Goal: Task Accomplishment & Management: Manage account settings

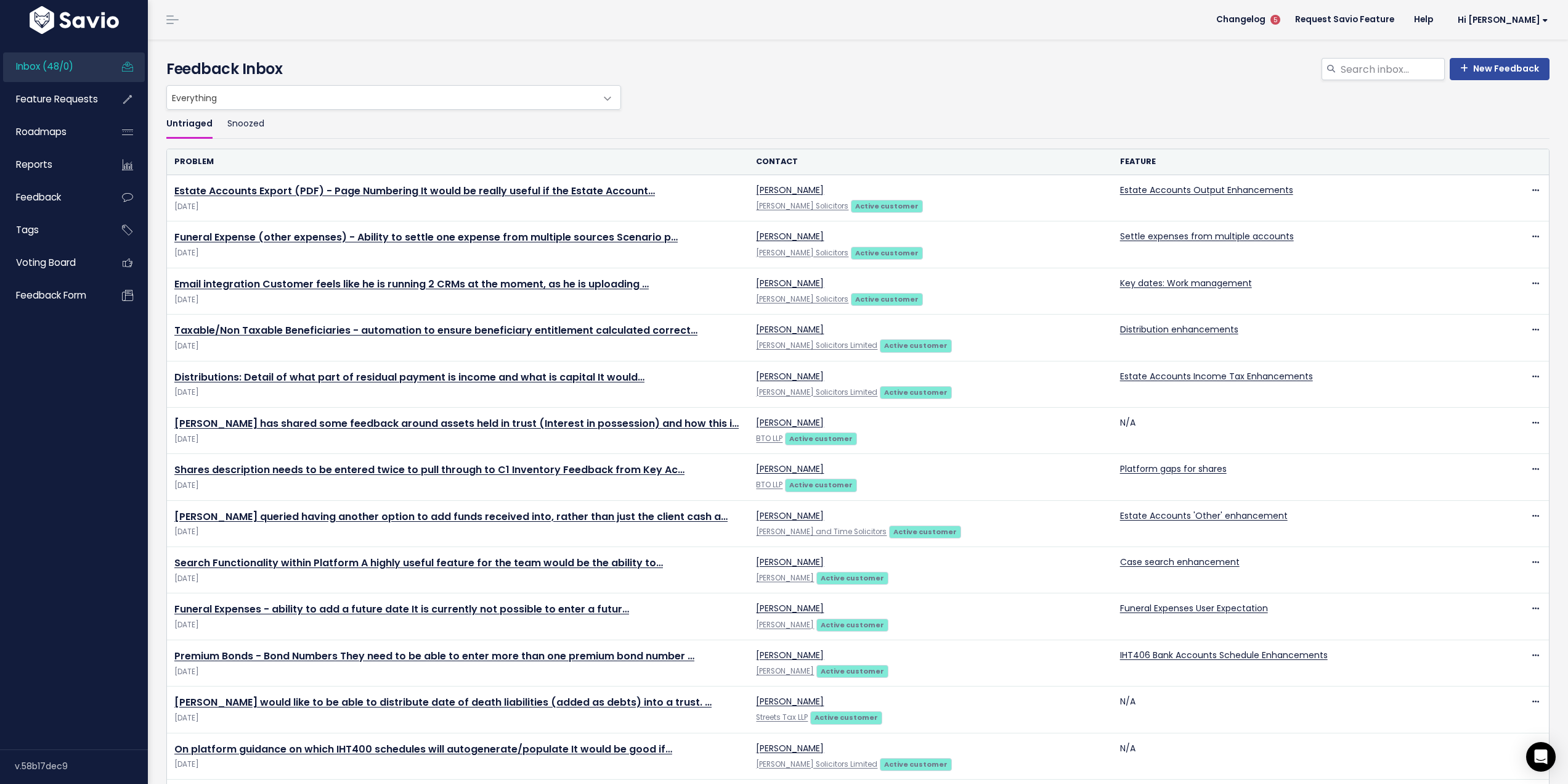
click at [1117, 55] on div "New Feedback Feedback Inbox" at bounding box center [858, 62] width 1402 height 46
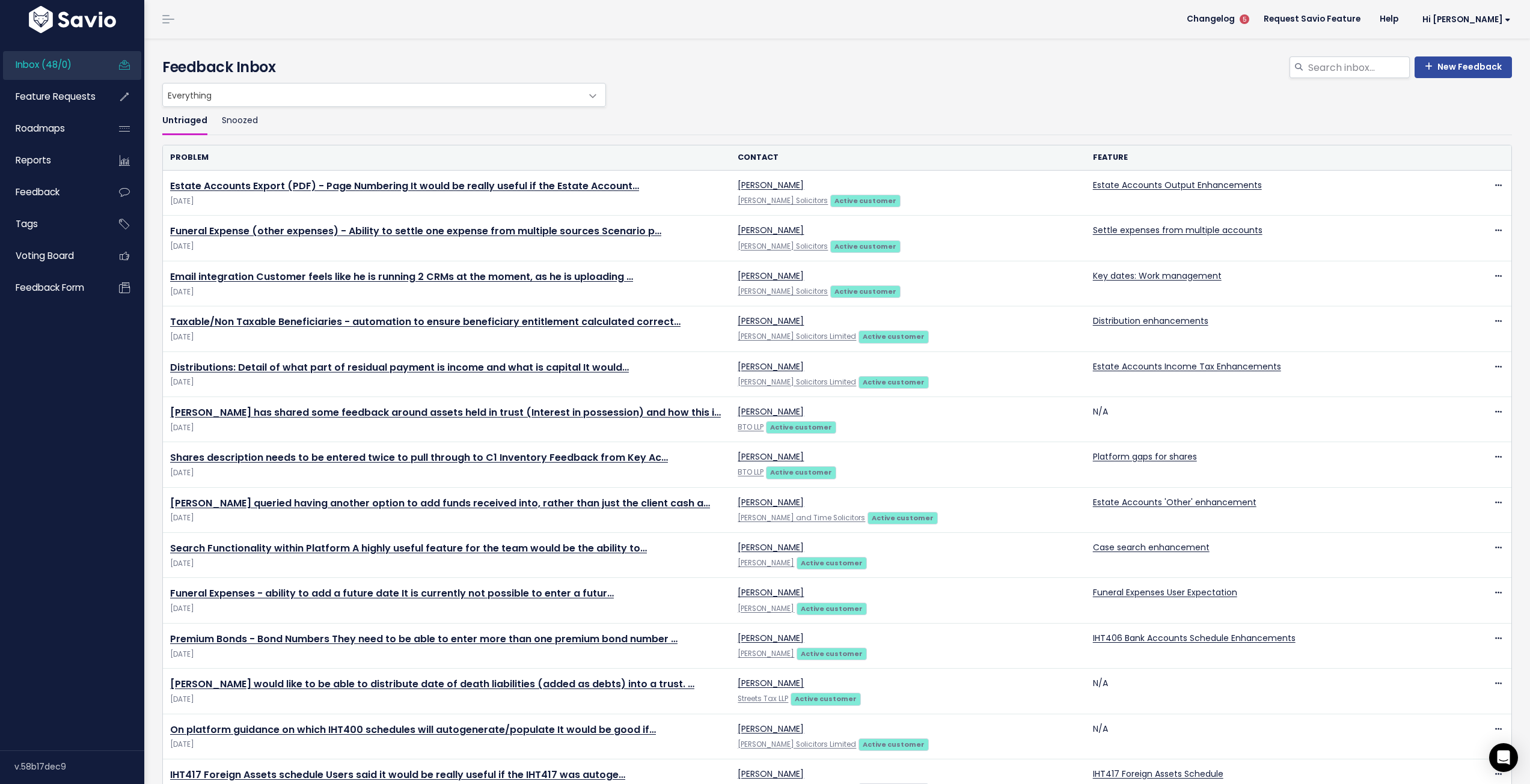
click at [588, 96] on span at bounding box center [593, 96] width 24 height 24
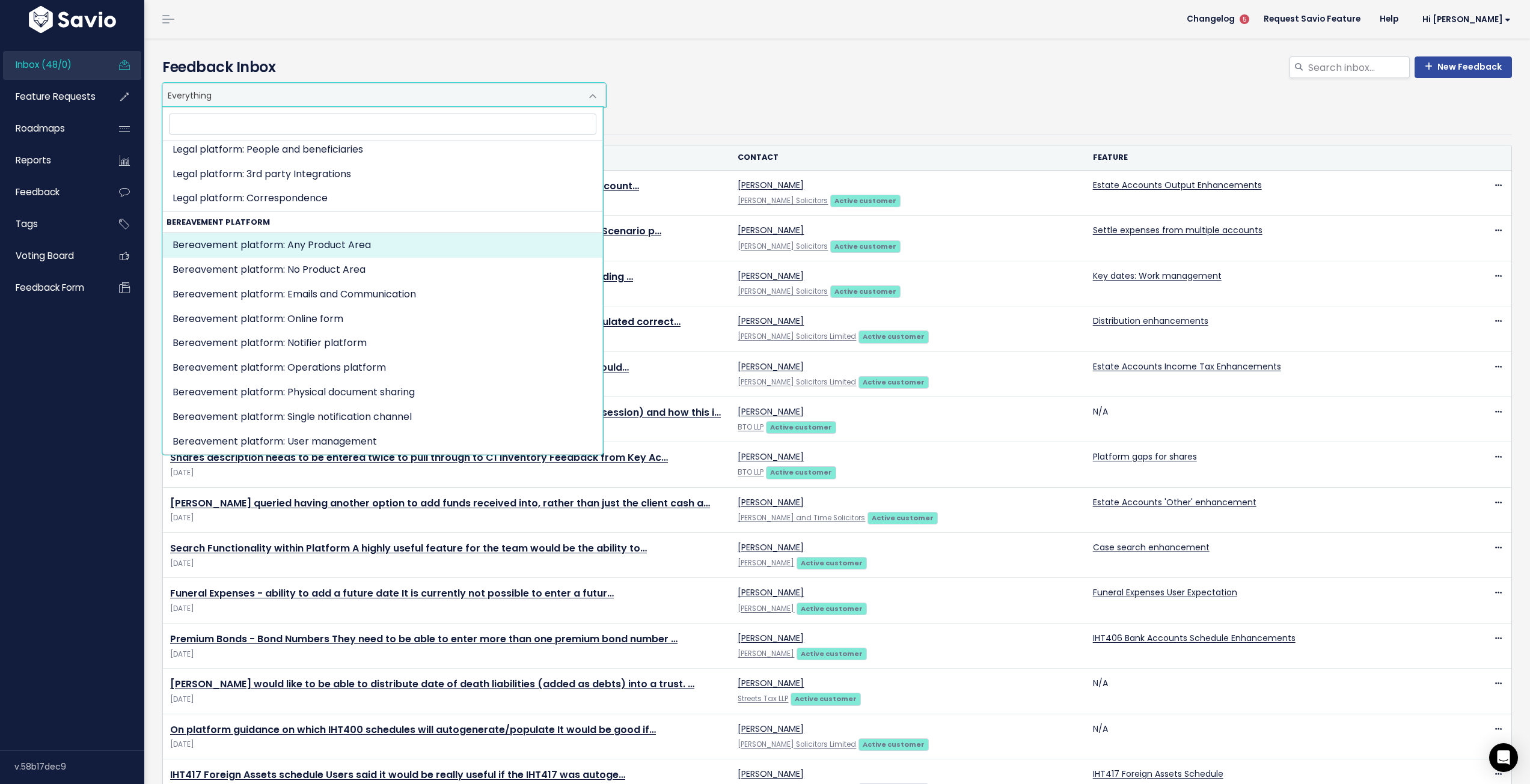
scroll to position [360, 0]
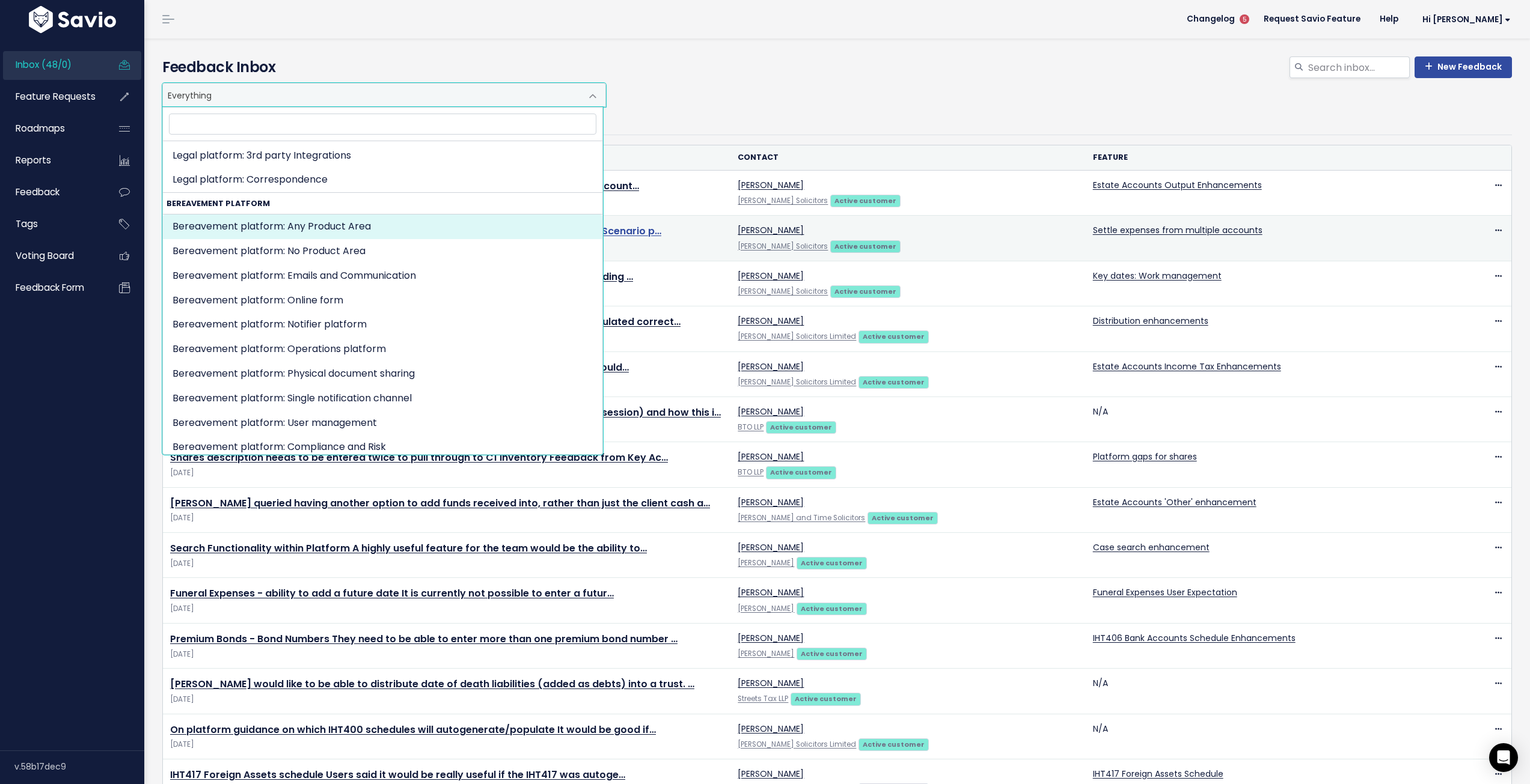
select select "BEREAVEMENT_PLATFORM:"
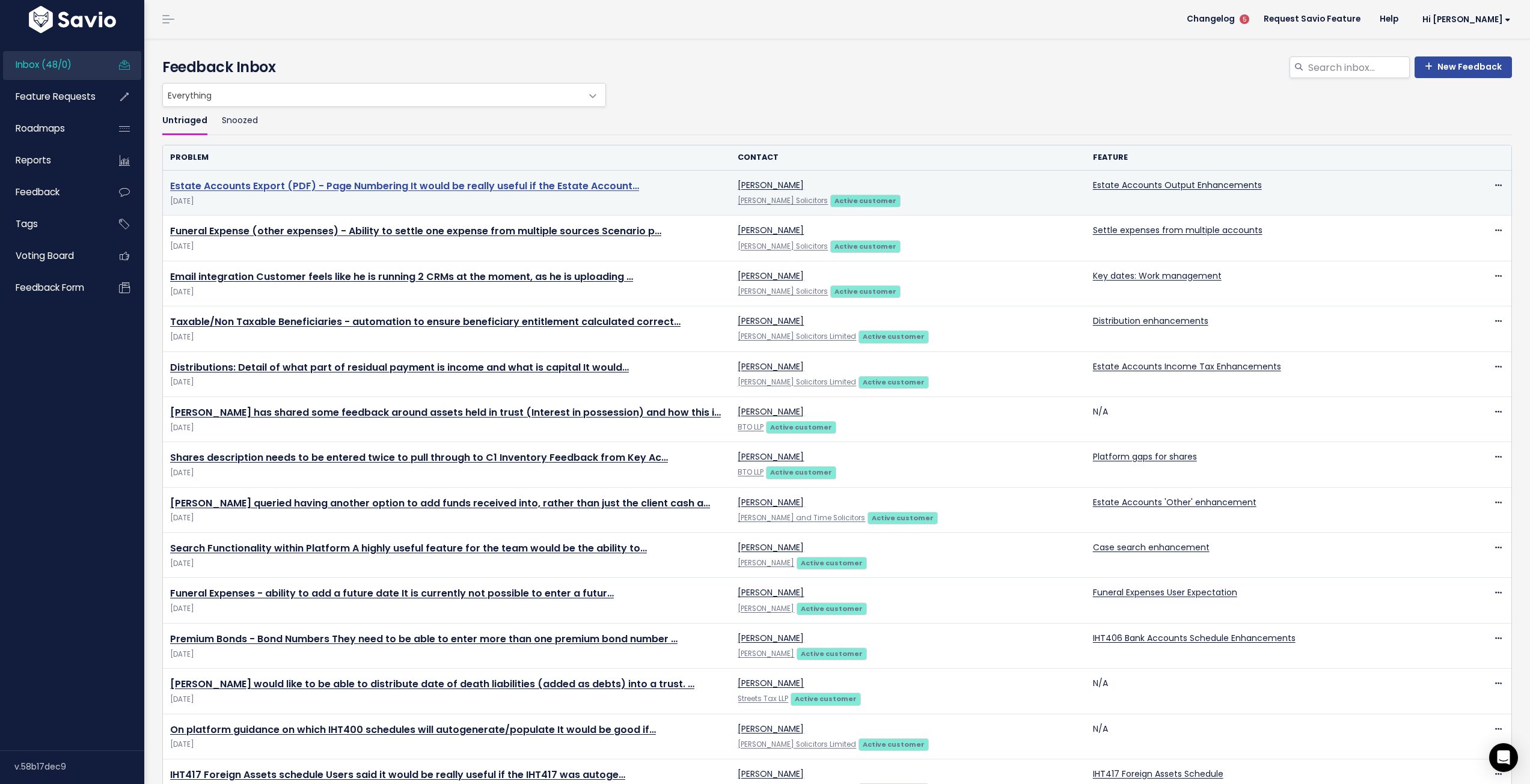
click at [584, 184] on link "Estate Accounts Export (PDF) - Page Numbering It would be really useful if the …" at bounding box center [404, 186] width 469 height 14
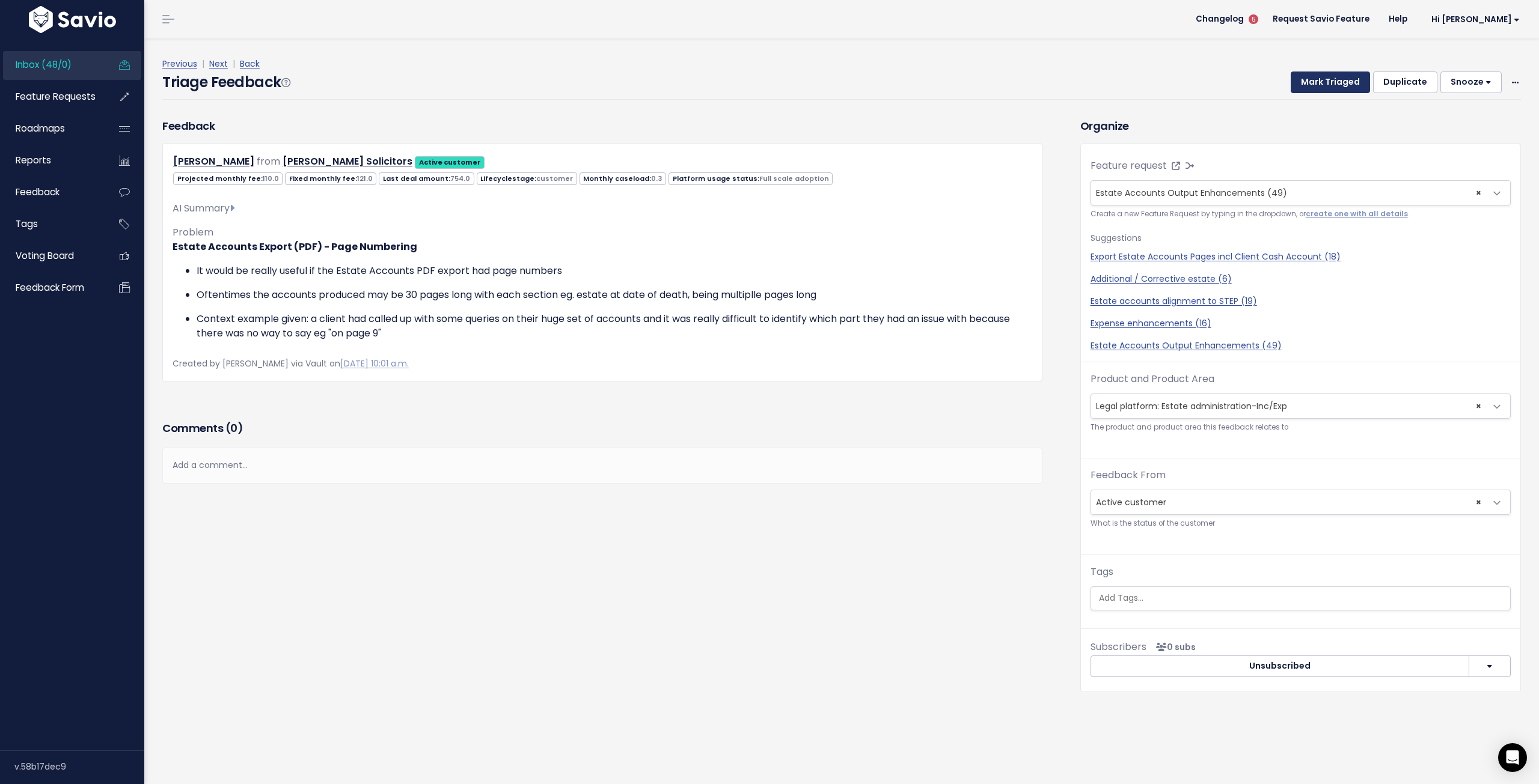
click at [1323, 82] on button "Mark Triaged" at bounding box center [1331, 81] width 79 height 21
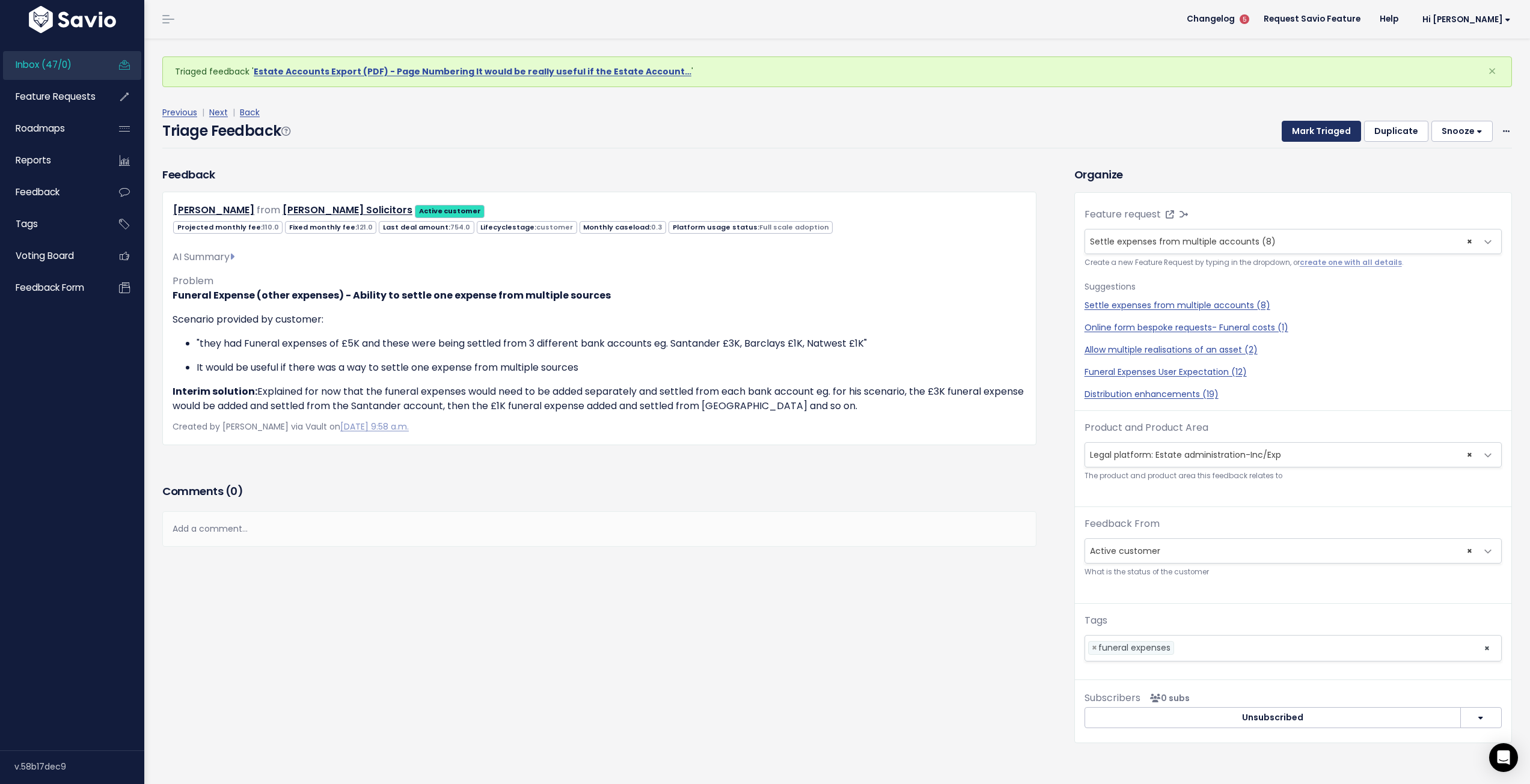
click at [1304, 135] on button "Mark Triaged" at bounding box center [1321, 131] width 79 height 21
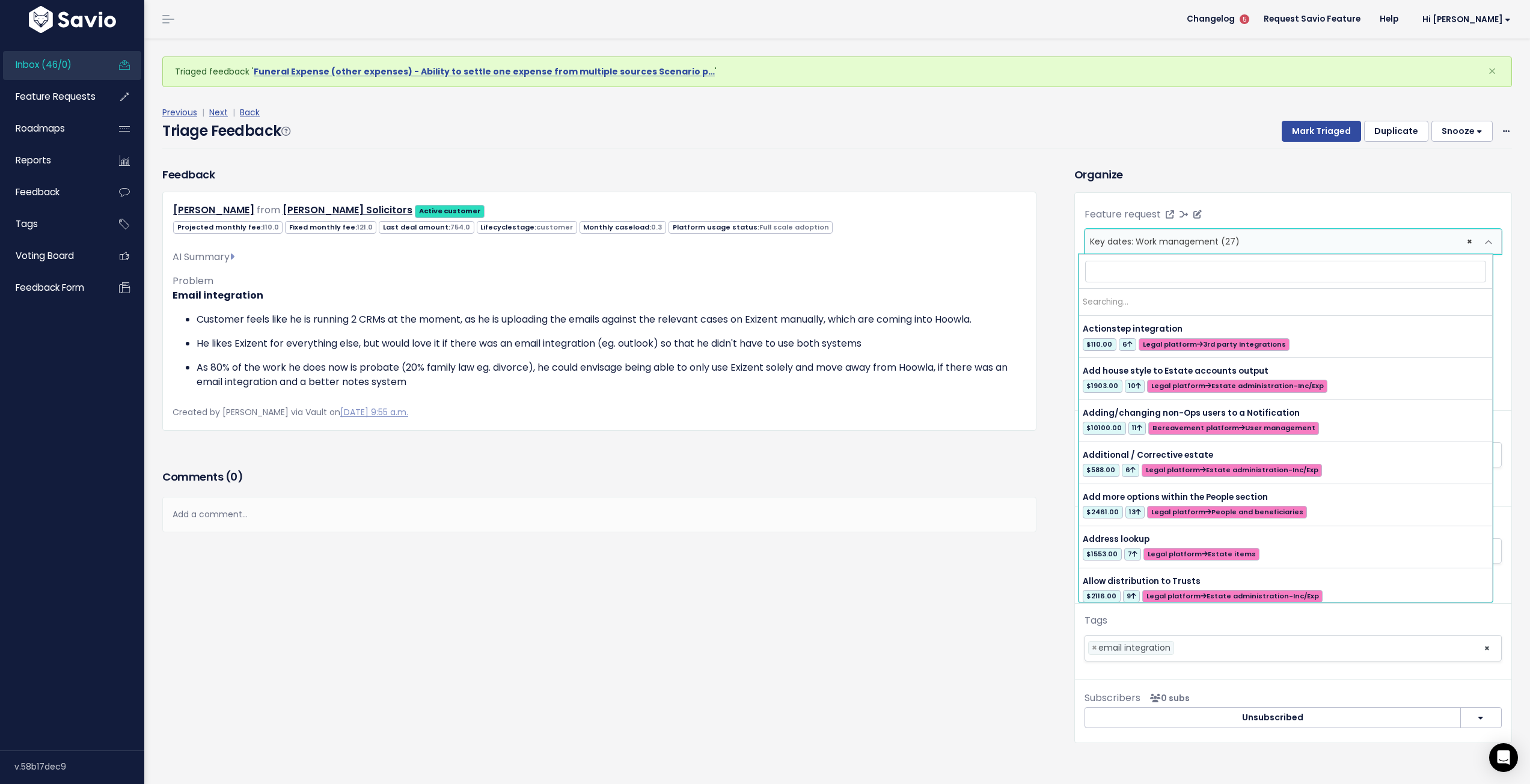
click at [1278, 238] on span "× Key dates: Work management (27)" at bounding box center [1281, 242] width 392 height 24
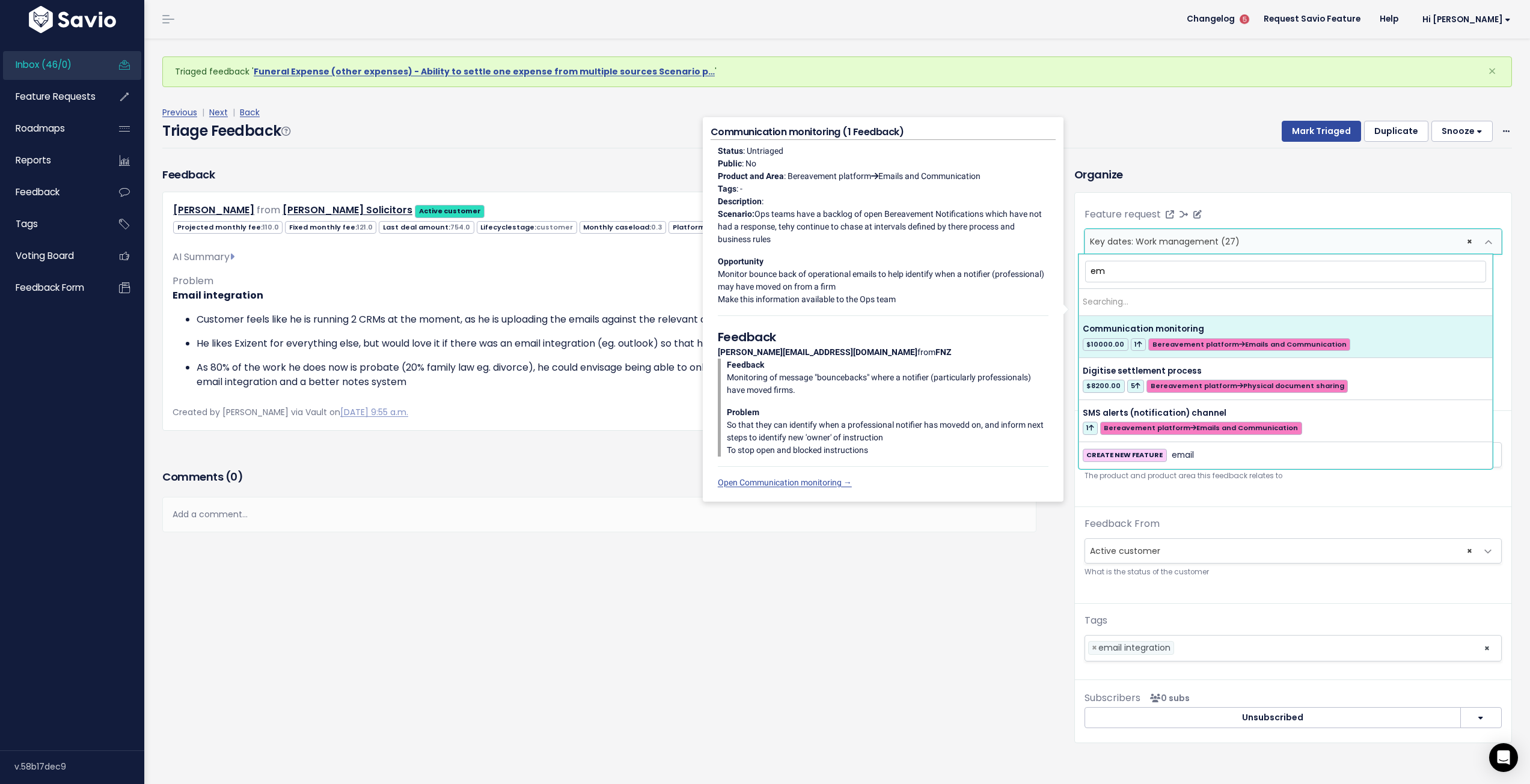
type input "e"
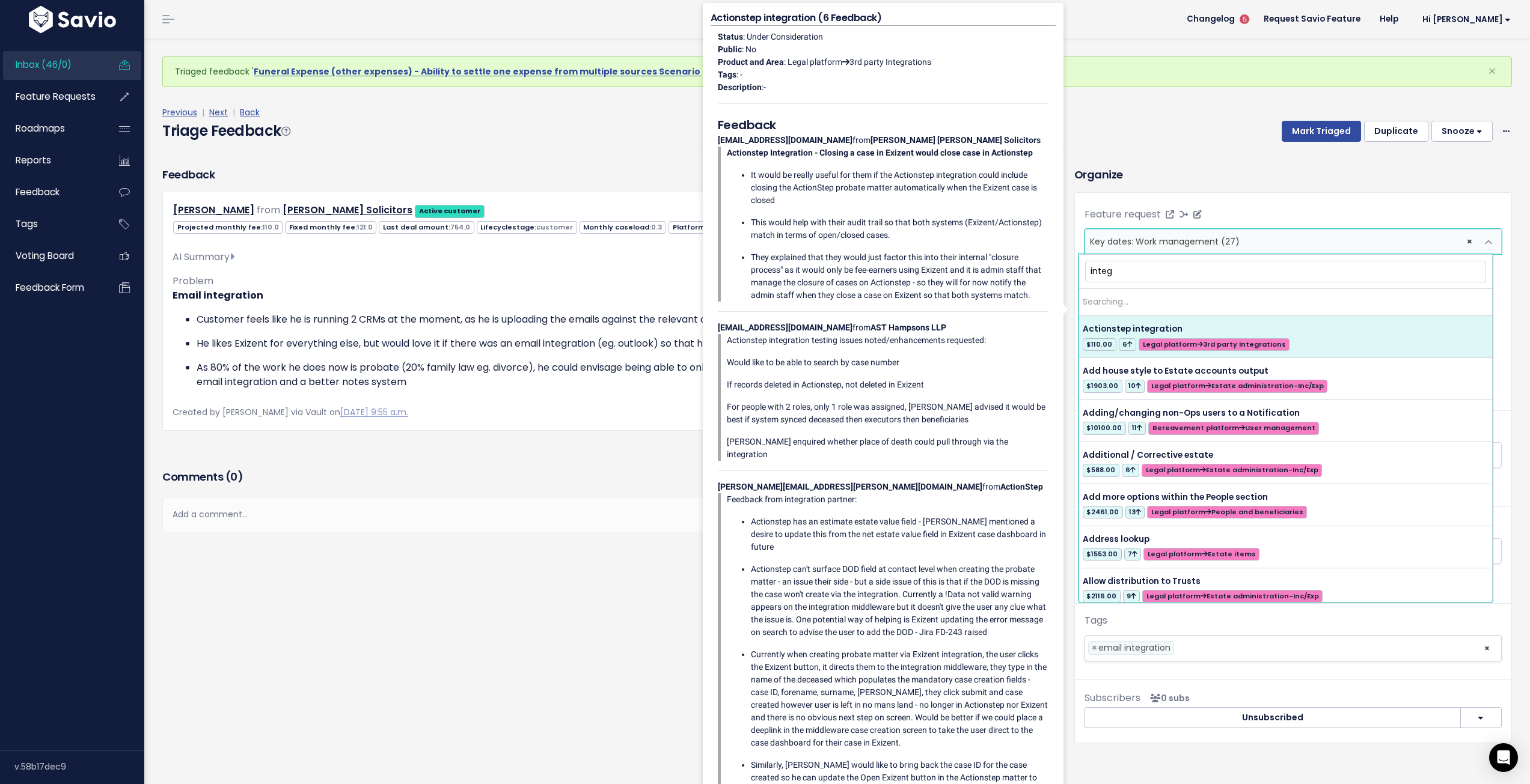
type input "integr"
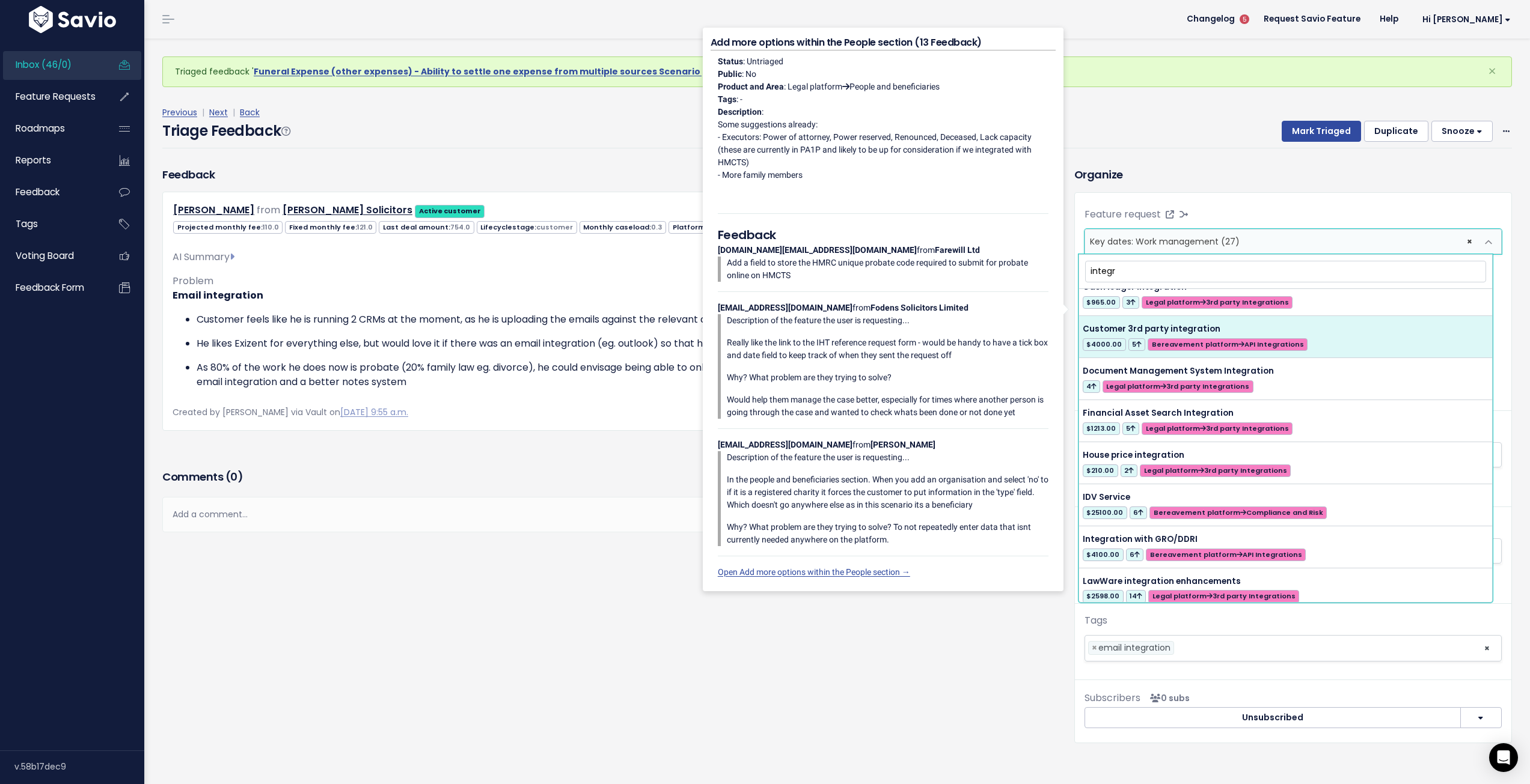
scroll to position [120, 0]
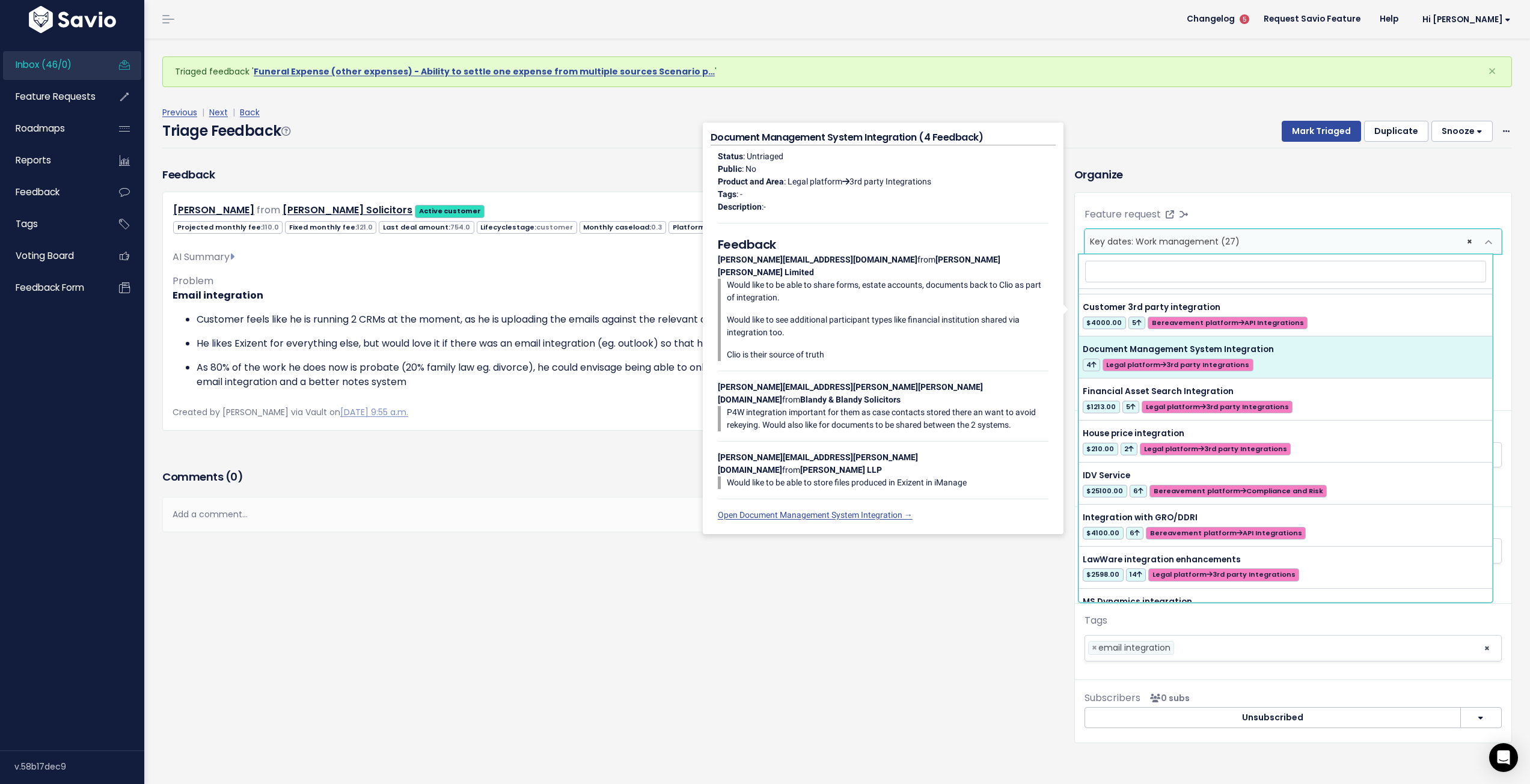
click at [1176, 131] on div "Triage Feedback Mark Triaged Duplicate Snooze 1 day 3 days 7 days 14 days Edit …" at bounding box center [837, 134] width 1350 height 28
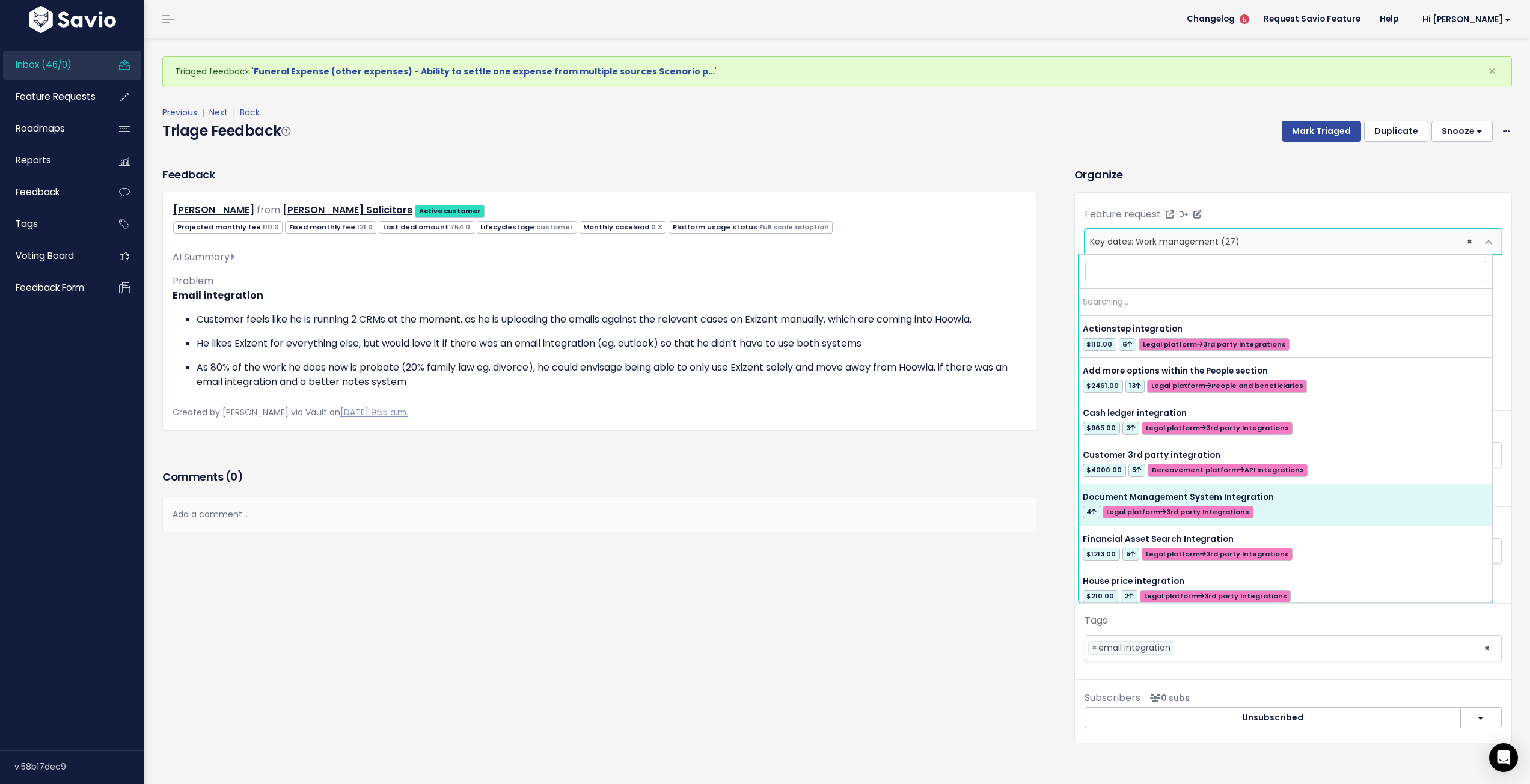
click at [1299, 236] on span "× Key dates: Work management (27)" at bounding box center [1281, 242] width 392 height 24
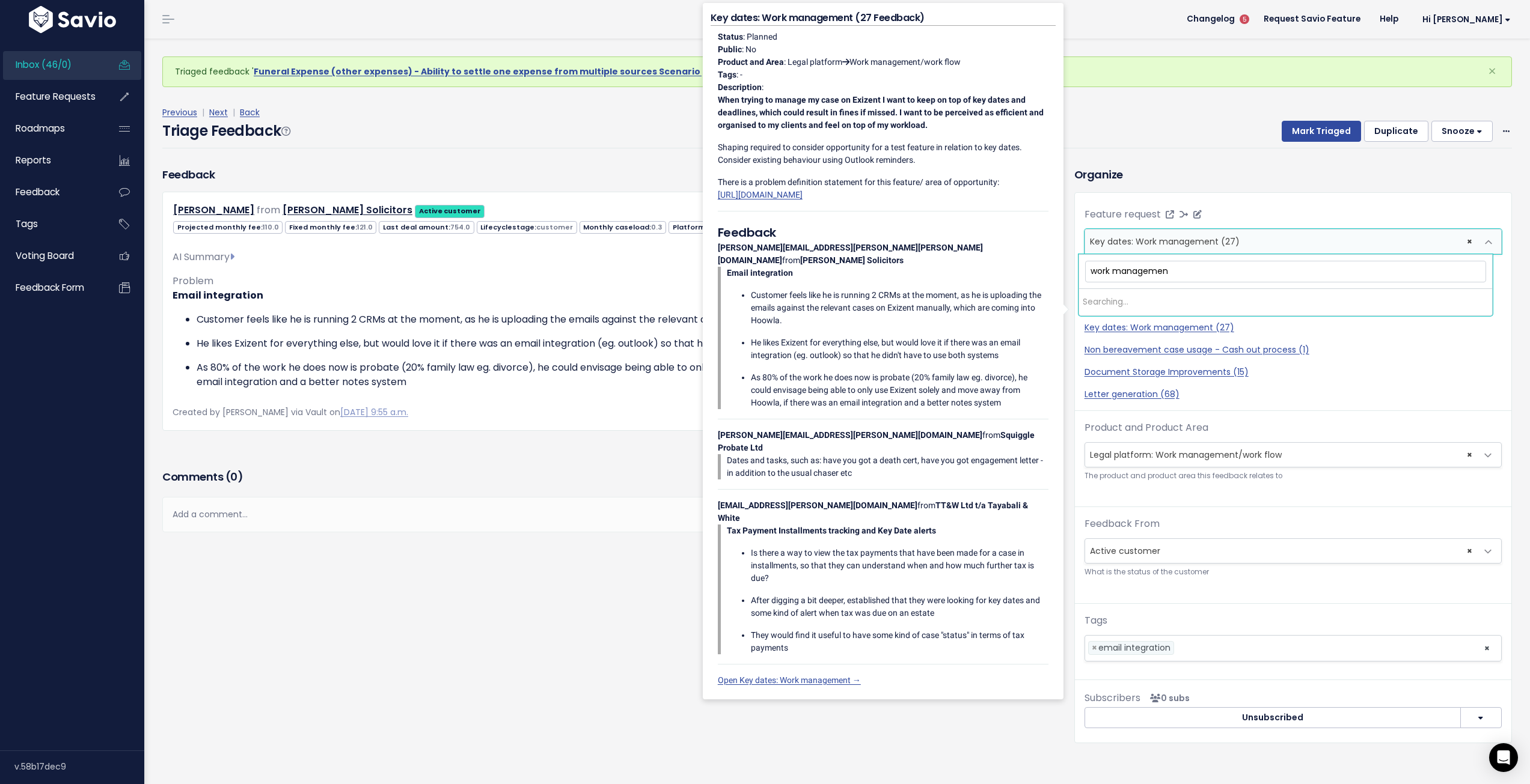
type input "work management"
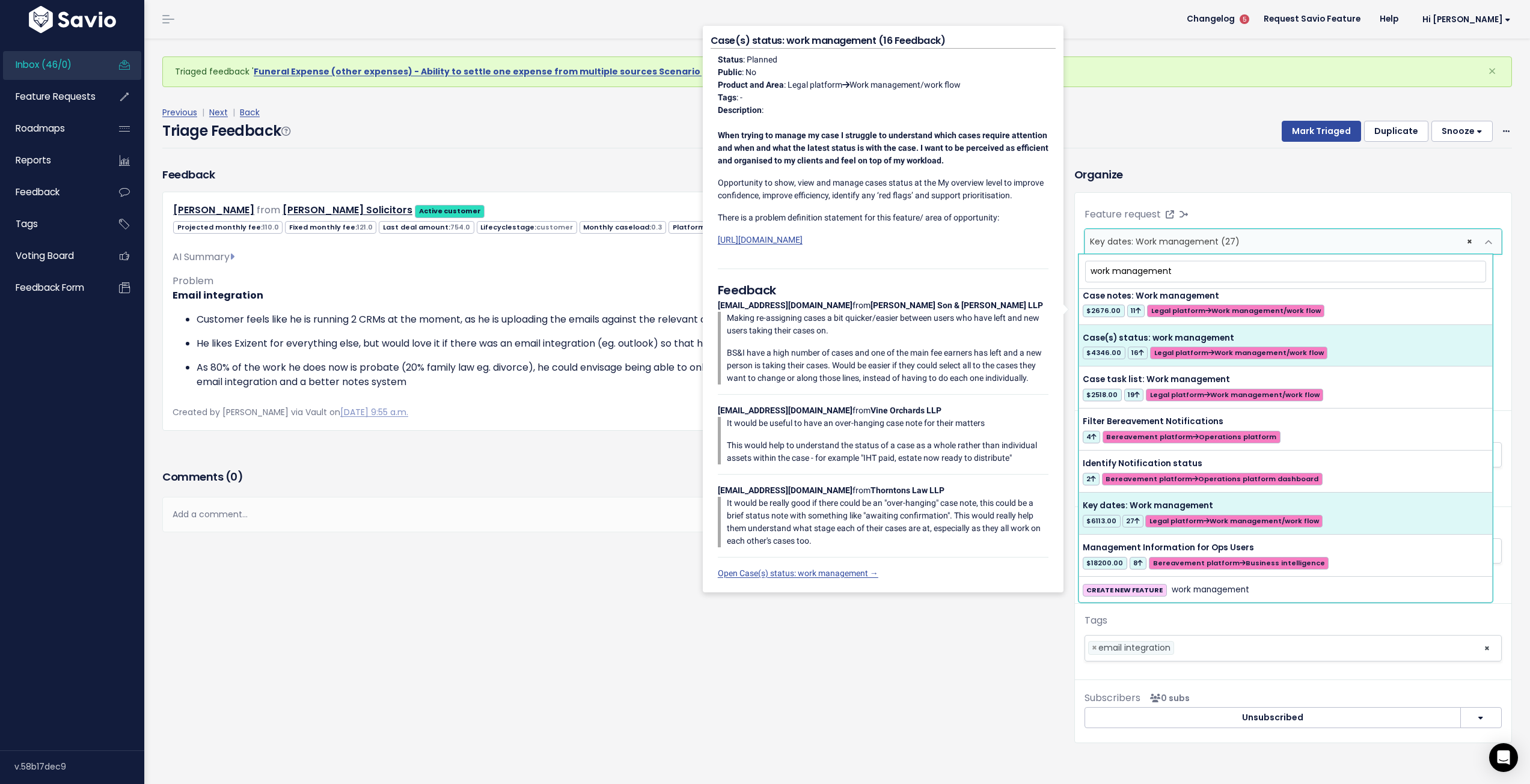
scroll to position [8, 0]
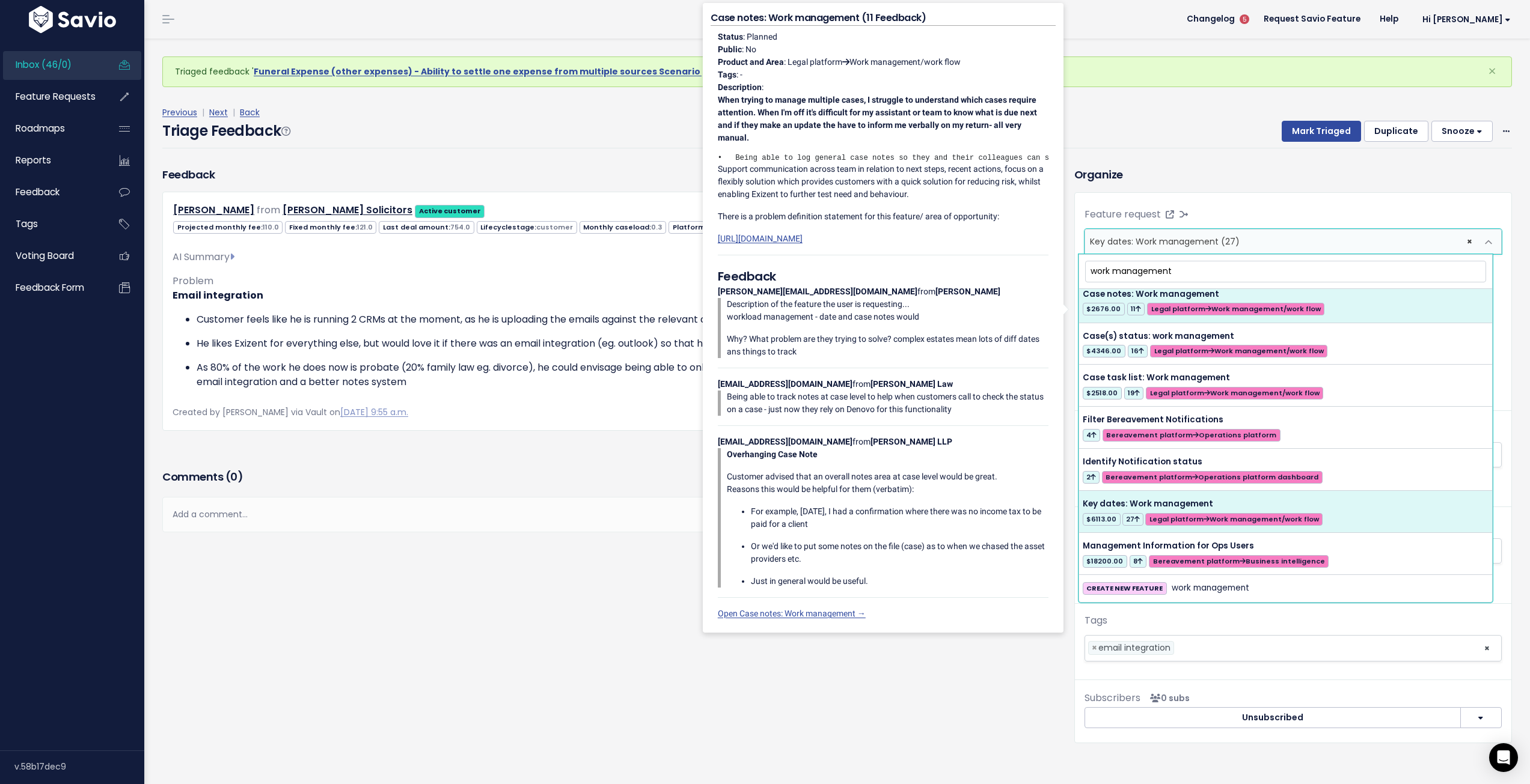
drag, startPoint x: 1273, startPoint y: 267, endPoint x: 1092, endPoint y: 264, distance: 181.0
click at [1092, 264] on input "work management" at bounding box center [1285, 271] width 401 height 21
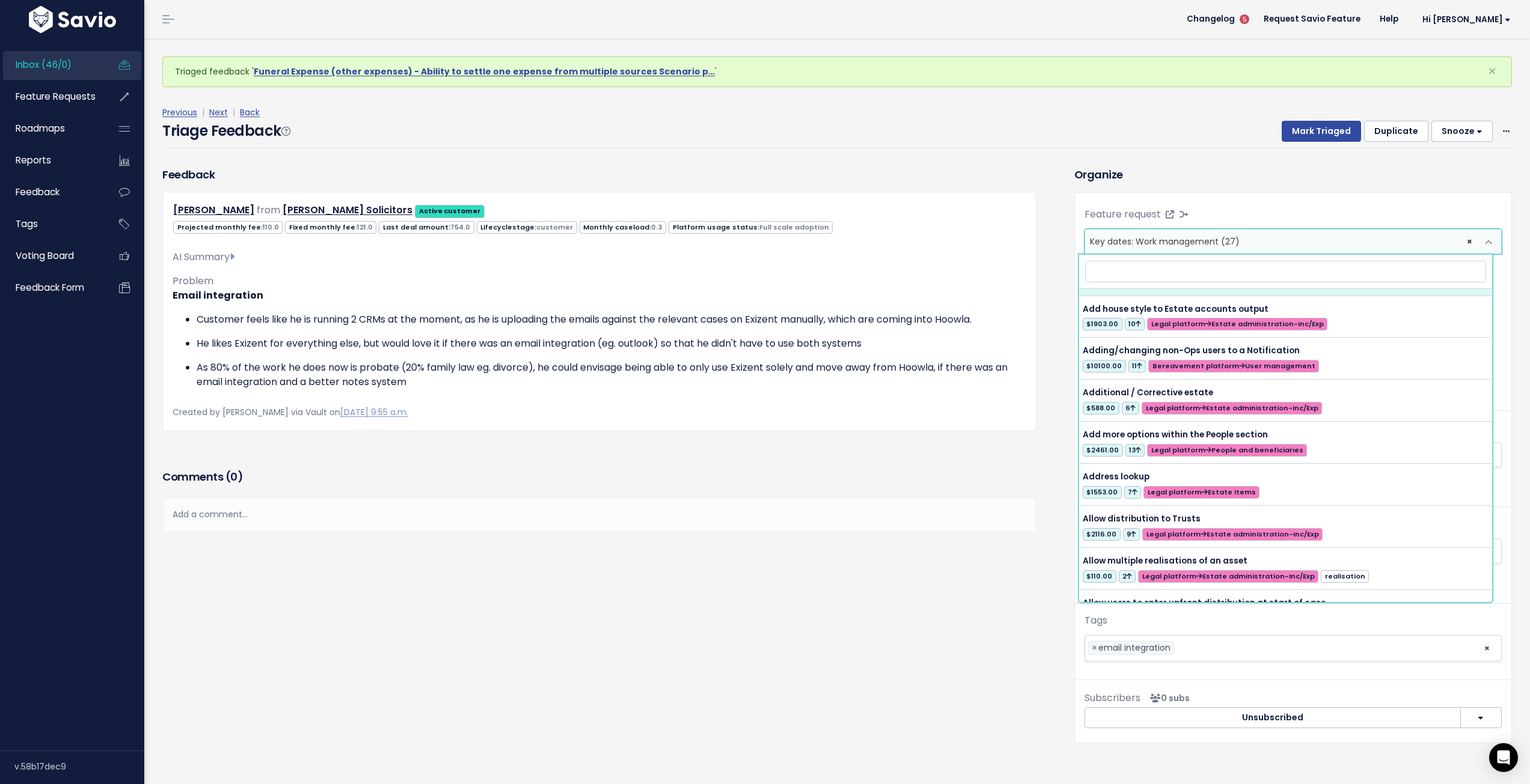
scroll to position [0, 0]
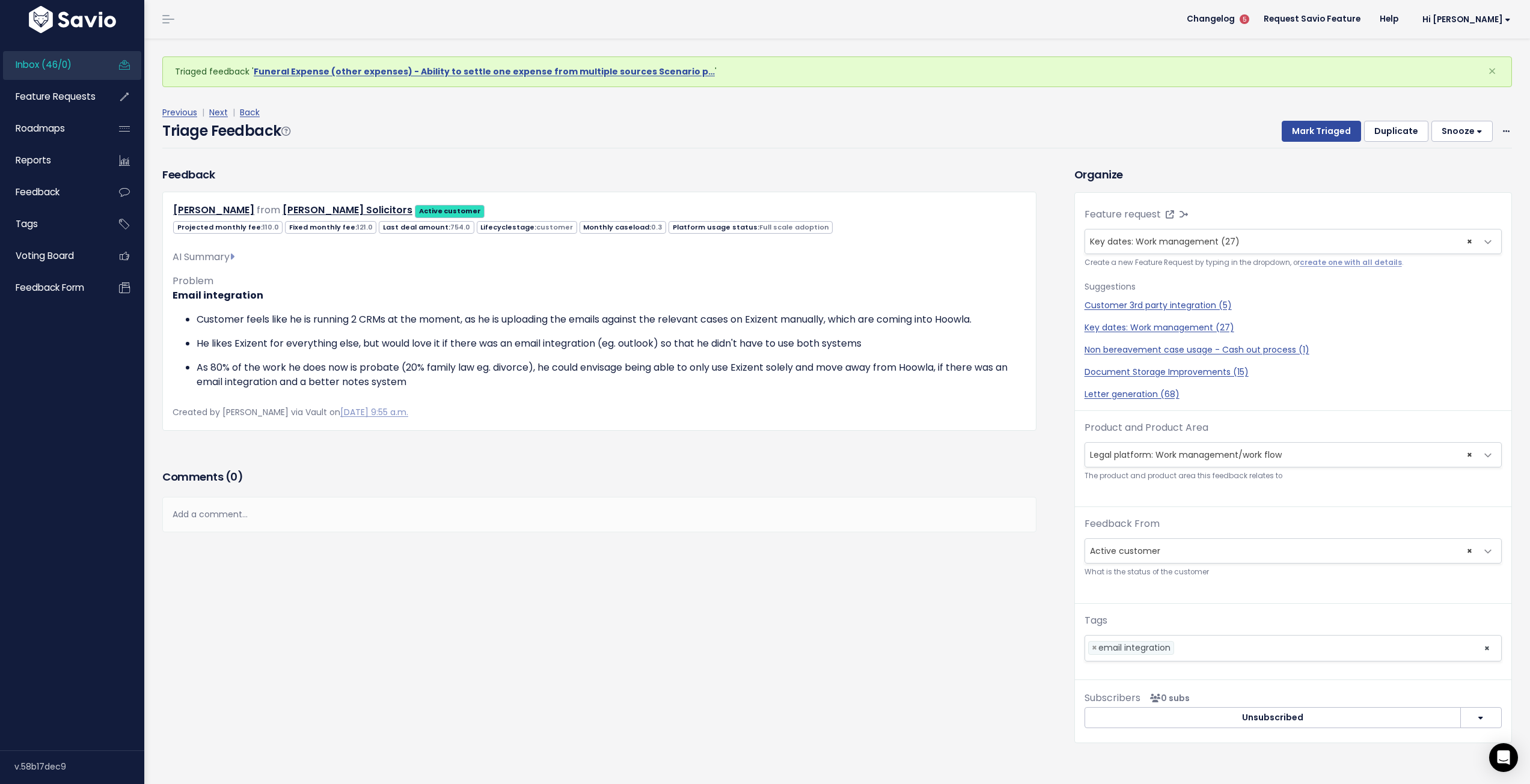
click at [1164, 163] on div "Previous | Next | Back Triage Feedback Mark Triaged Duplicate Snooze 1 day 3 da…" at bounding box center [842, 127] width 1359 height 79
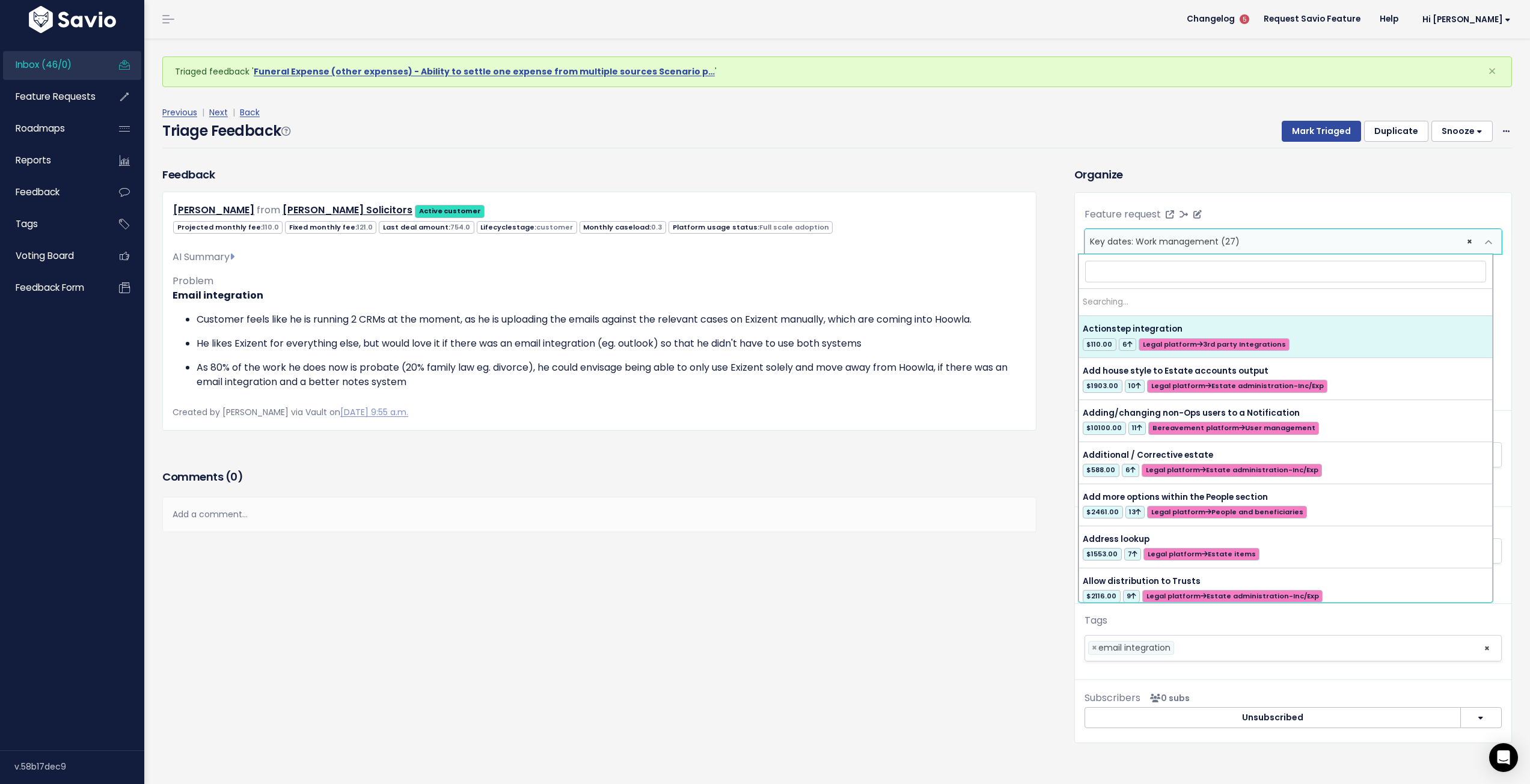
click at [1273, 235] on span "× Key dates: Work management (27)" at bounding box center [1281, 242] width 392 height 24
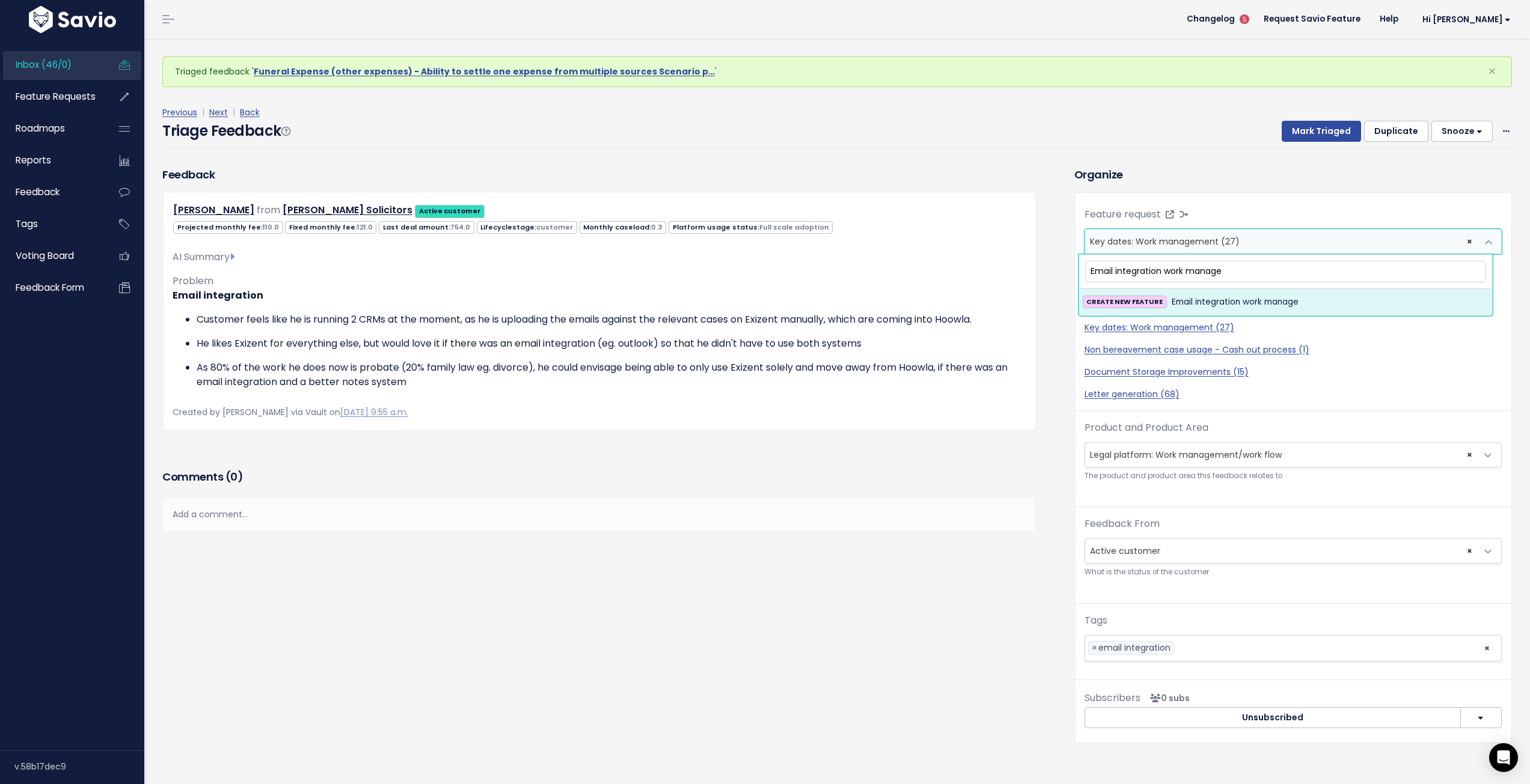
click at [1091, 271] on input "Email integration work manage" at bounding box center [1285, 271] width 401 height 21
drag, startPoint x: 1253, startPoint y: 270, endPoint x: 1358, endPoint y: 274, distance: 105.1
click at [1358, 274] on input "Work management: Email integration work manage" at bounding box center [1285, 271] width 401 height 21
type input "Work management: Email integration"
click at [1315, 297] on span "Work management: Email integration" at bounding box center [1248, 302] width 152 height 15
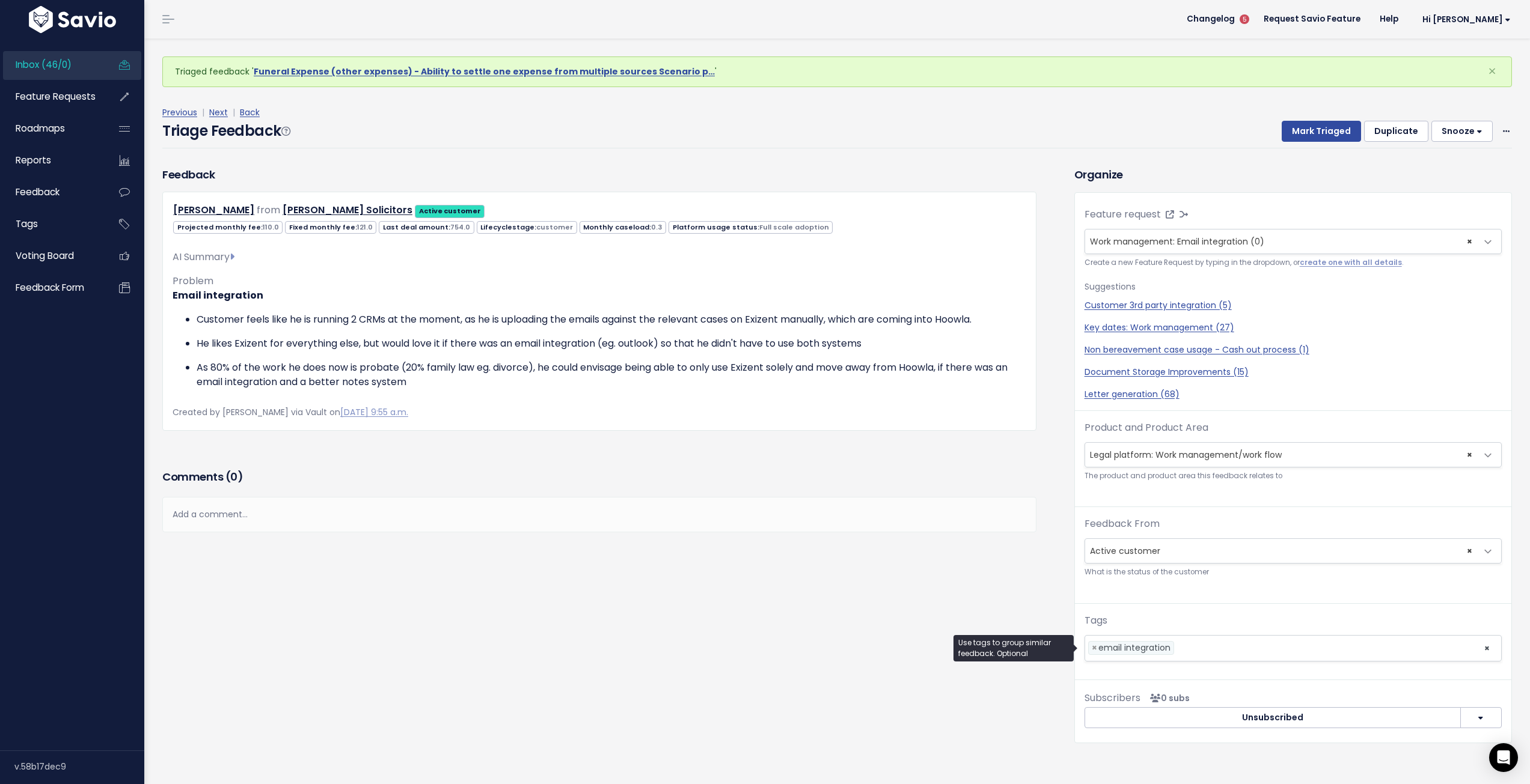
click at [1211, 648] on li at bounding box center [1327, 648] width 299 height 13
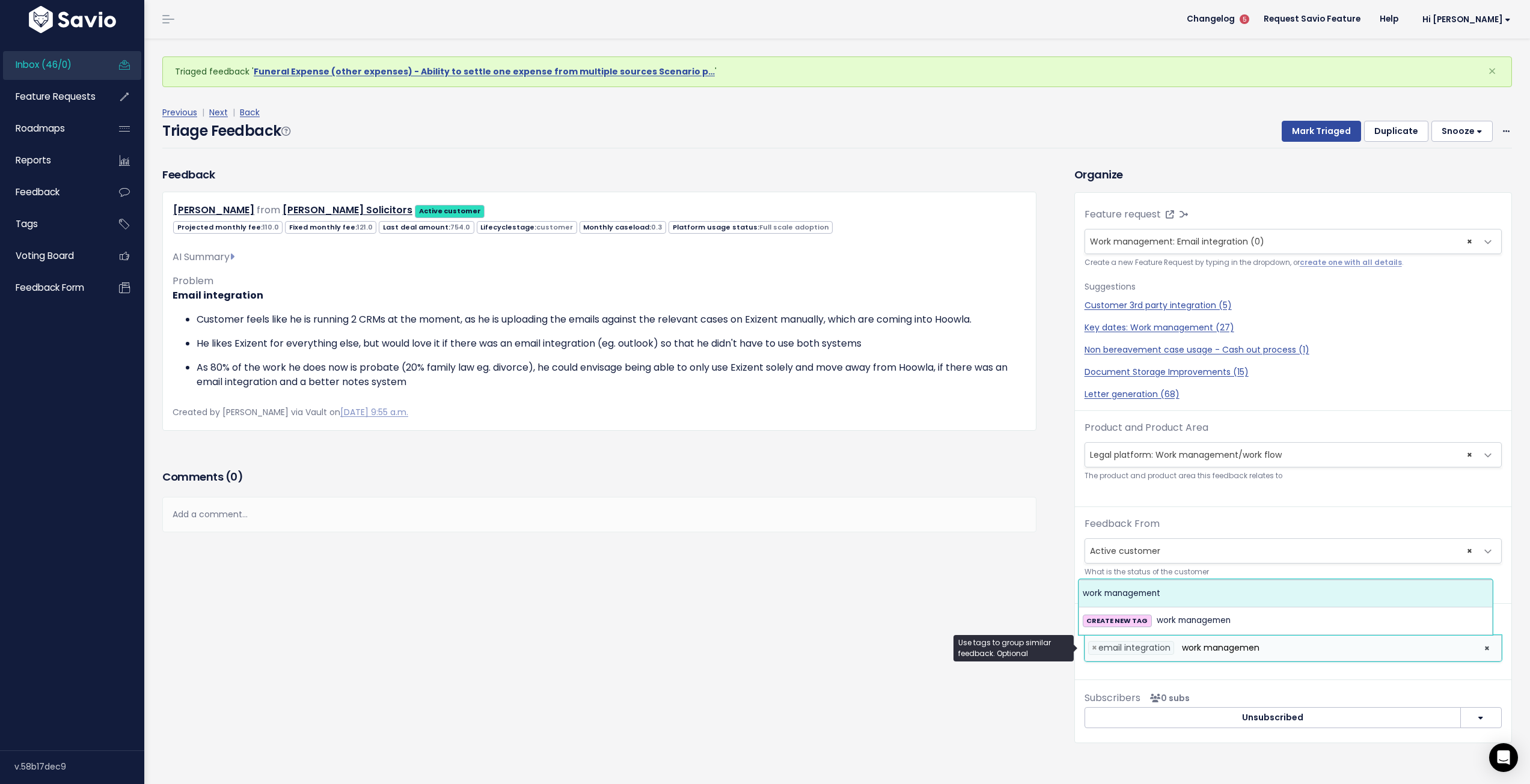
type input "work managemen"
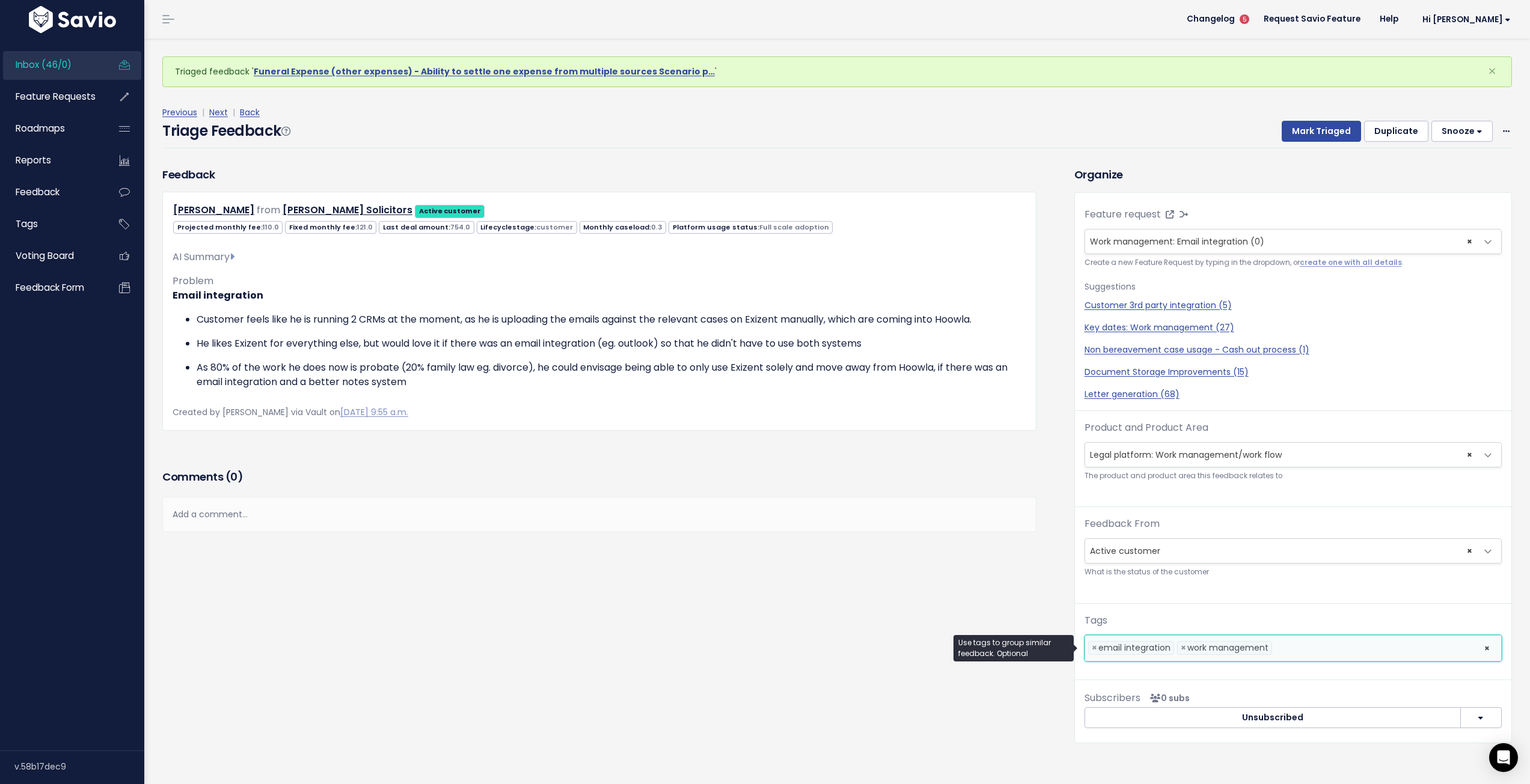
click at [1303, 646] on li at bounding box center [1375, 648] width 200 height 13
type input "worklo"
click at [1317, 130] on button "Mark Triaged" at bounding box center [1321, 131] width 79 height 21
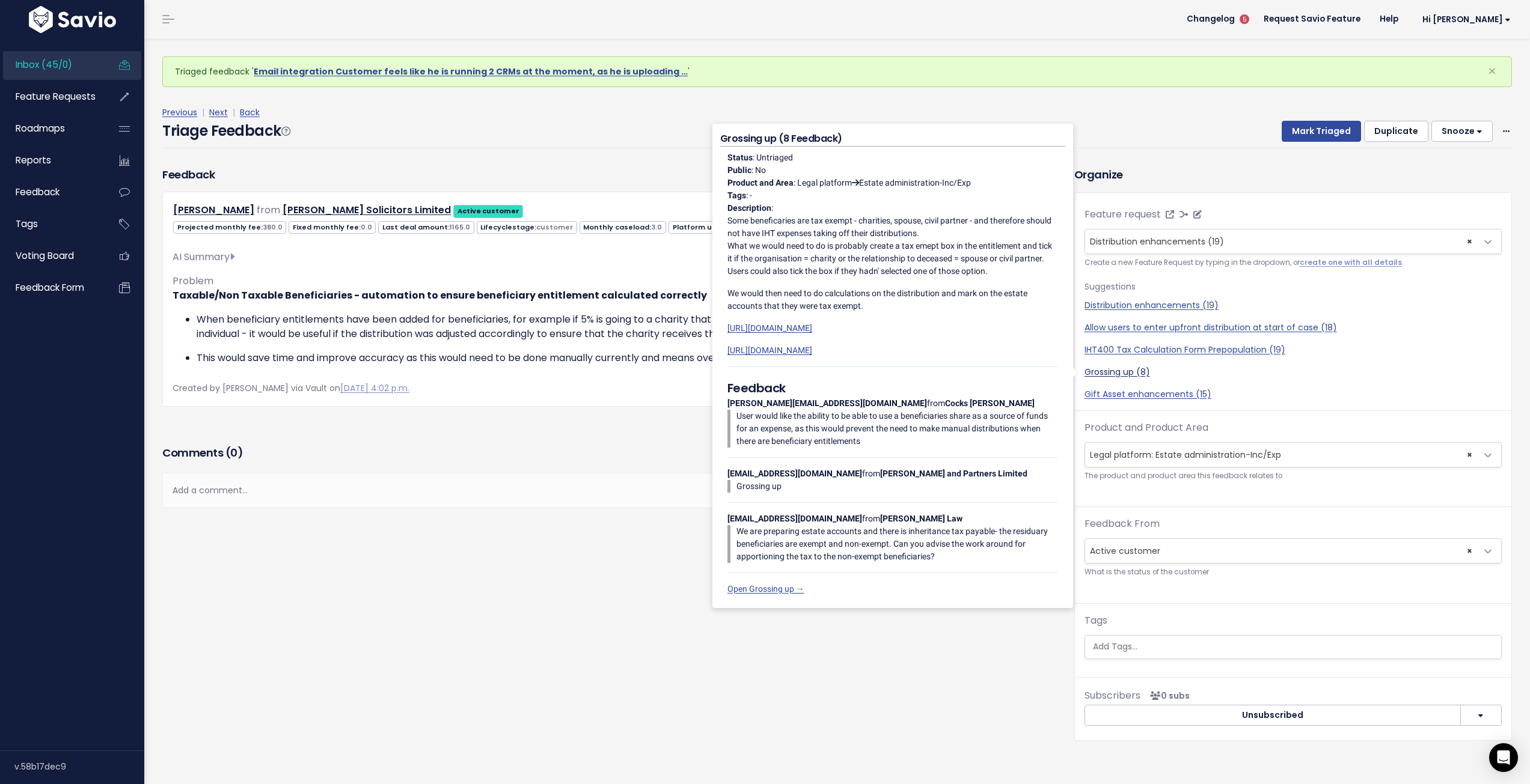
click at [1106, 375] on link "Grossing up (8)" at bounding box center [1293, 372] width 417 height 13
select select "57164"
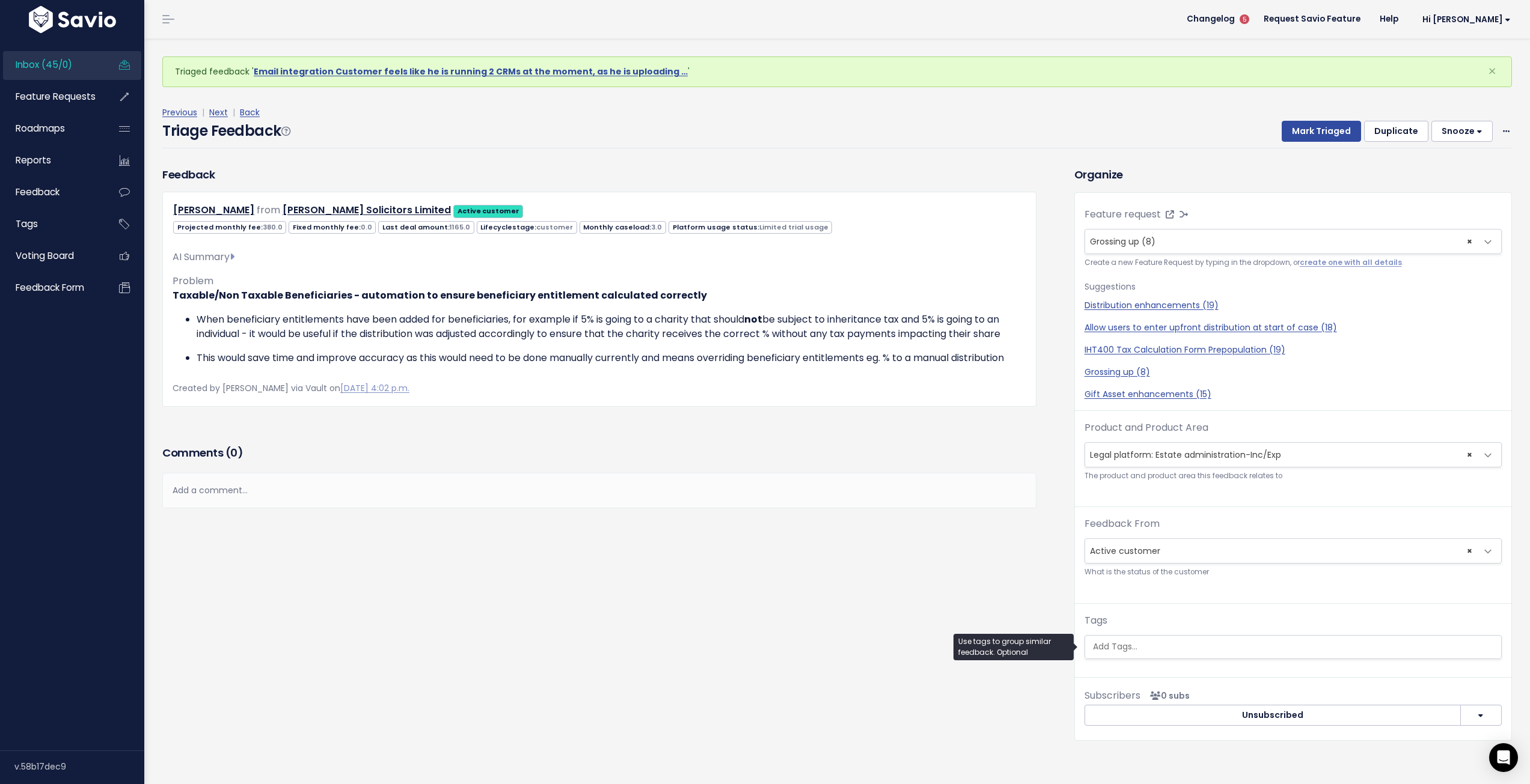
click at [1163, 648] on input "search" at bounding box center [1294, 647] width 413 height 13
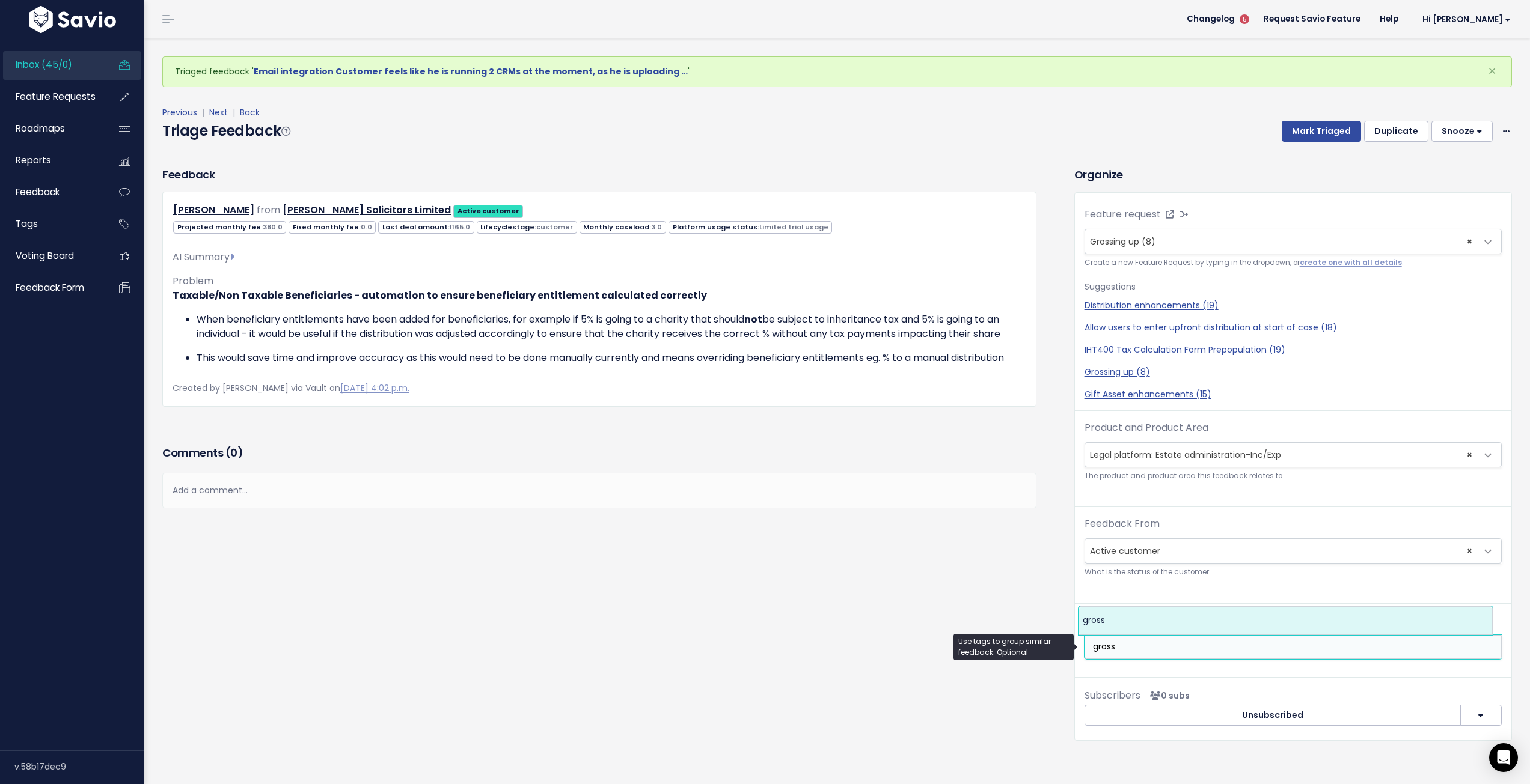
type input "gross"
select select "10925"
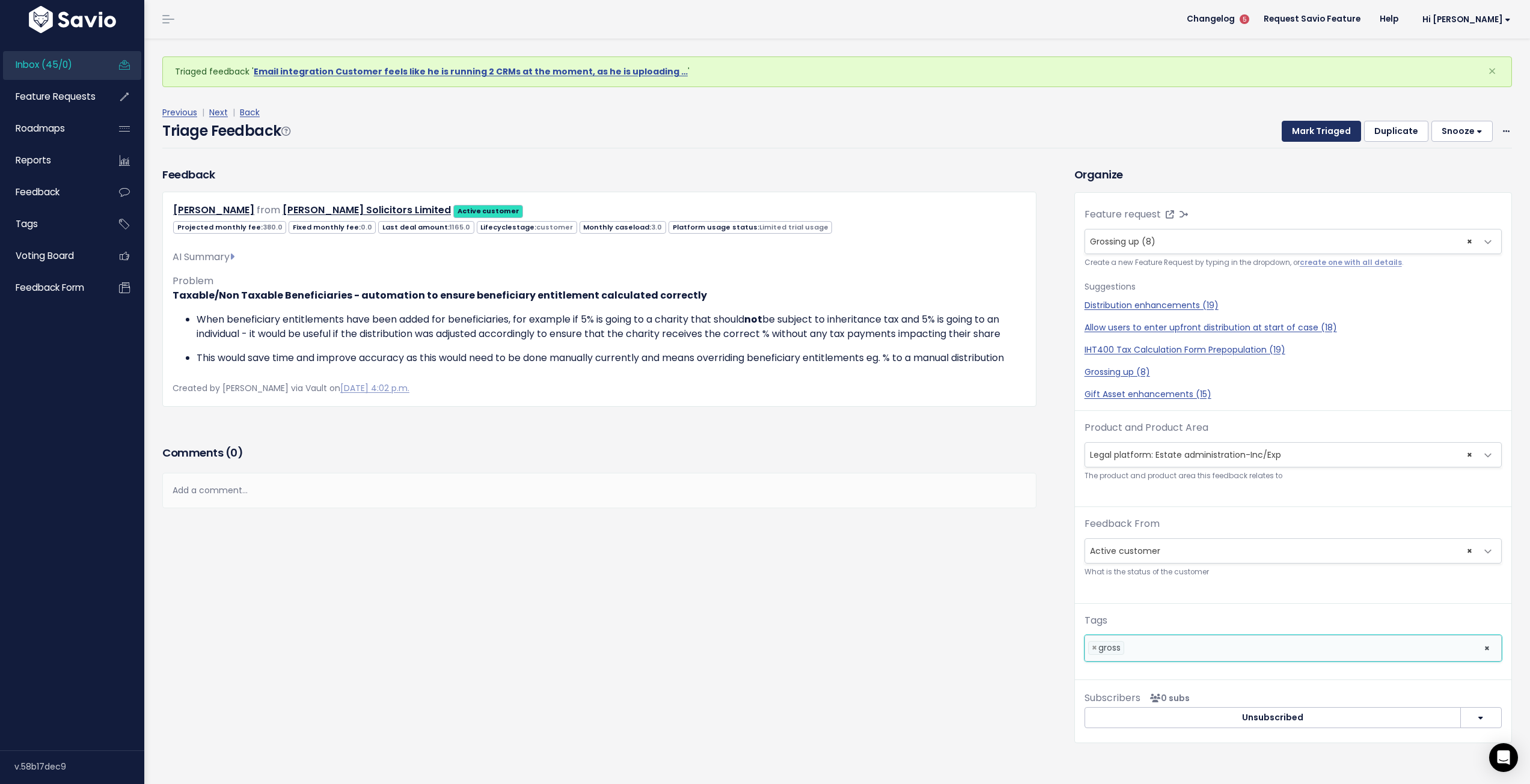
click at [1319, 134] on button "Mark Triaged" at bounding box center [1321, 131] width 79 height 21
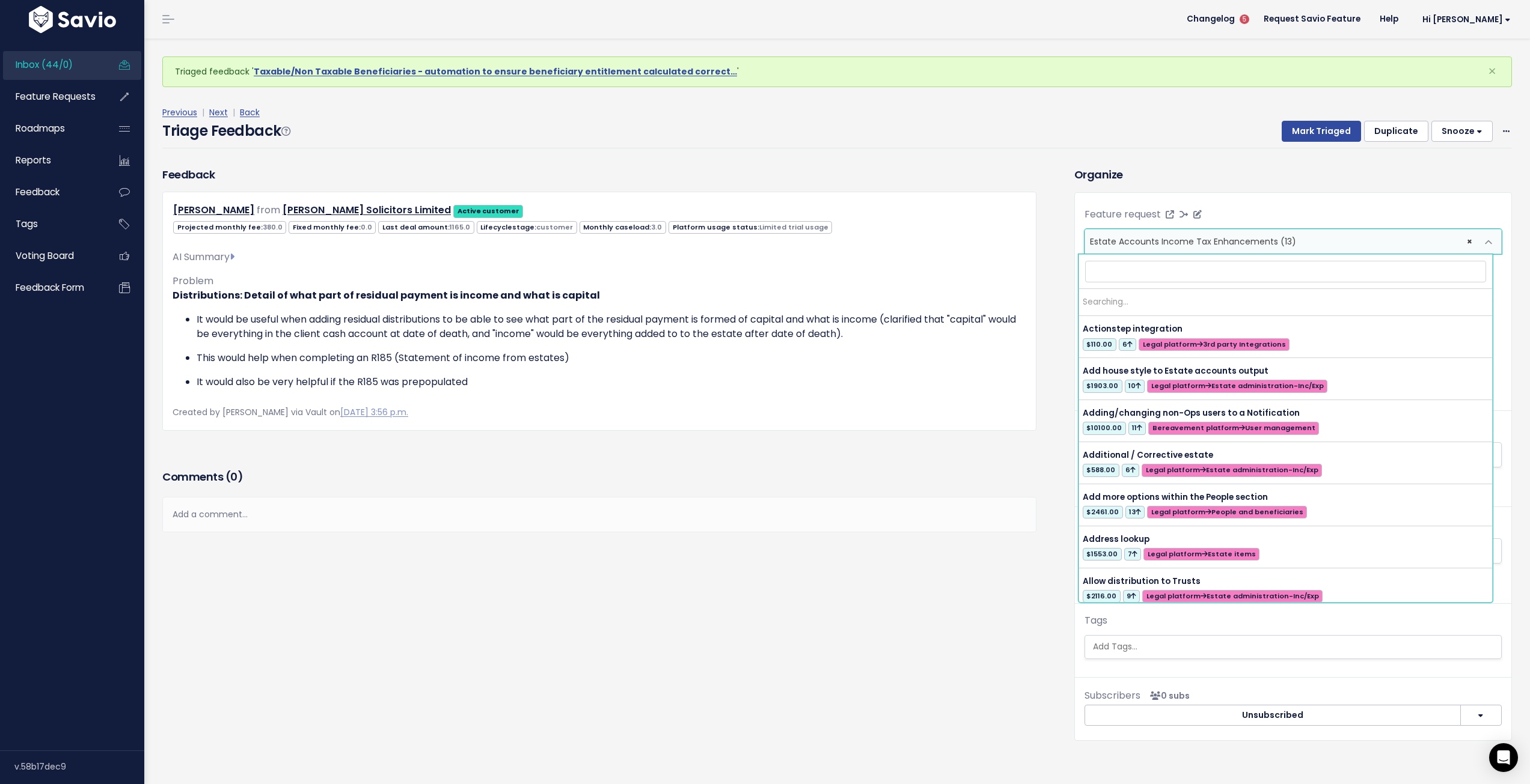
click at [1325, 243] on span "× Estate Accounts Income Tax Enhancements (13)" at bounding box center [1281, 242] width 392 height 24
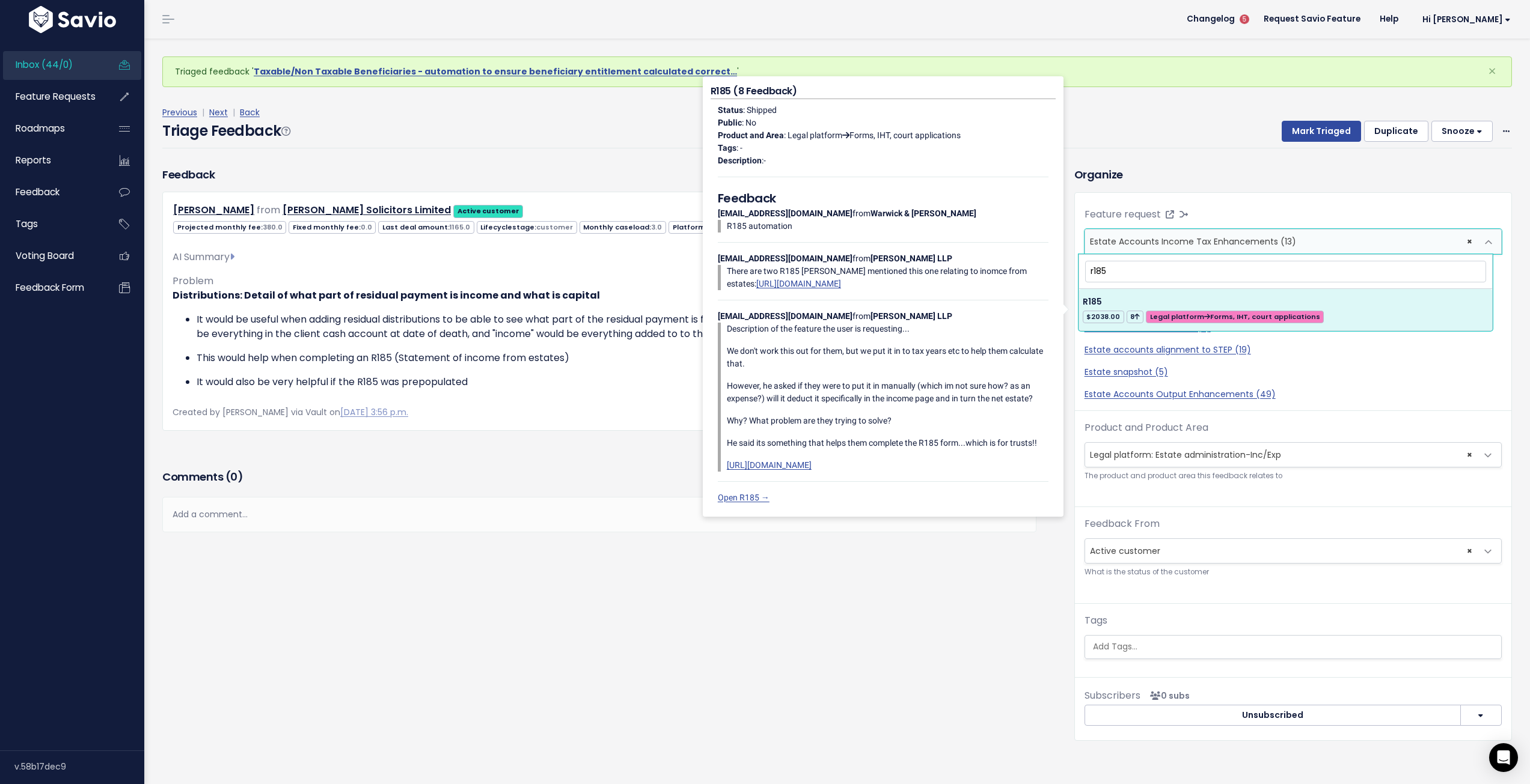
type input "r185"
select select "20181"
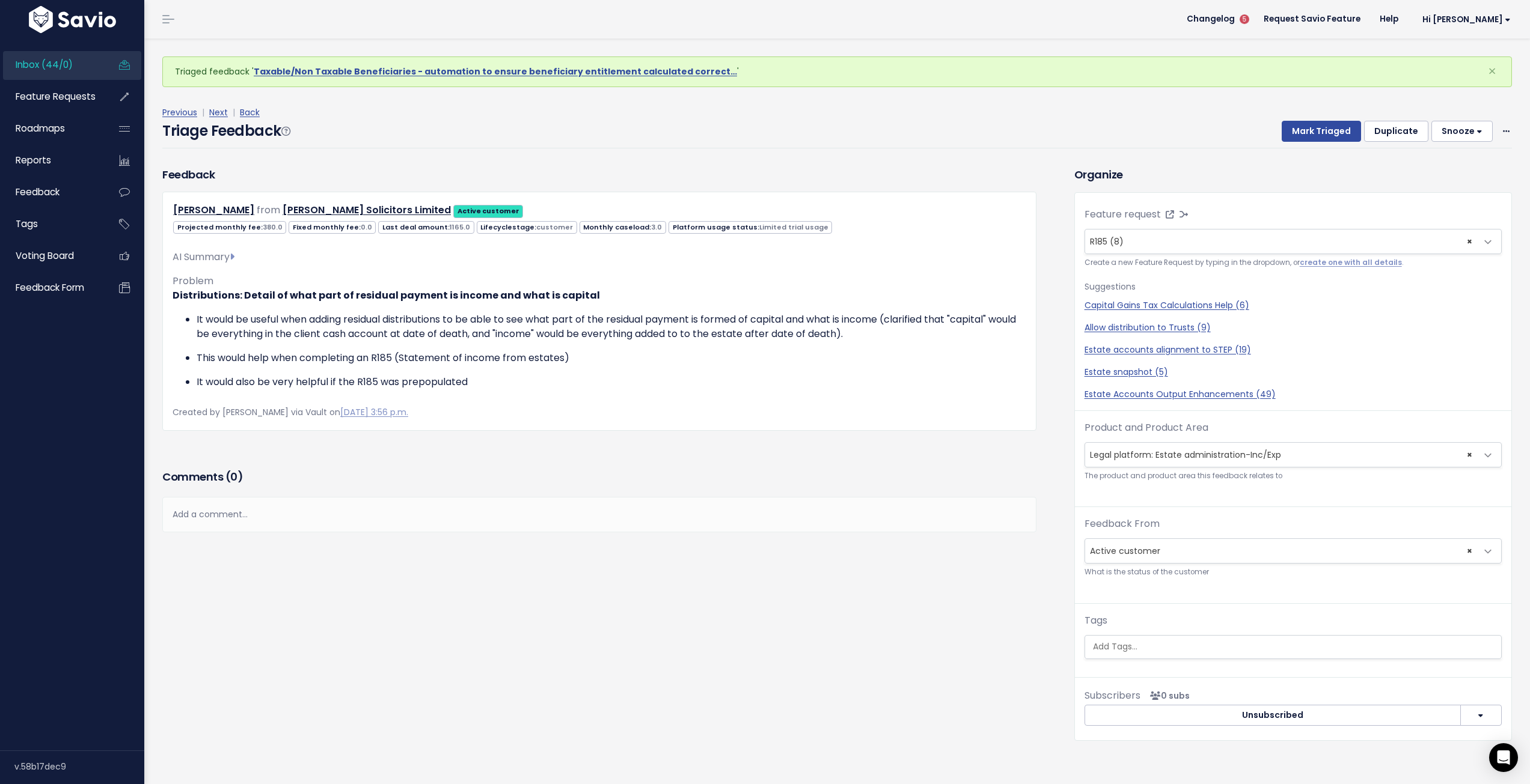
click at [1175, 654] on ul at bounding box center [1293, 647] width 416 height 23
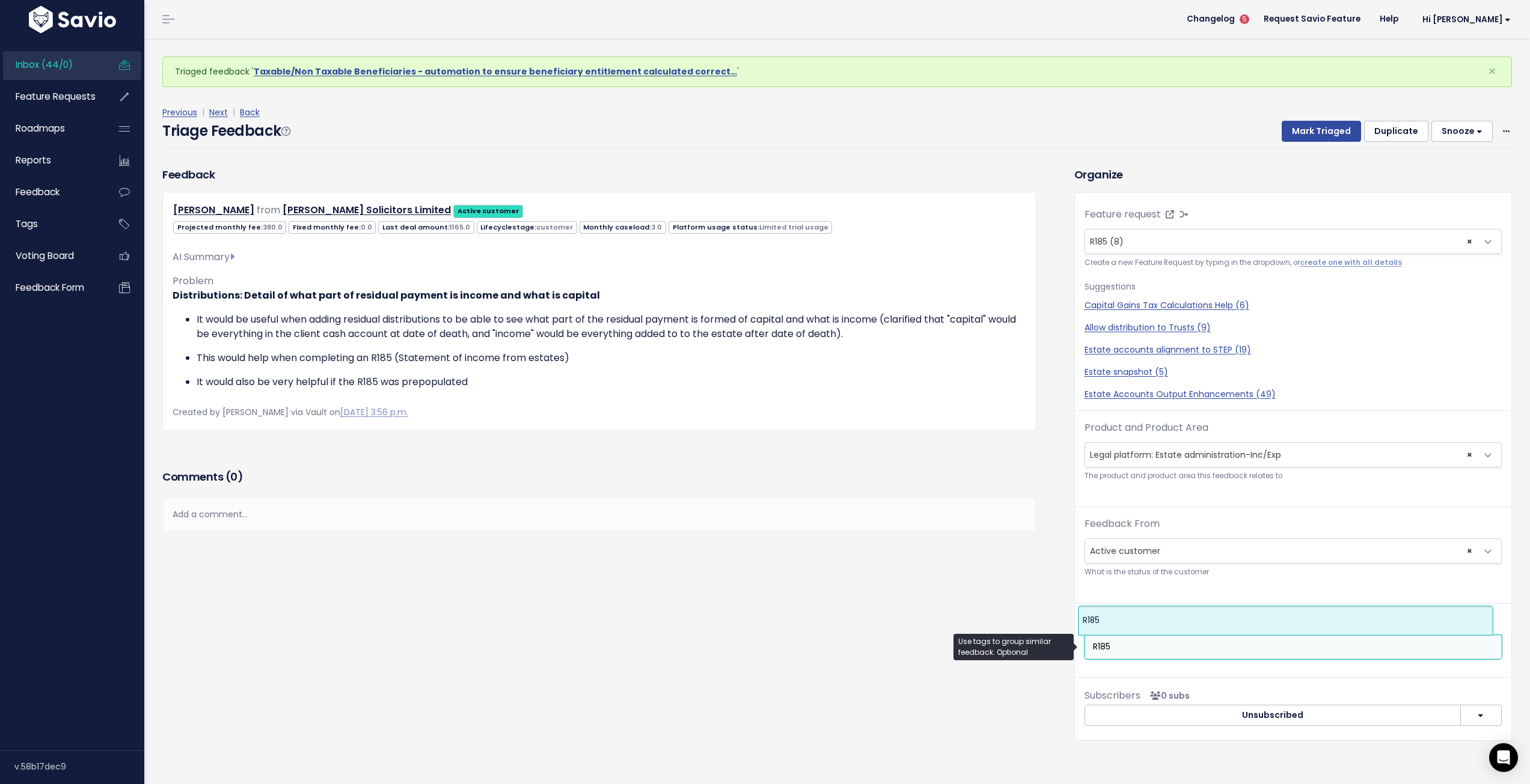
type input "R185"
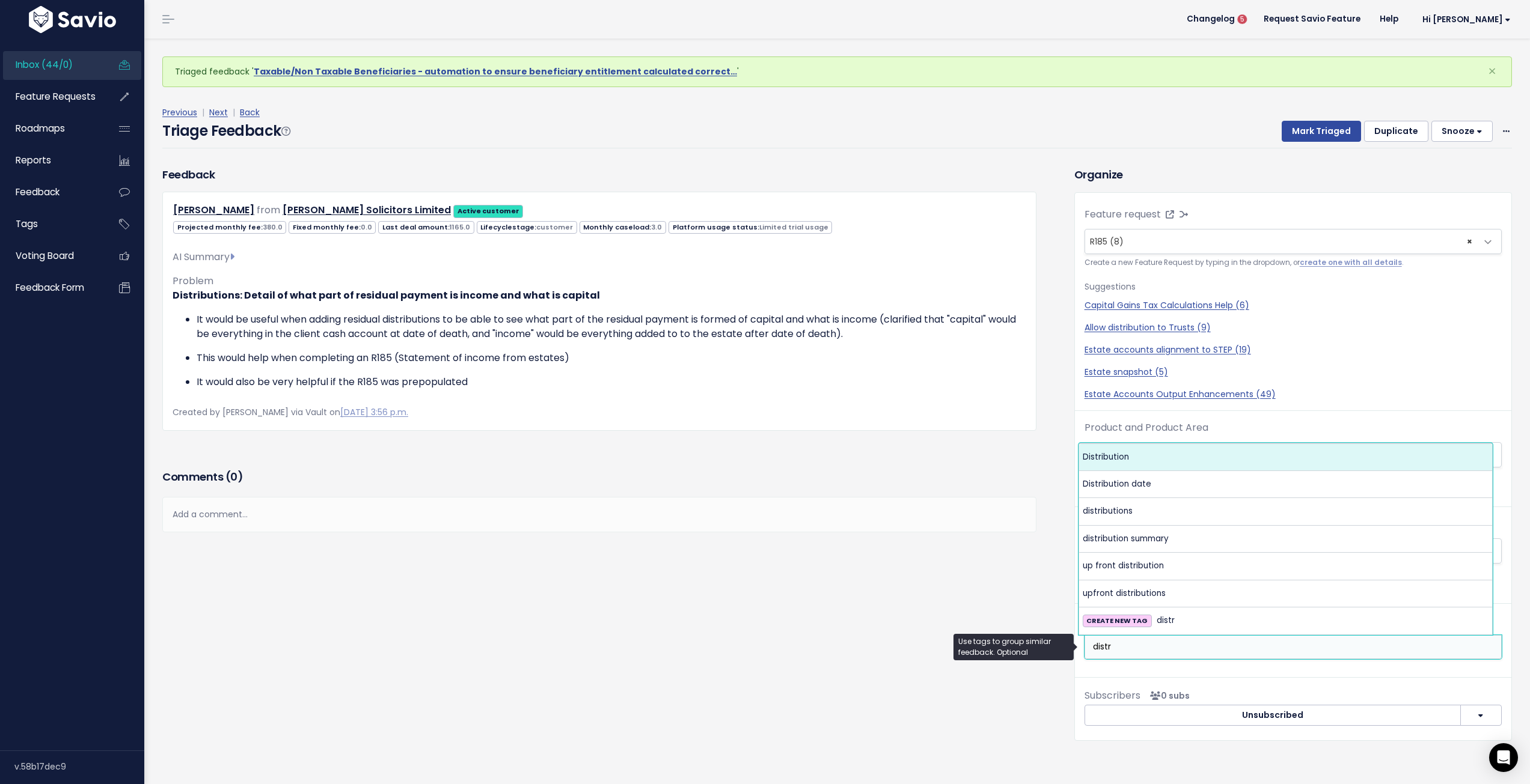
type input "distr"
select select "5129"
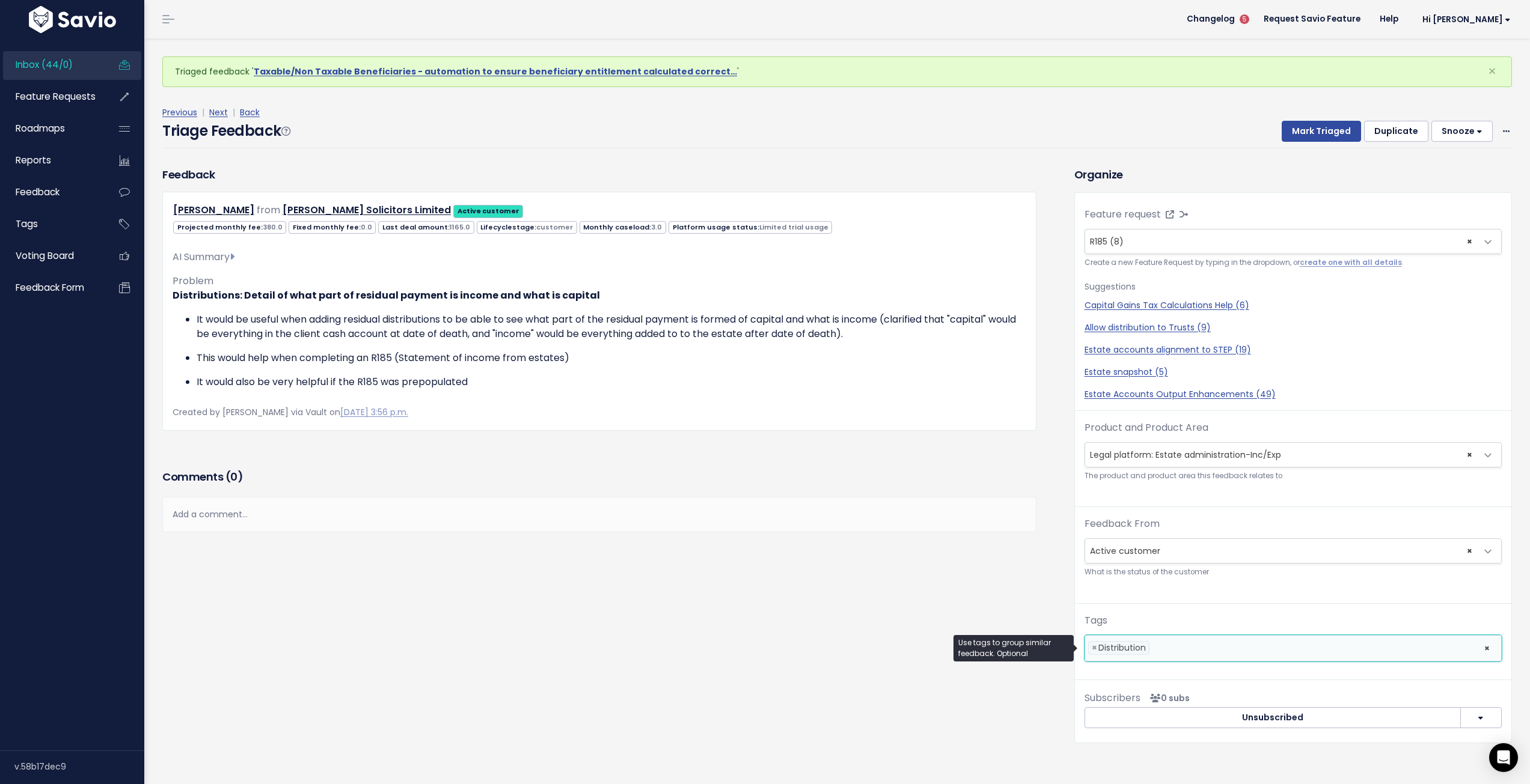
click at [1257, 646] on li at bounding box center [1314, 648] width 323 height 13
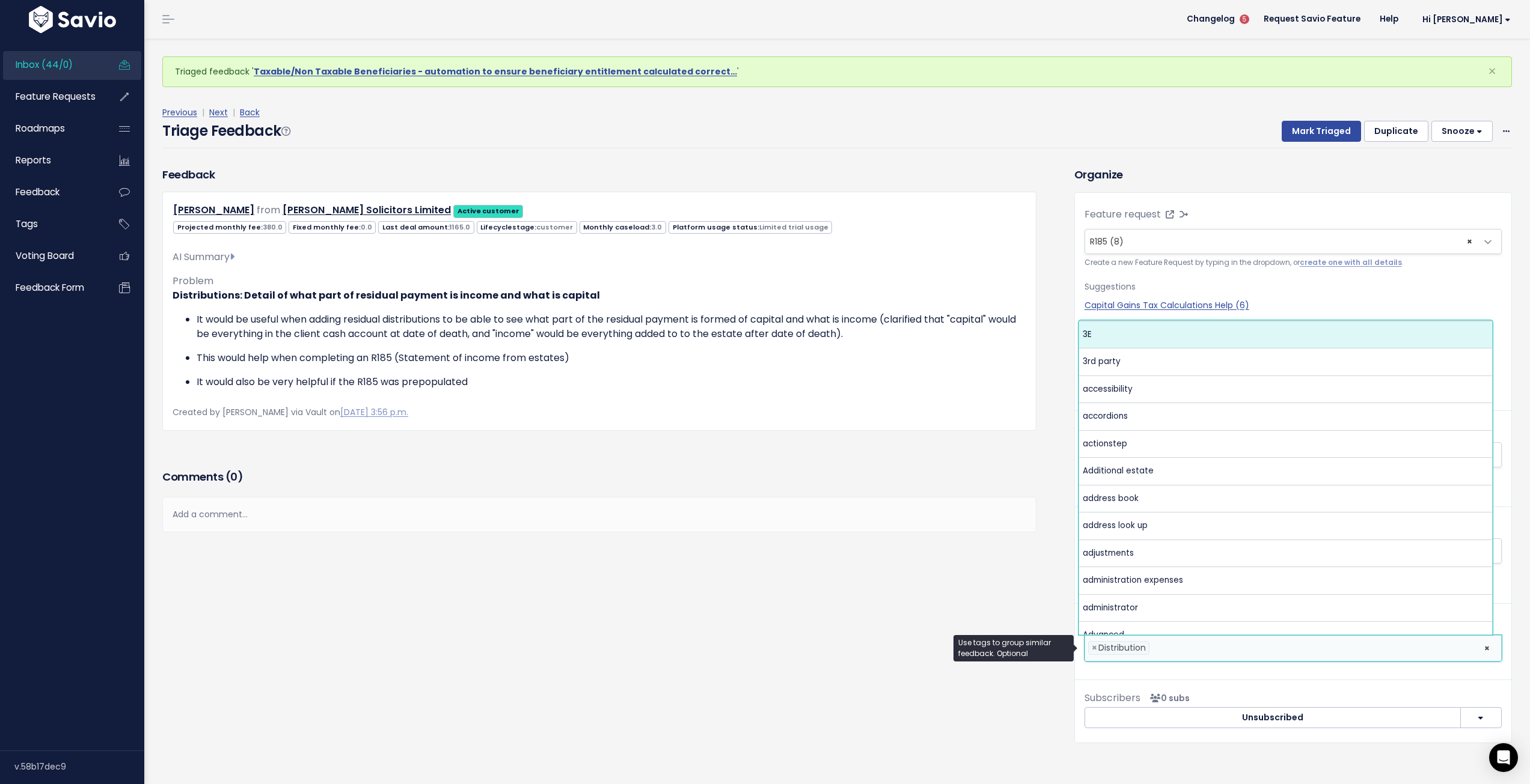
click at [1240, 649] on li at bounding box center [1314, 648] width 323 height 13
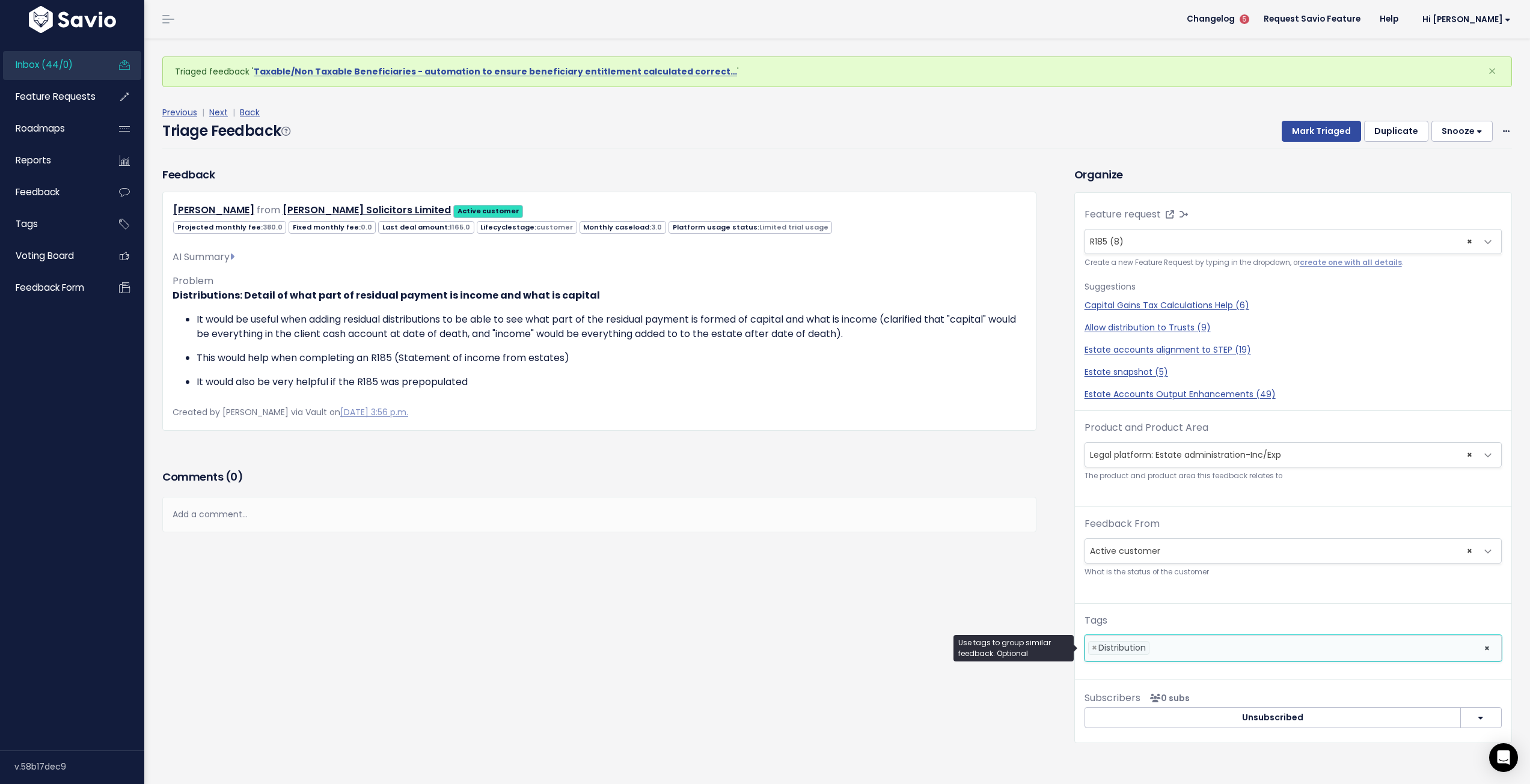
click at [1224, 649] on li at bounding box center [1314, 648] width 323 height 13
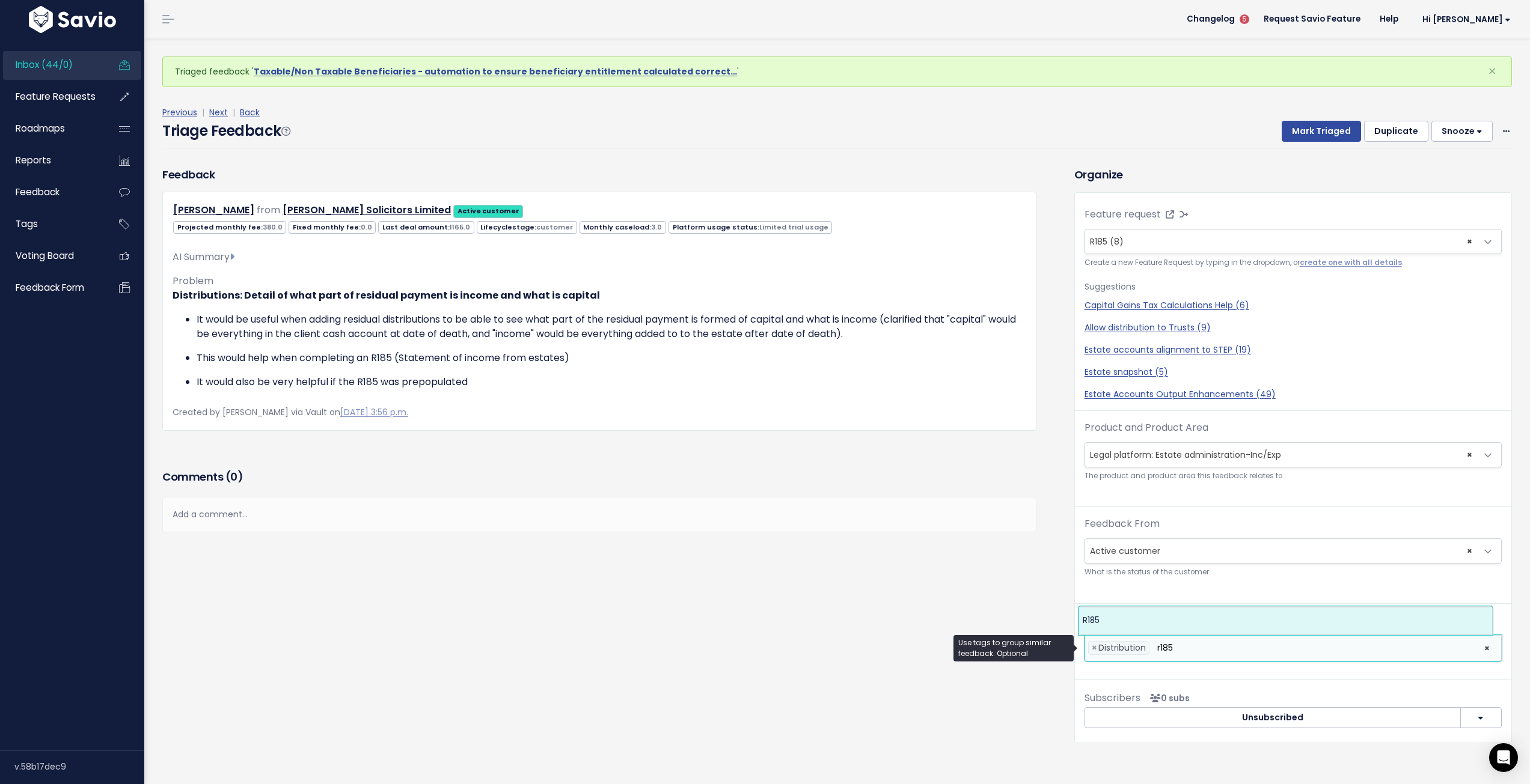
type input "r185"
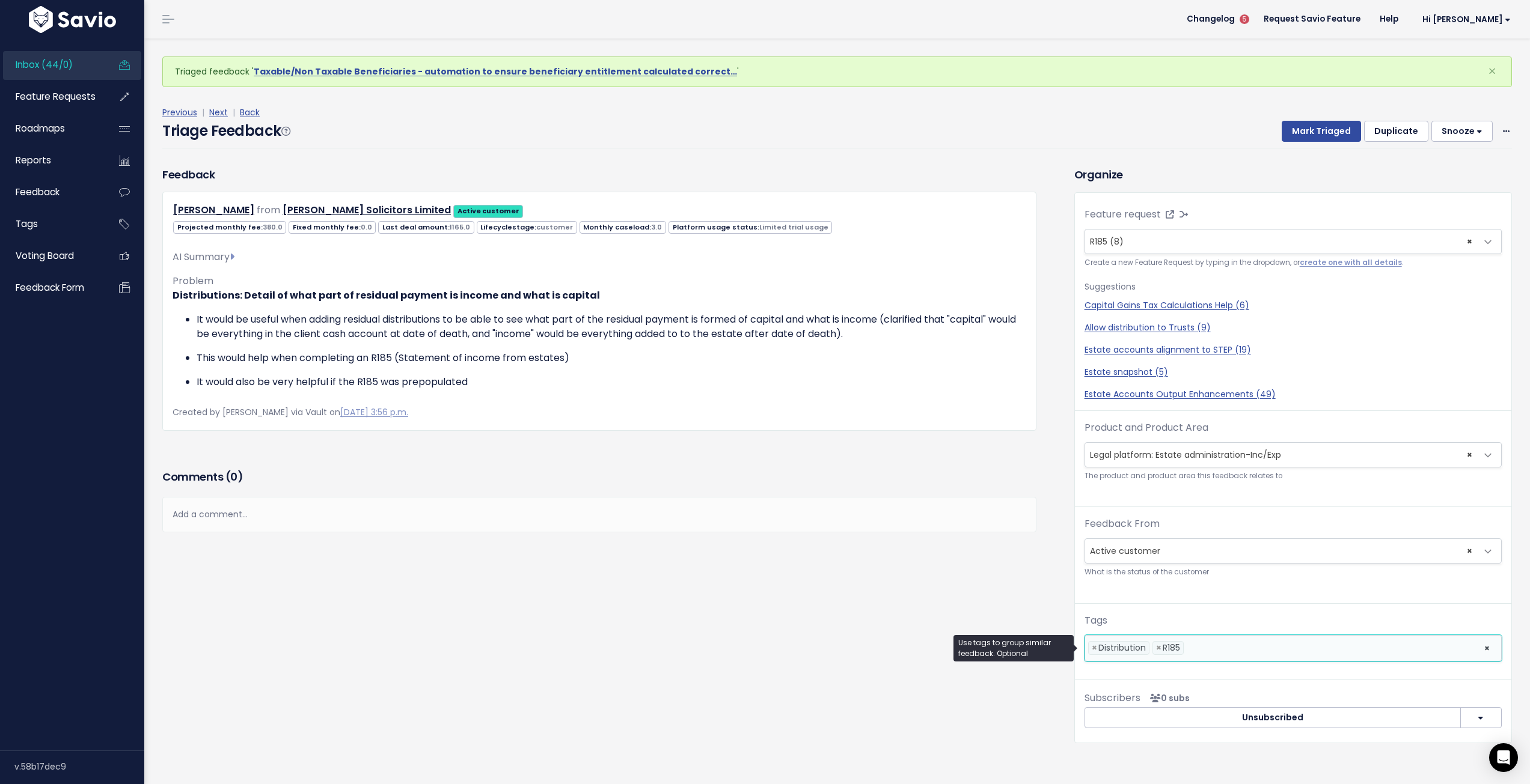
click at [994, 607] on div "Feedback Jonathan Dorman from Harold Benjamin Solicitors Limited" at bounding box center [609, 464] width 912 height 595
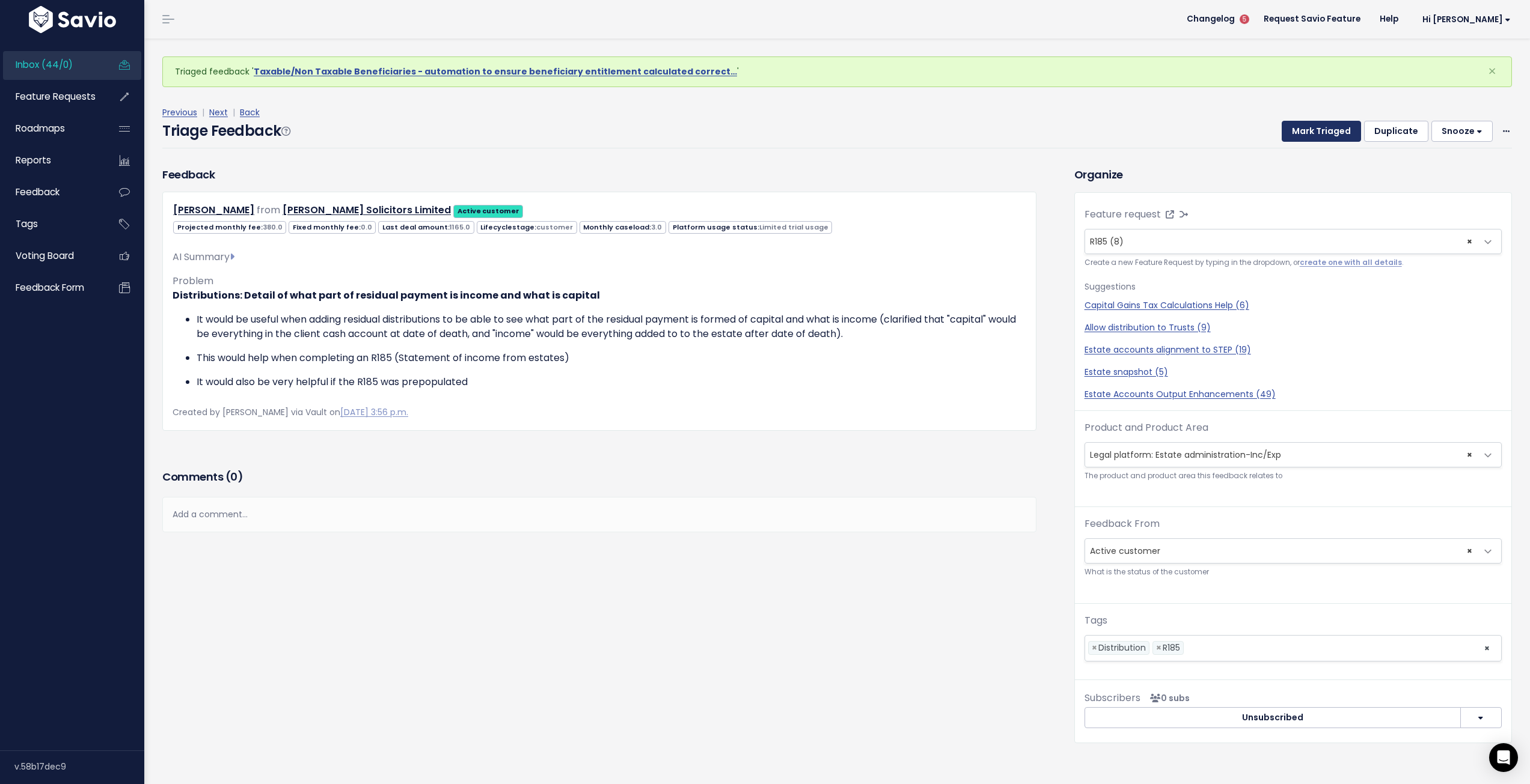
click at [1311, 131] on button "Mark Triaged" at bounding box center [1321, 131] width 79 height 21
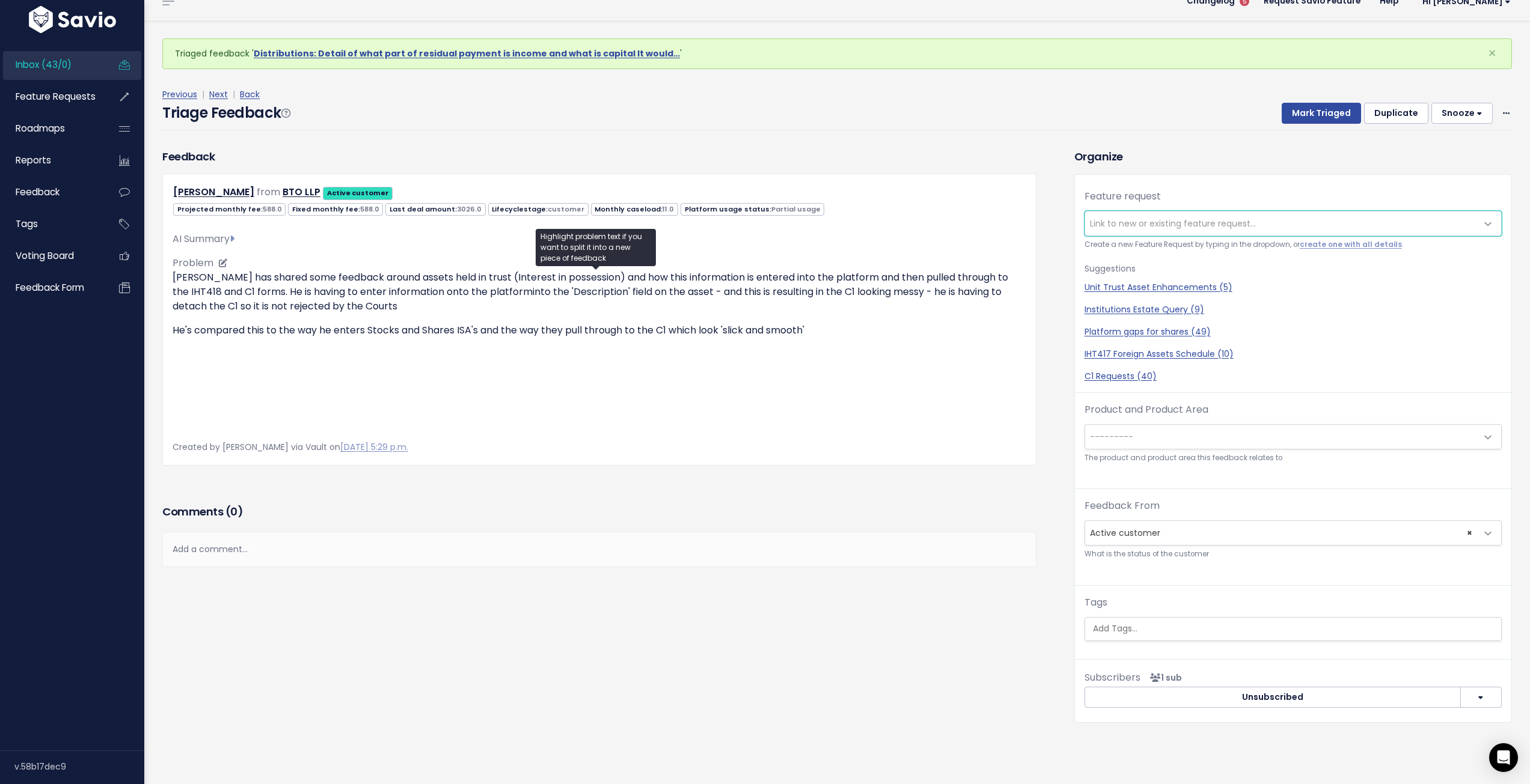
scroll to position [160, 0]
drag, startPoint x: 692, startPoint y: 630, endPoint x: 701, endPoint y: 569, distance: 61.7
drag, startPoint x: 701, startPoint y: 569, endPoint x: 624, endPoint y: 597, distance: 81.9
click at [624, 386] on p at bounding box center [599, 378] width 854 height 15
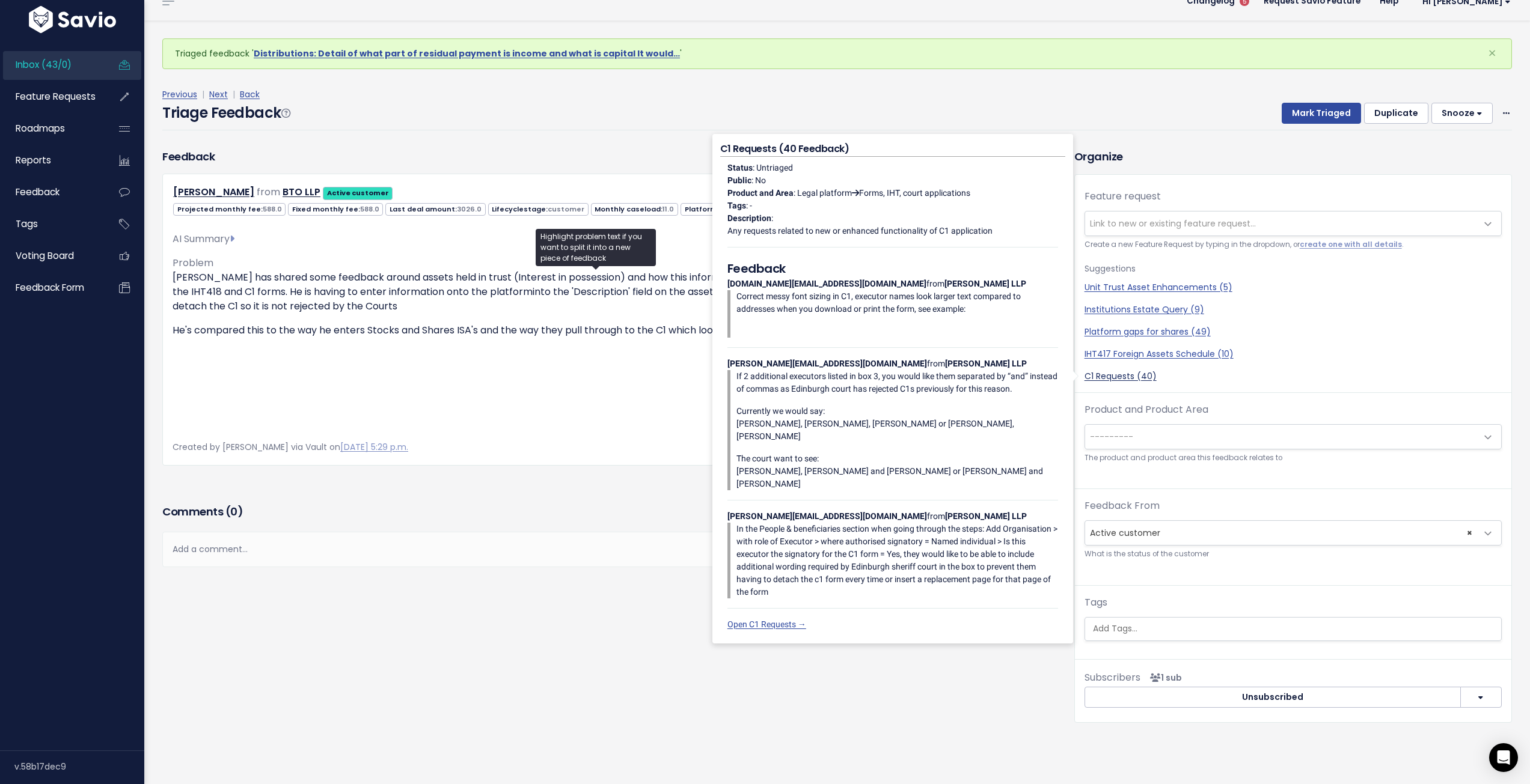
click at [1122, 371] on link "C1 Requests (40)" at bounding box center [1293, 377] width 417 height 13
select select "22587"
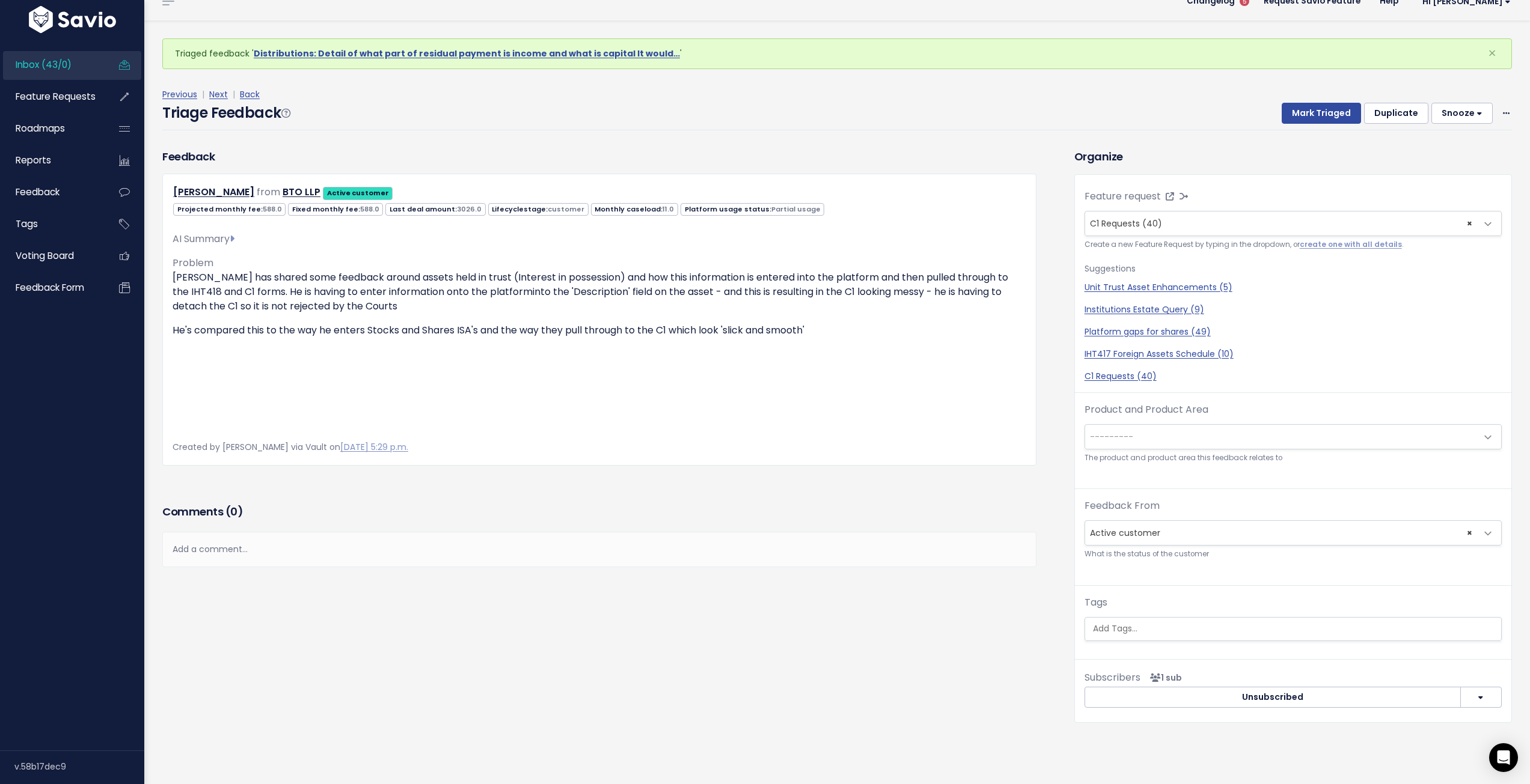
click at [1177, 425] on span "---------" at bounding box center [1281, 437] width 392 height 24
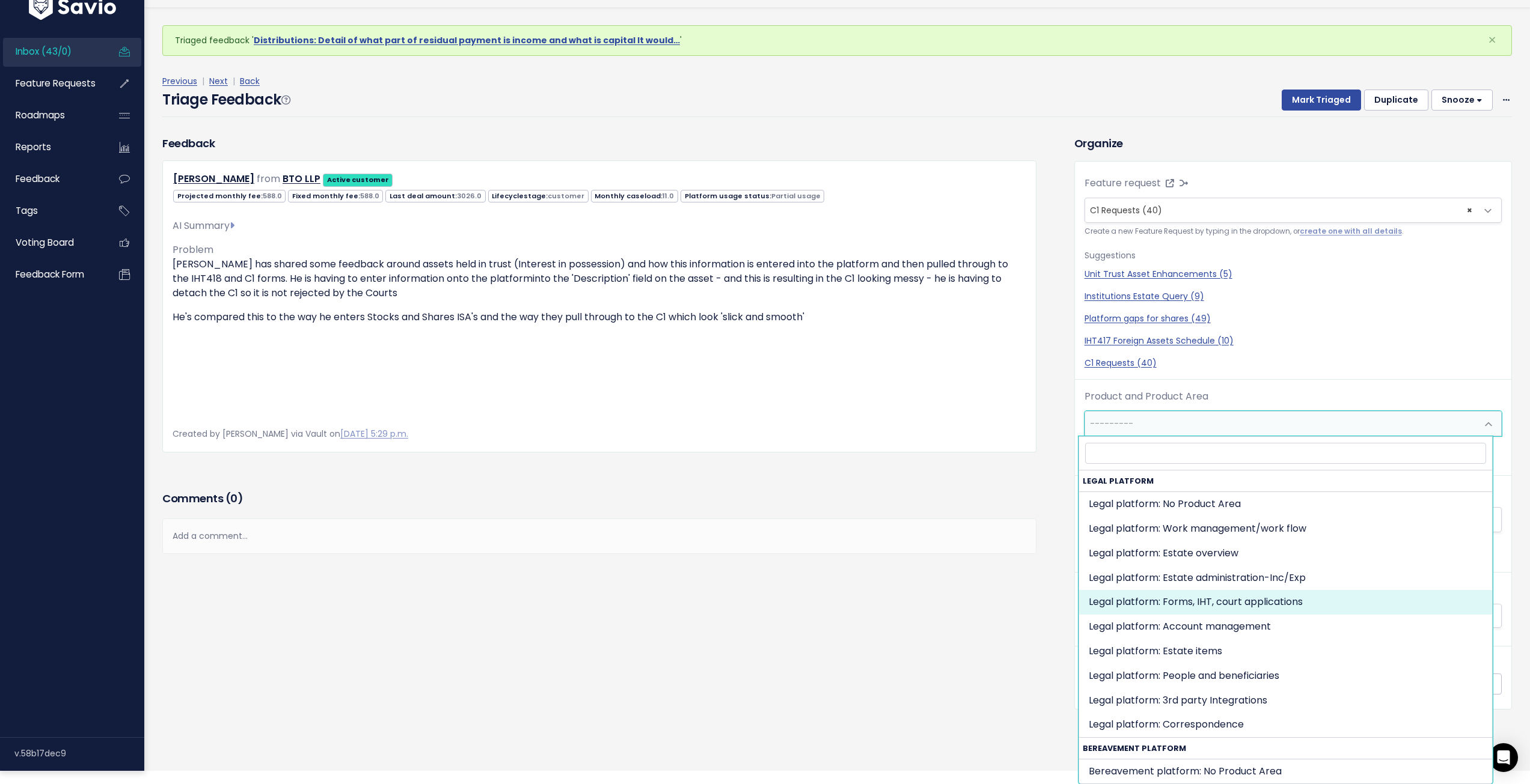
select select "MAIN:ONBOARDING"
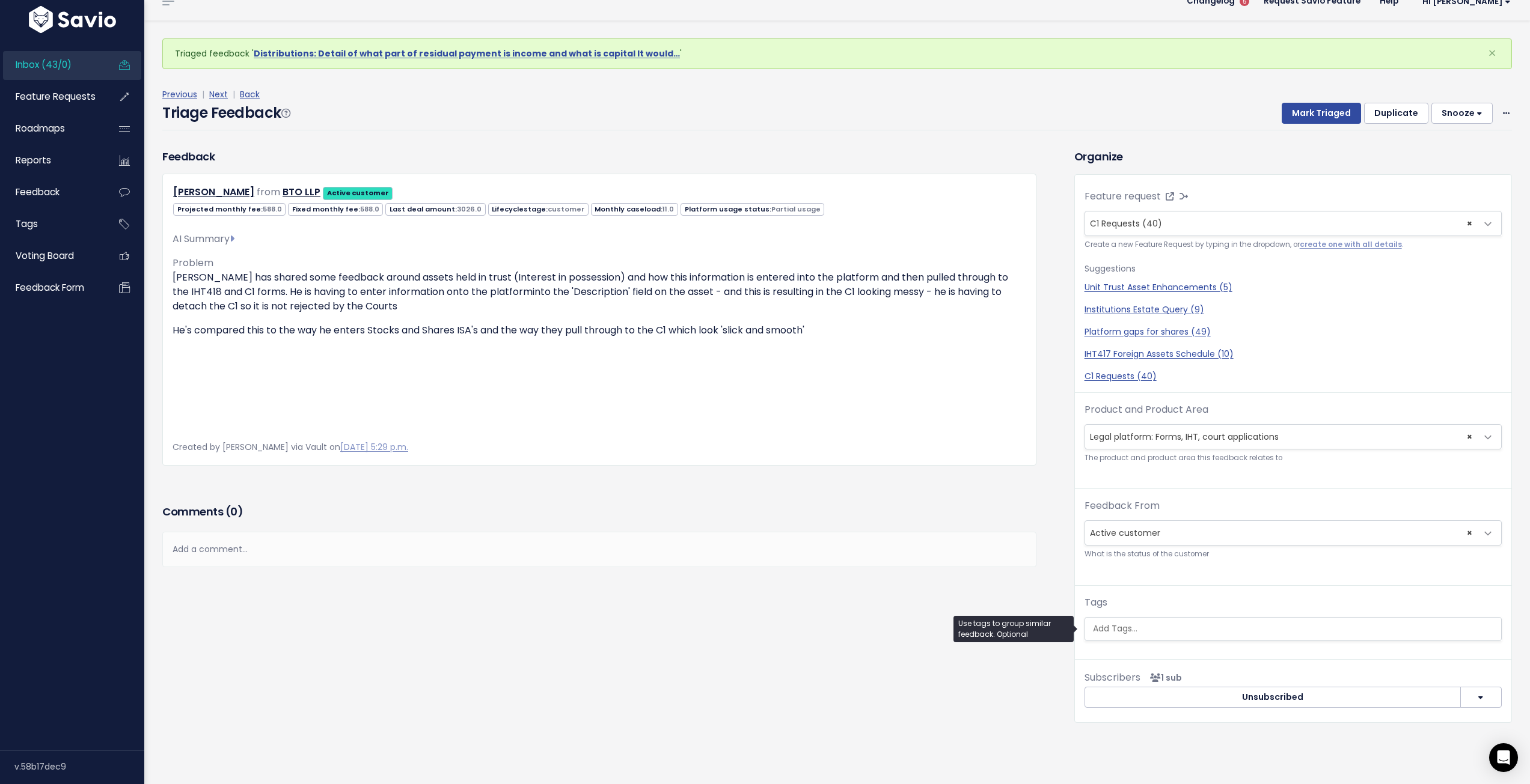
click at [1101, 623] on input "search" at bounding box center [1294, 629] width 413 height 13
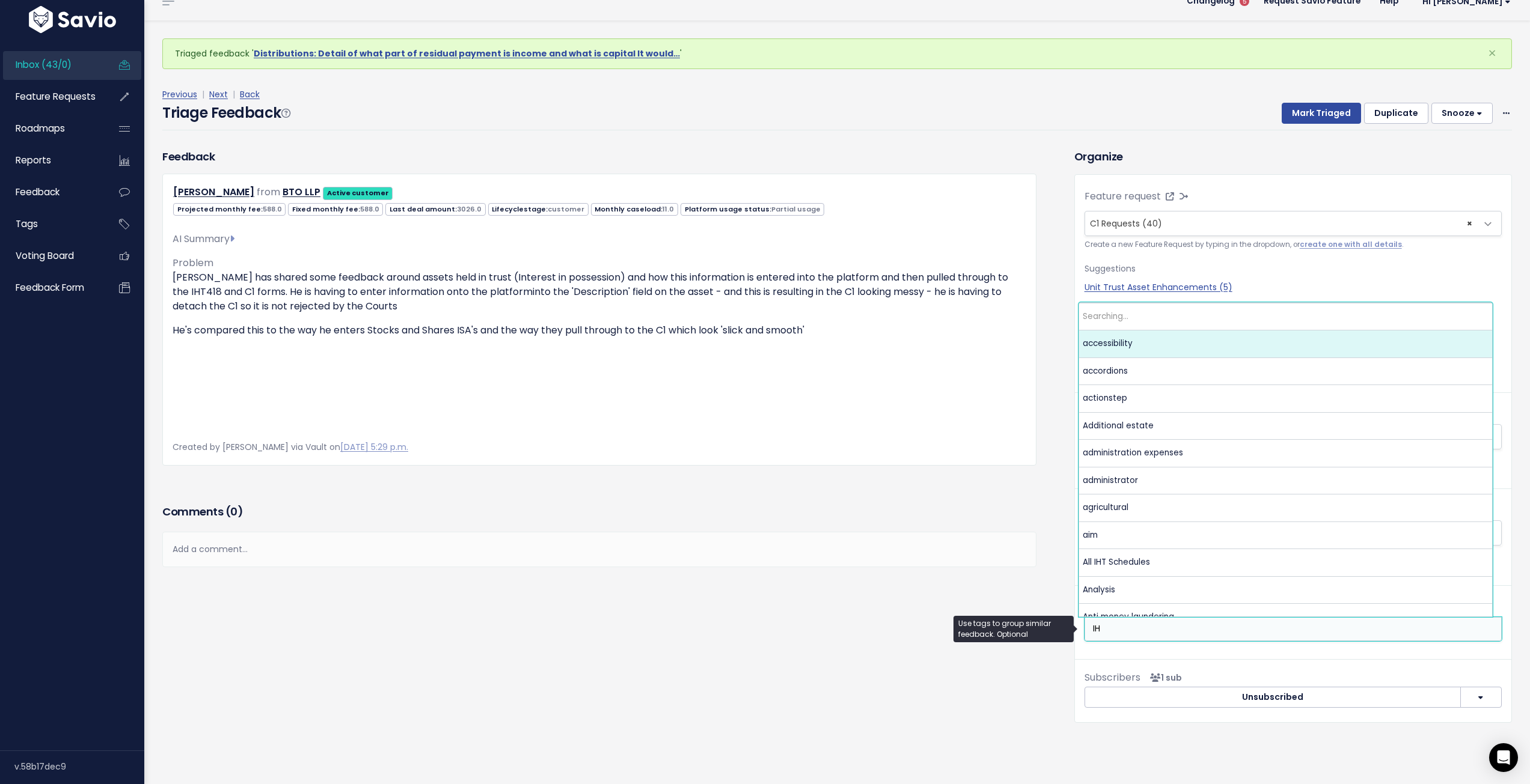
type input "I"
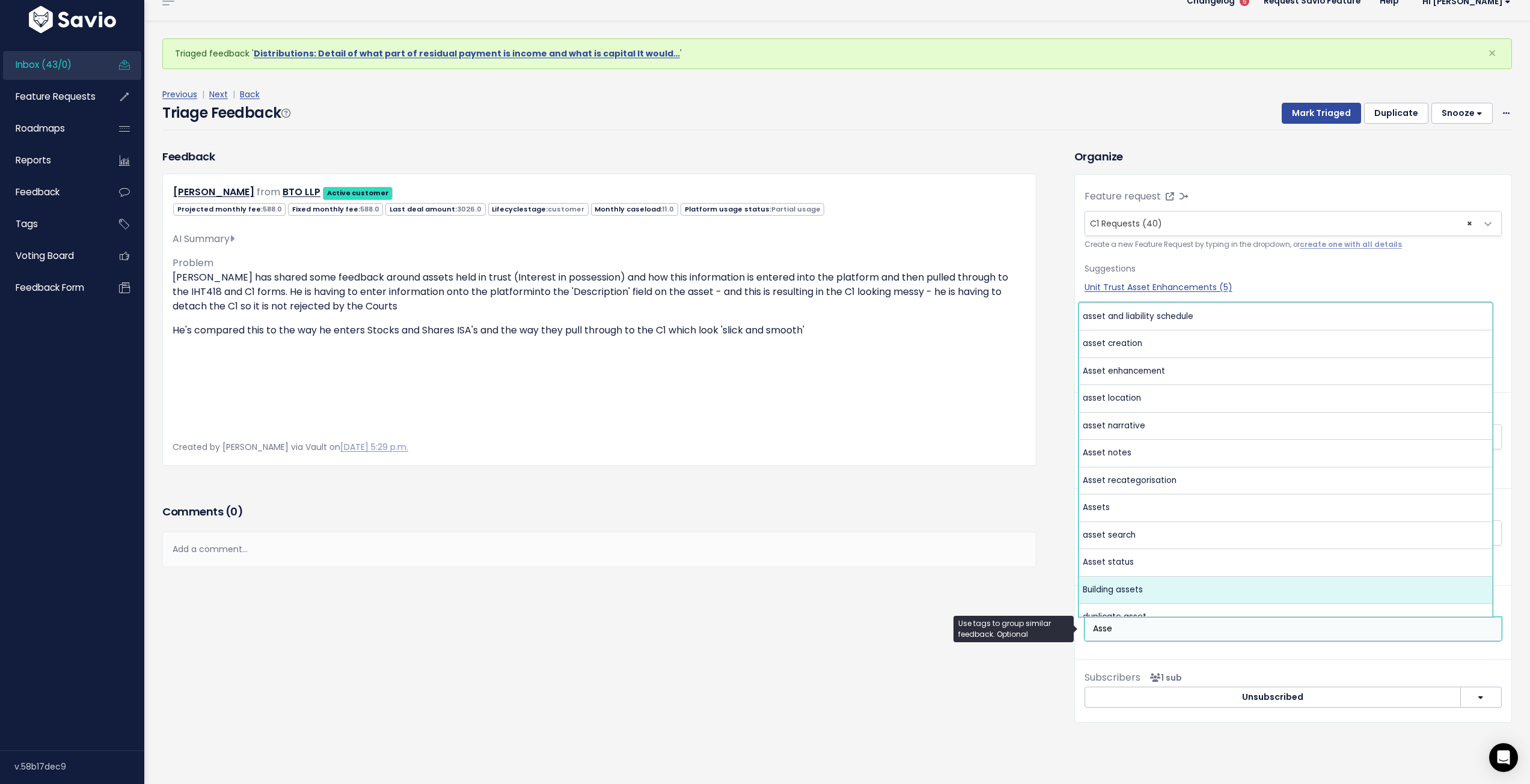
drag, startPoint x: 1131, startPoint y: 547, endPoint x: 1075, endPoint y: 549, distance: 56.0
click at [1088, 623] on input "Asse" at bounding box center [1294, 629] width 413 height 13
type input "Asse"
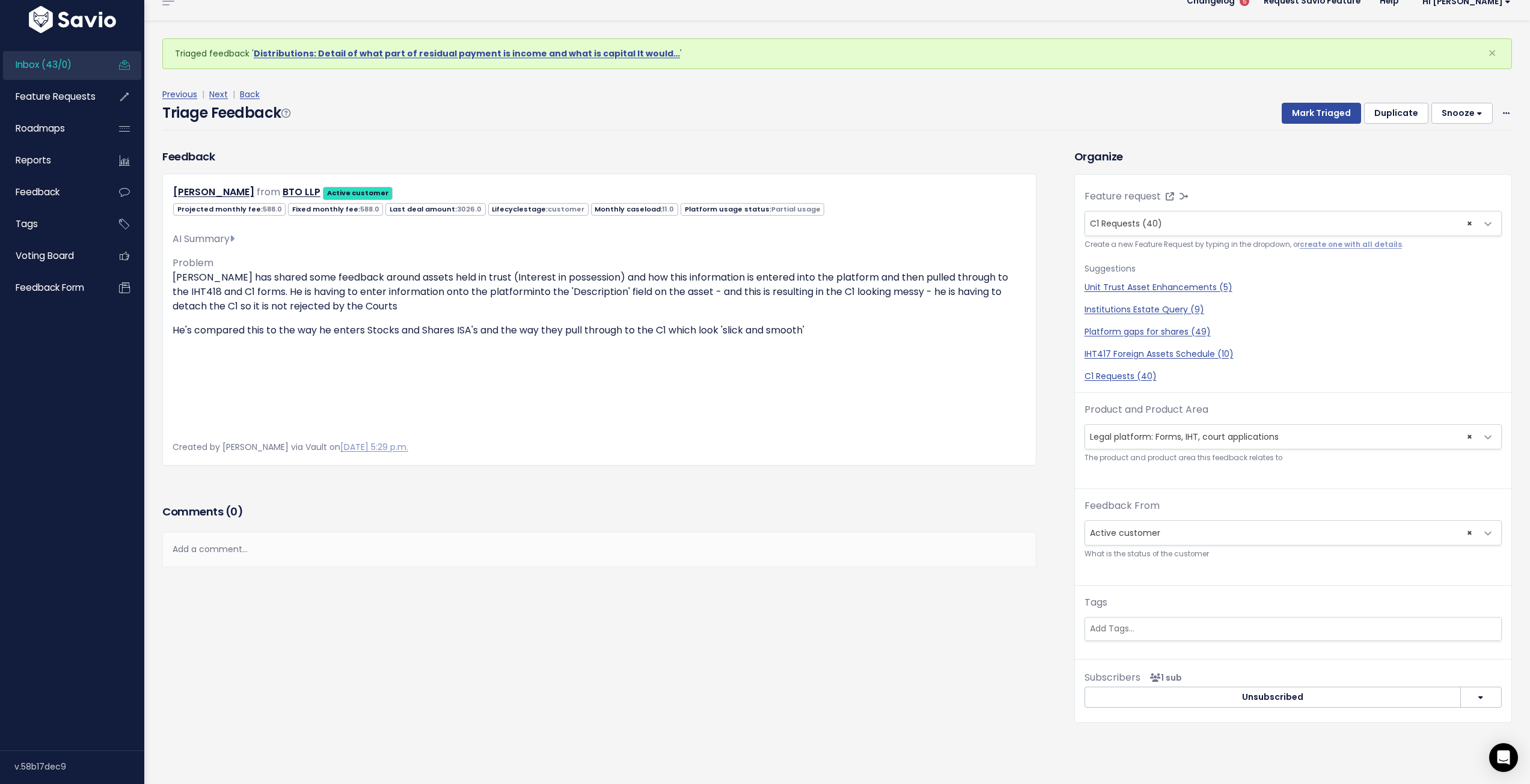
click at [1057, 658] on div "Feedback Gregor Page from BTO LLP Active customer" at bounding box center [609, 444] width 912 height 593
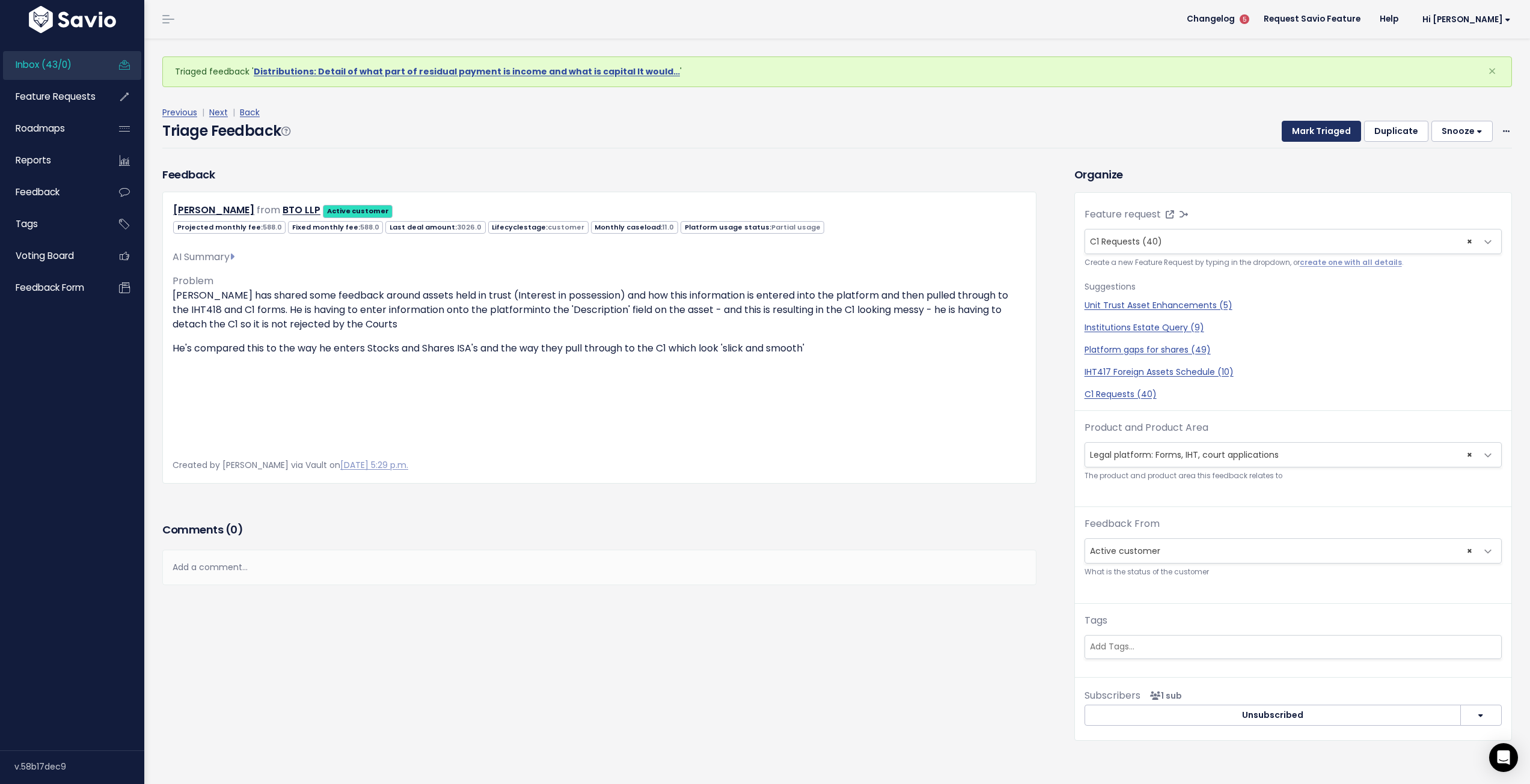
click at [1330, 135] on button "Mark Triaged" at bounding box center [1321, 131] width 79 height 21
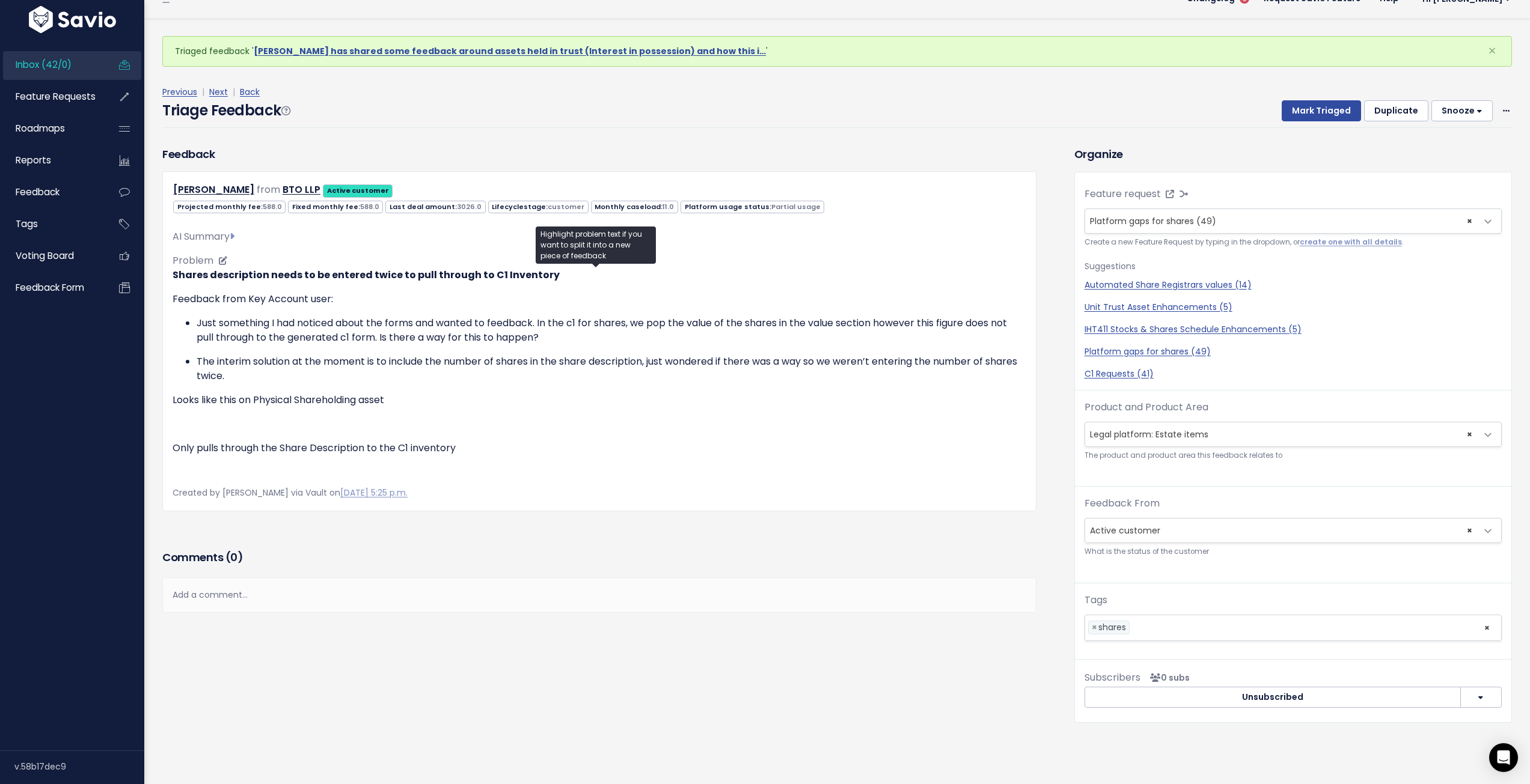
scroll to position [240, 0]
click at [898, 417] on p at bounding box center [599, 424] width 854 height 15
click at [813, 417] on p at bounding box center [599, 424] width 854 height 15
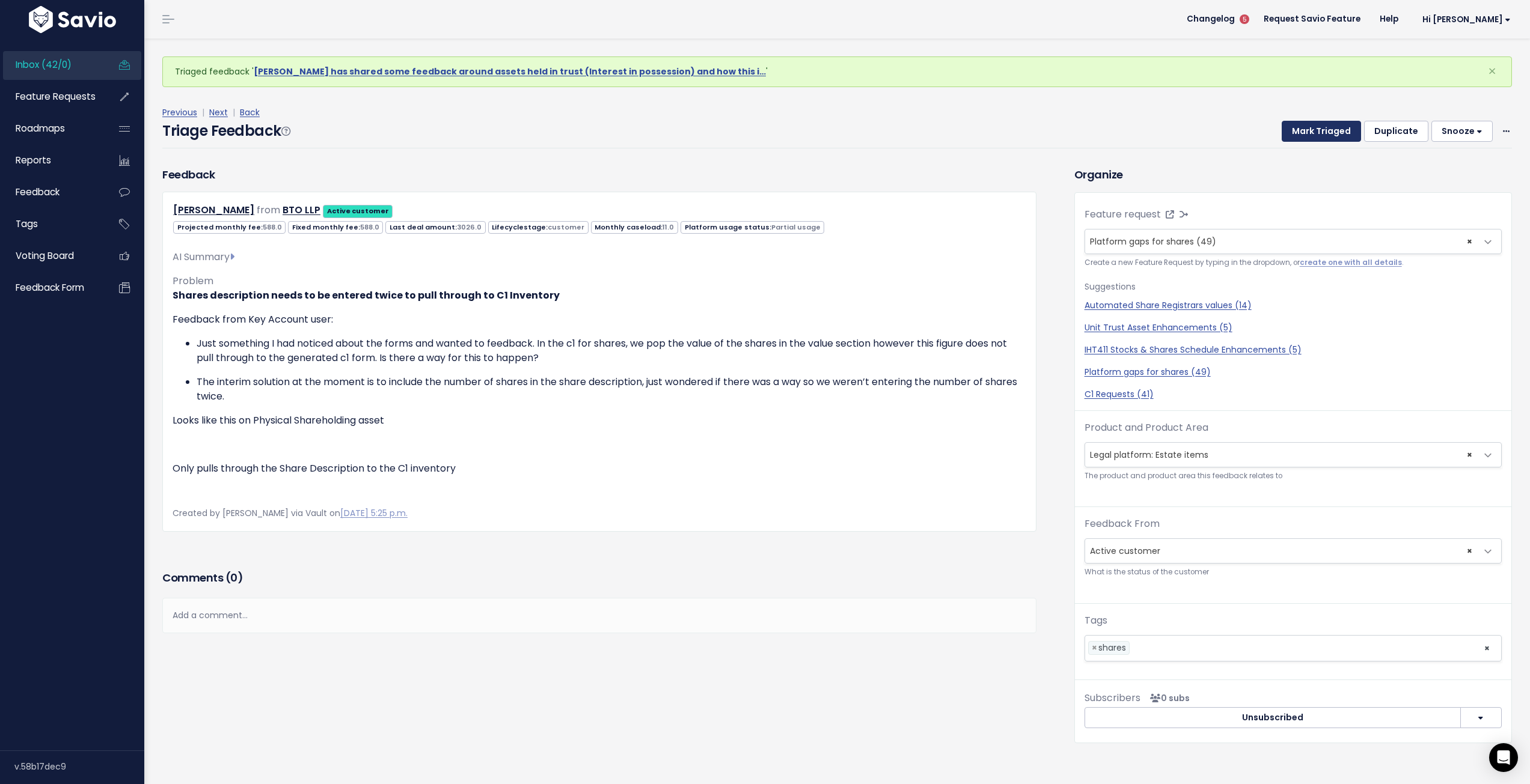
click at [1314, 136] on button "Mark Triaged" at bounding box center [1321, 131] width 79 height 21
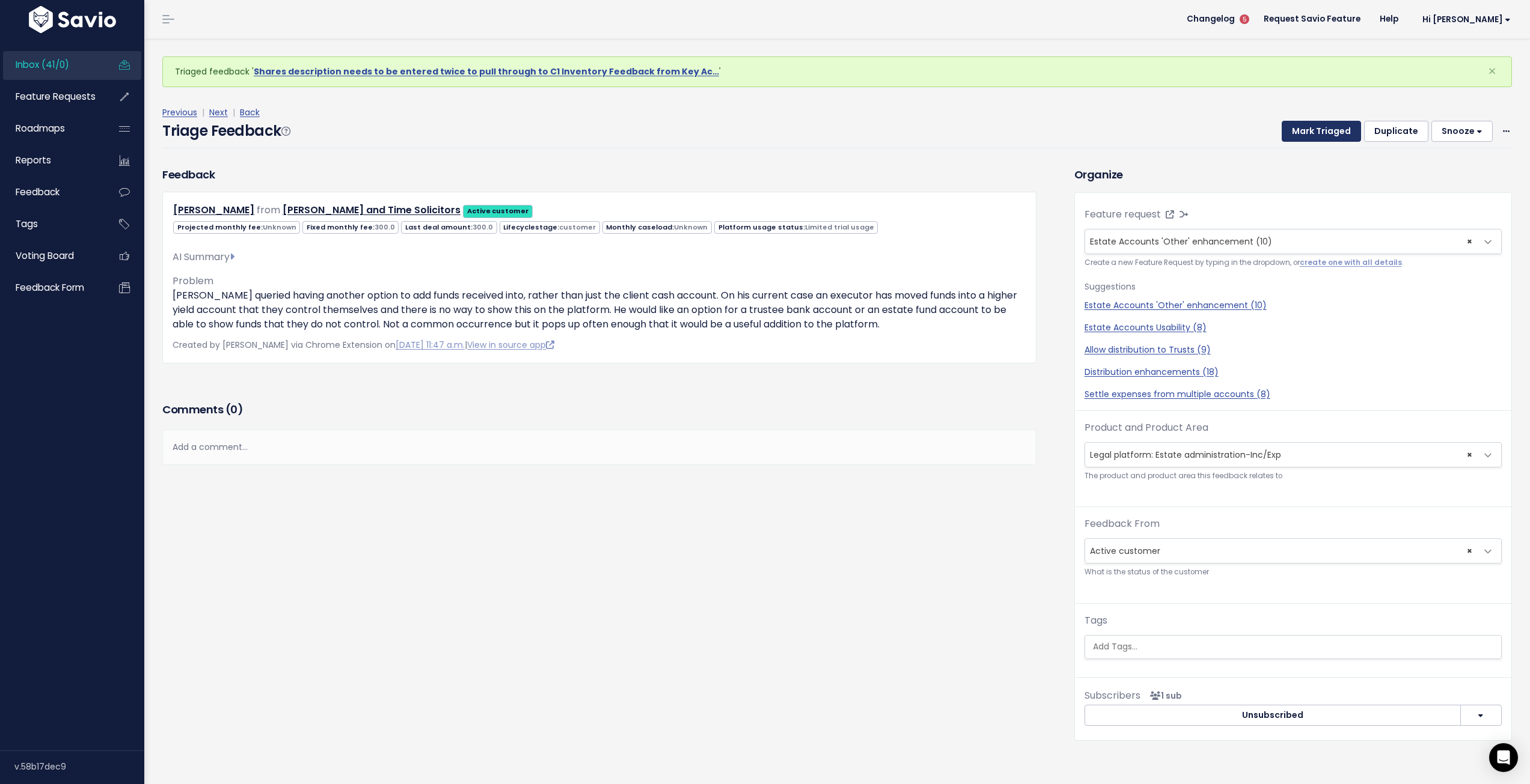
click at [1315, 133] on button "Mark Triaged" at bounding box center [1321, 131] width 79 height 21
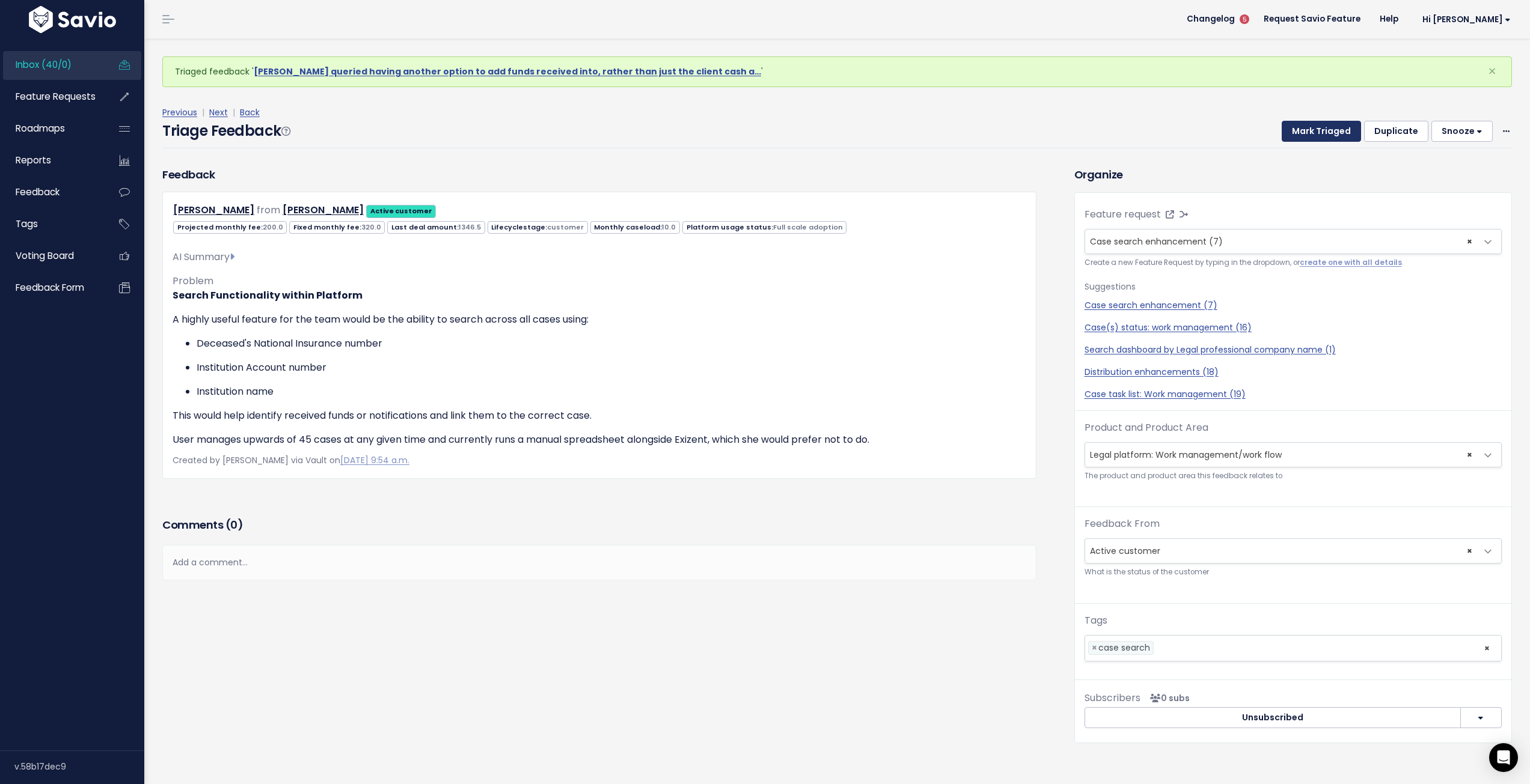
click at [1309, 132] on button "Mark Triaged" at bounding box center [1321, 131] width 79 height 21
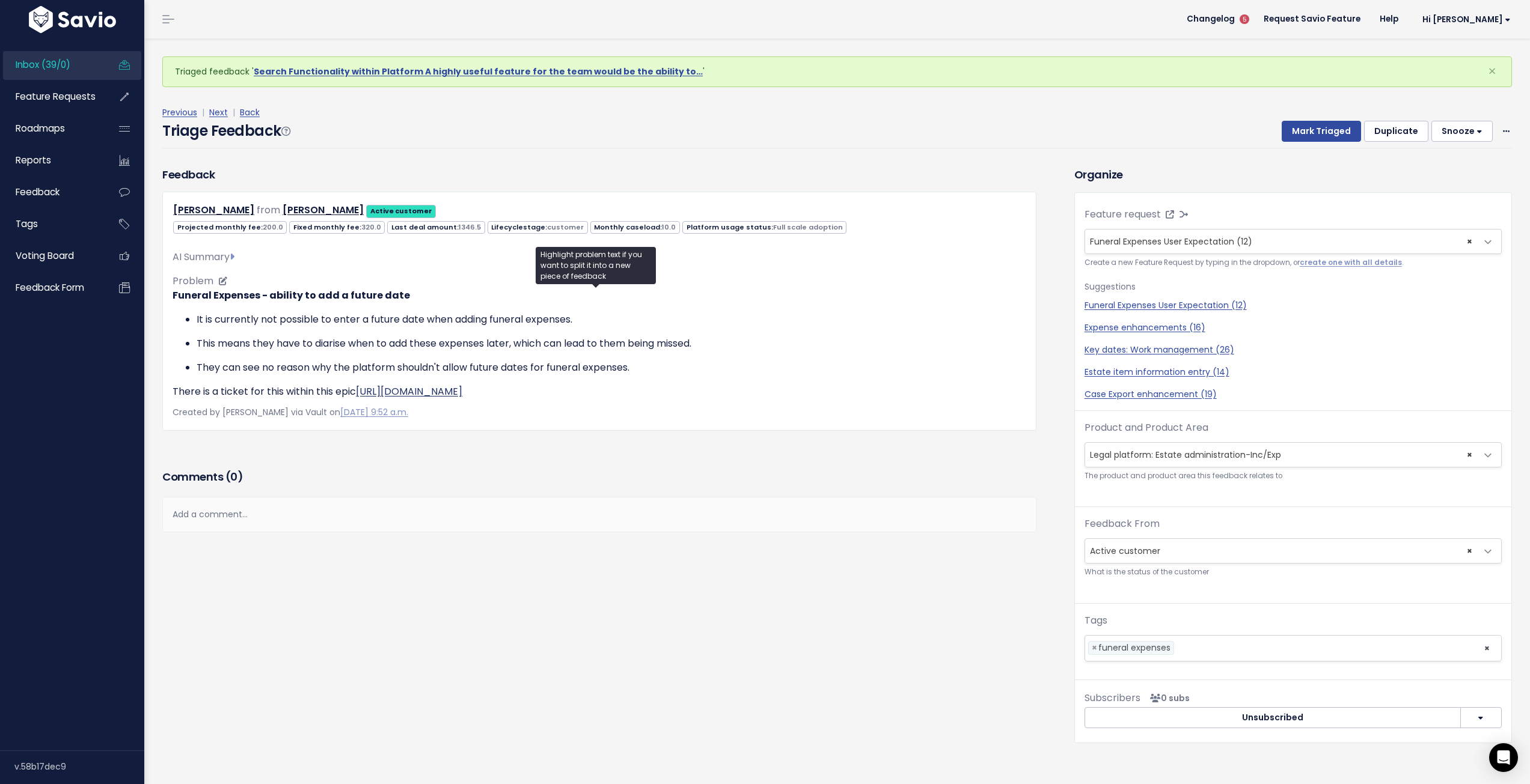
click at [463, 392] on link "[URL][DOMAIN_NAME]" at bounding box center [409, 391] width 106 height 14
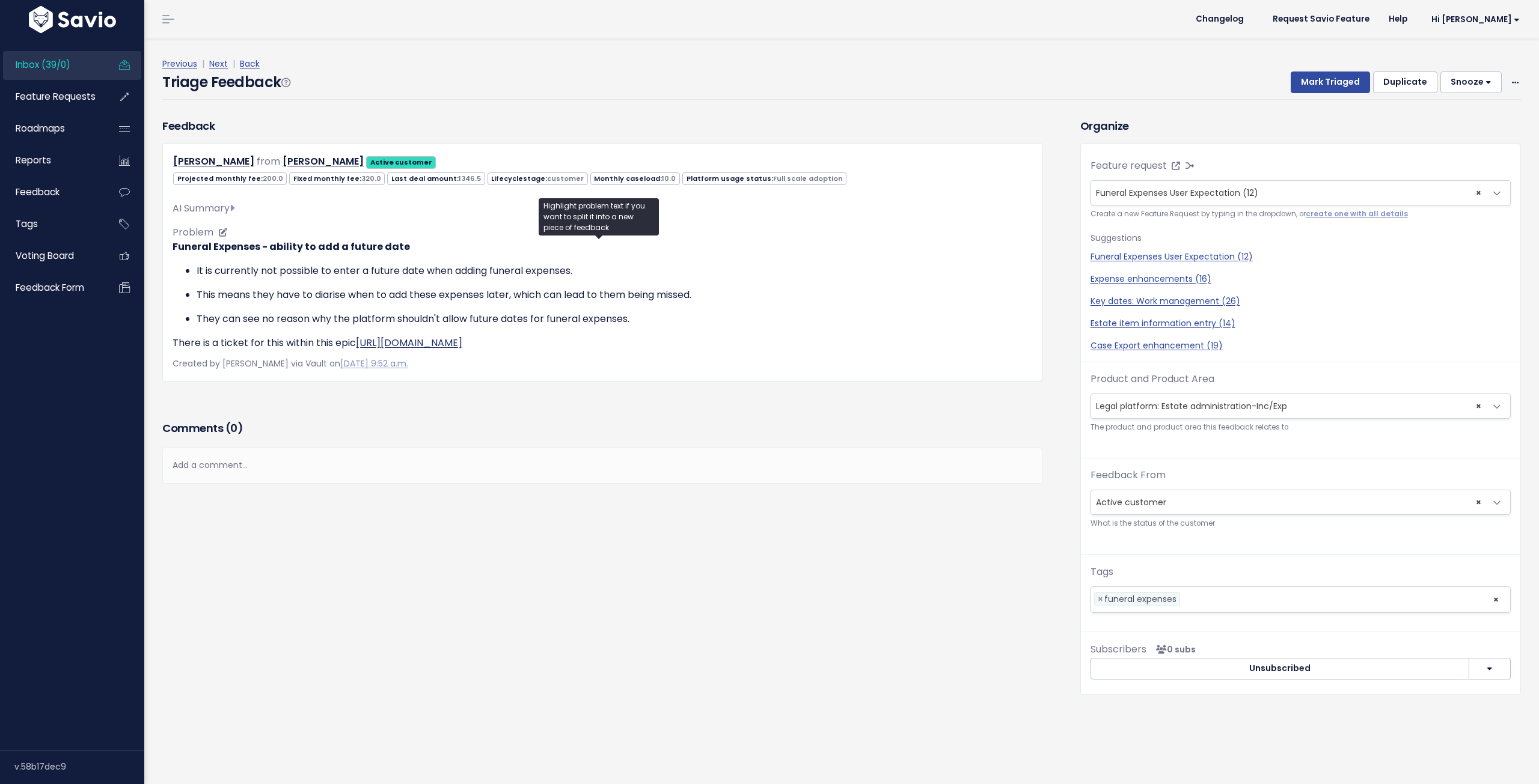
drag, startPoint x: 0, startPoint y: 0, endPoint x: 529, endPoint y: 348, distance: 633.2
click at [507, 356] on div "[PERSON_NAME] from [PERSON_NAME] Active customer 200.0 320.0 10.0" at bounding box center [602, 262] width 880 height 238
drag, startPoint x: 574, startPoint y: 343, endPoint x: 360, endPoint y: 341, distance: 214.0
click at [360, 341] on p "There is a ticket for this within this epic [URL][DOMAIN_NAME]" at bounding box center [602, 343] width 860 height 15
copy link "[URL][DOMAIN_NAME]"
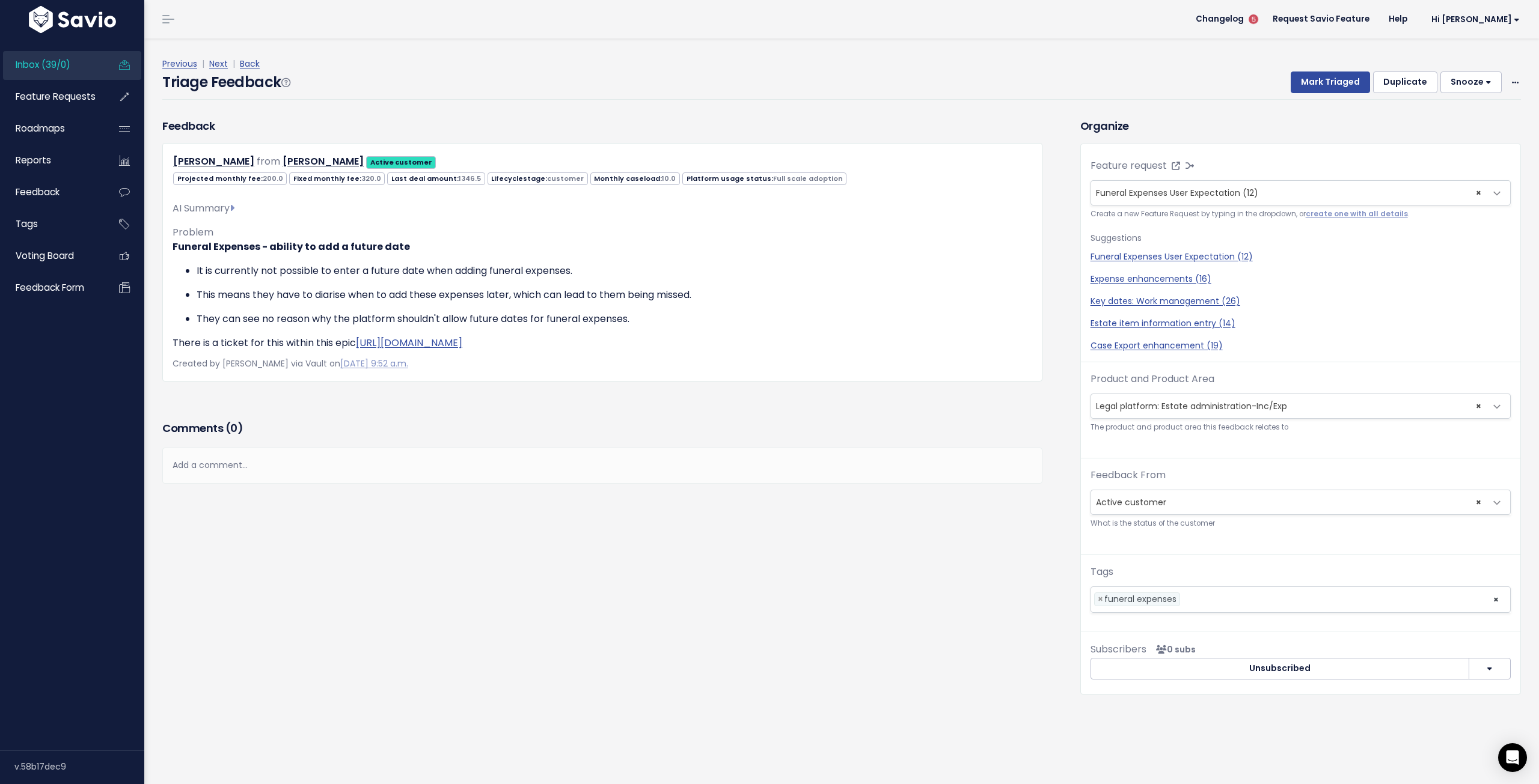
click at [910, 126] on div "Feedback [PERSON_NAME] from [PERSON_NAME] Active customer" at bounding box center [602, 250] width 880 height 264
click at [1329, 79] on button "Mark Triaged" at bounding box center [1331, 81] width 79 height 21
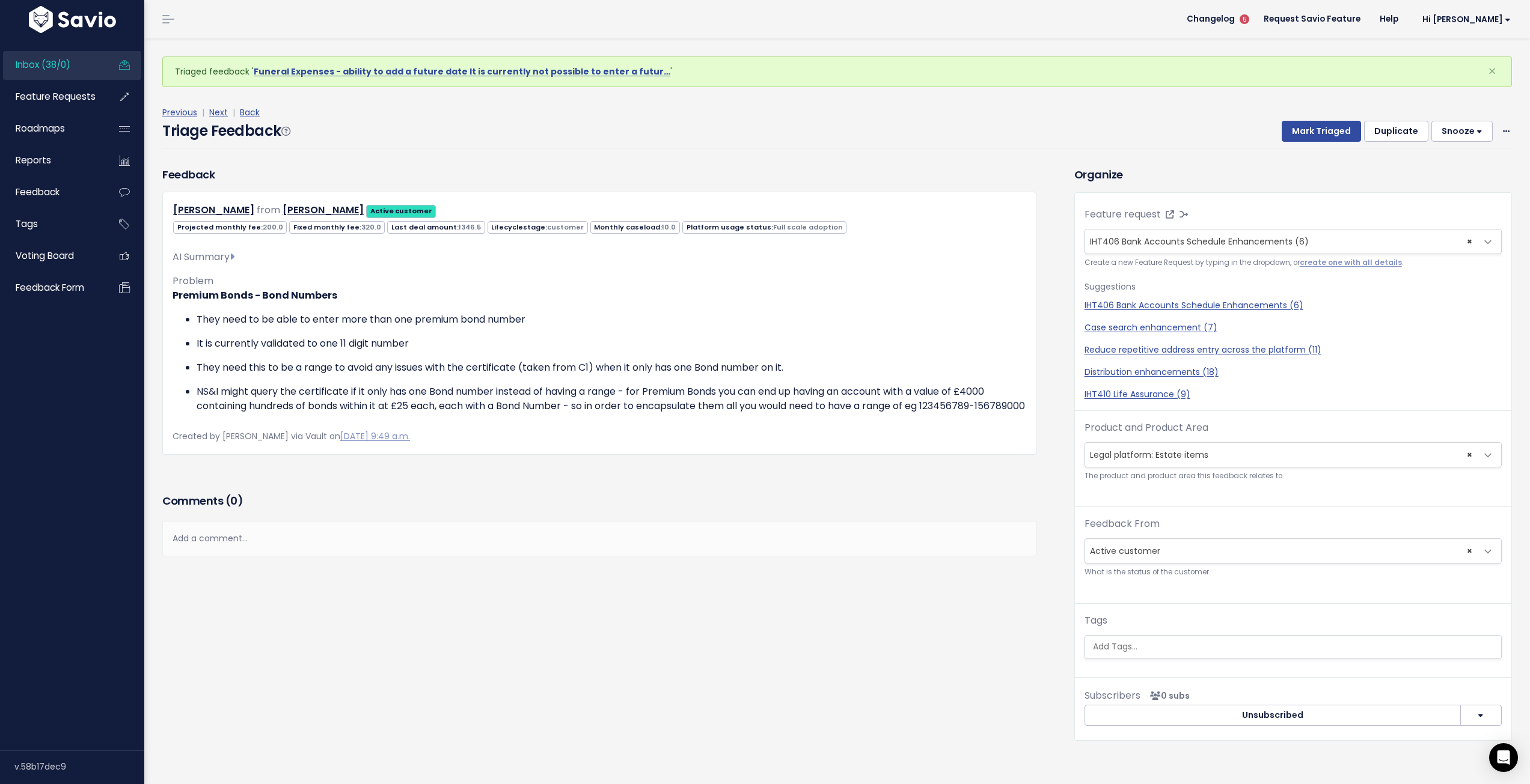
click at [1452, 135] on button "Snooze" at bounding box center [1461, 131] width 61 height 21
click at [1466, 212] on button "7 days" at bounding box center [1467, 208] width 87 height 23
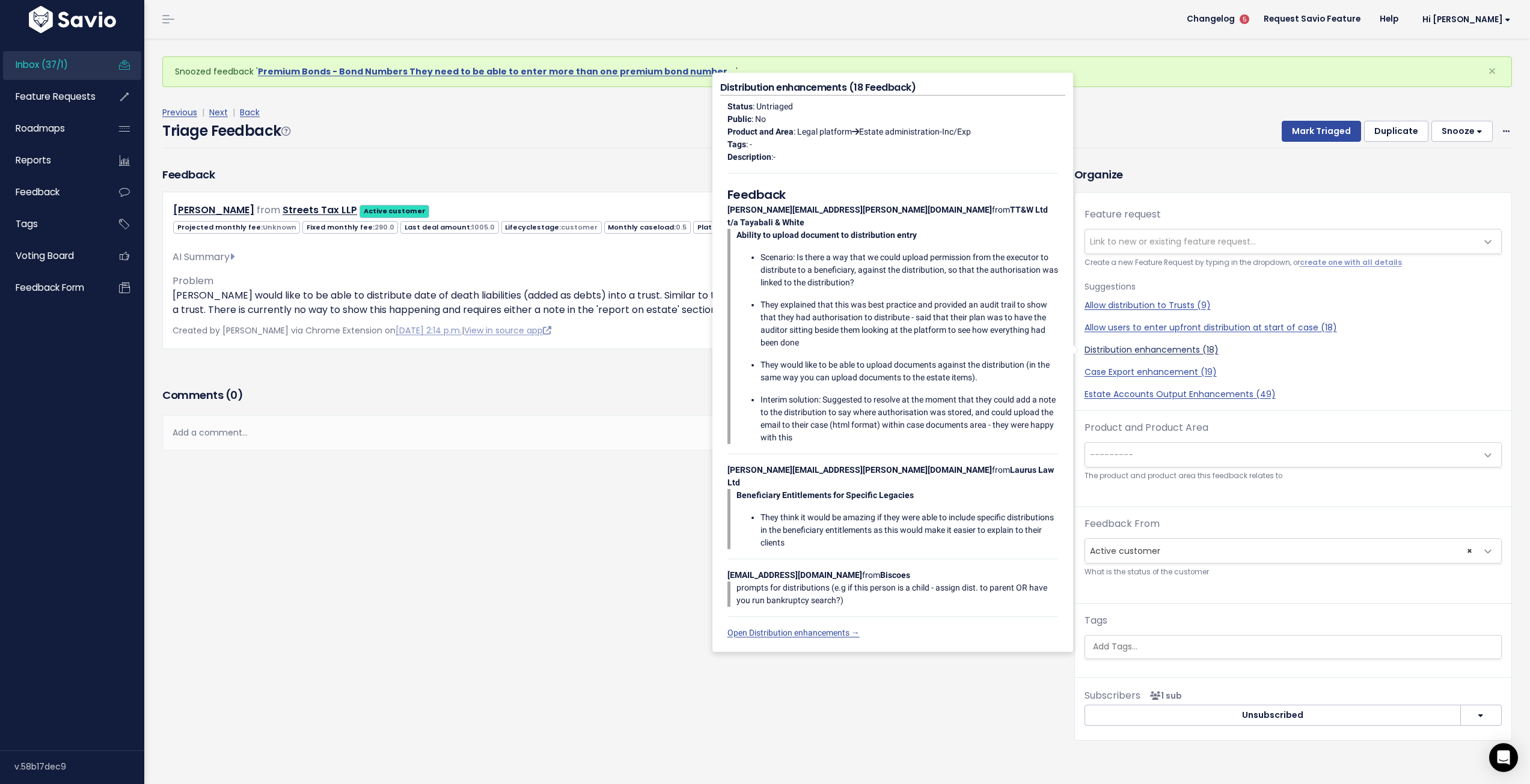
click at [1152, 347] on link "Distribution enhancements (18)" at bounding box center [1293, 350] width 417 height 13
select select "34724"
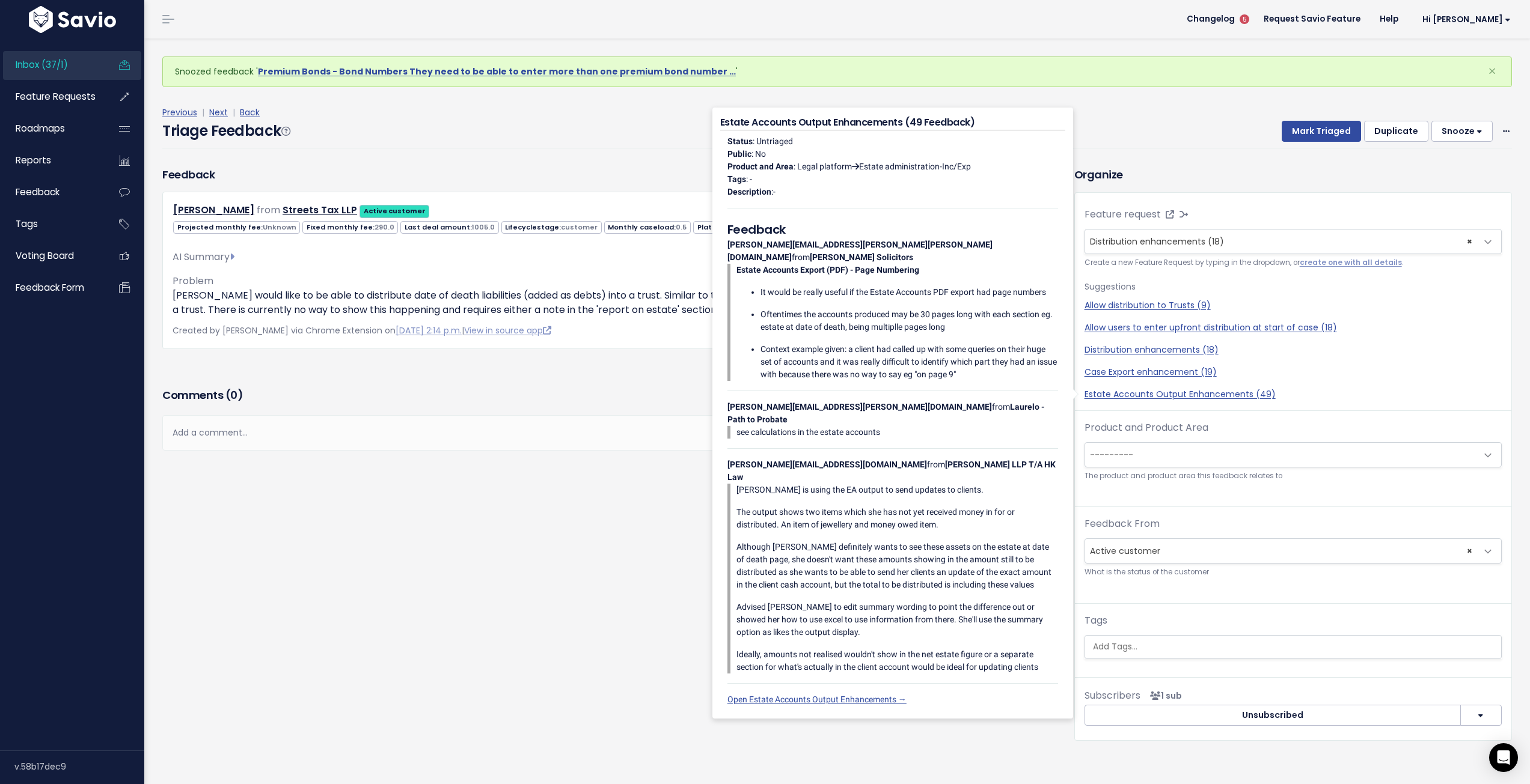
click at [467, 432] on div "Add a comment..." at bounding box center [599, 432] width 874 height 35
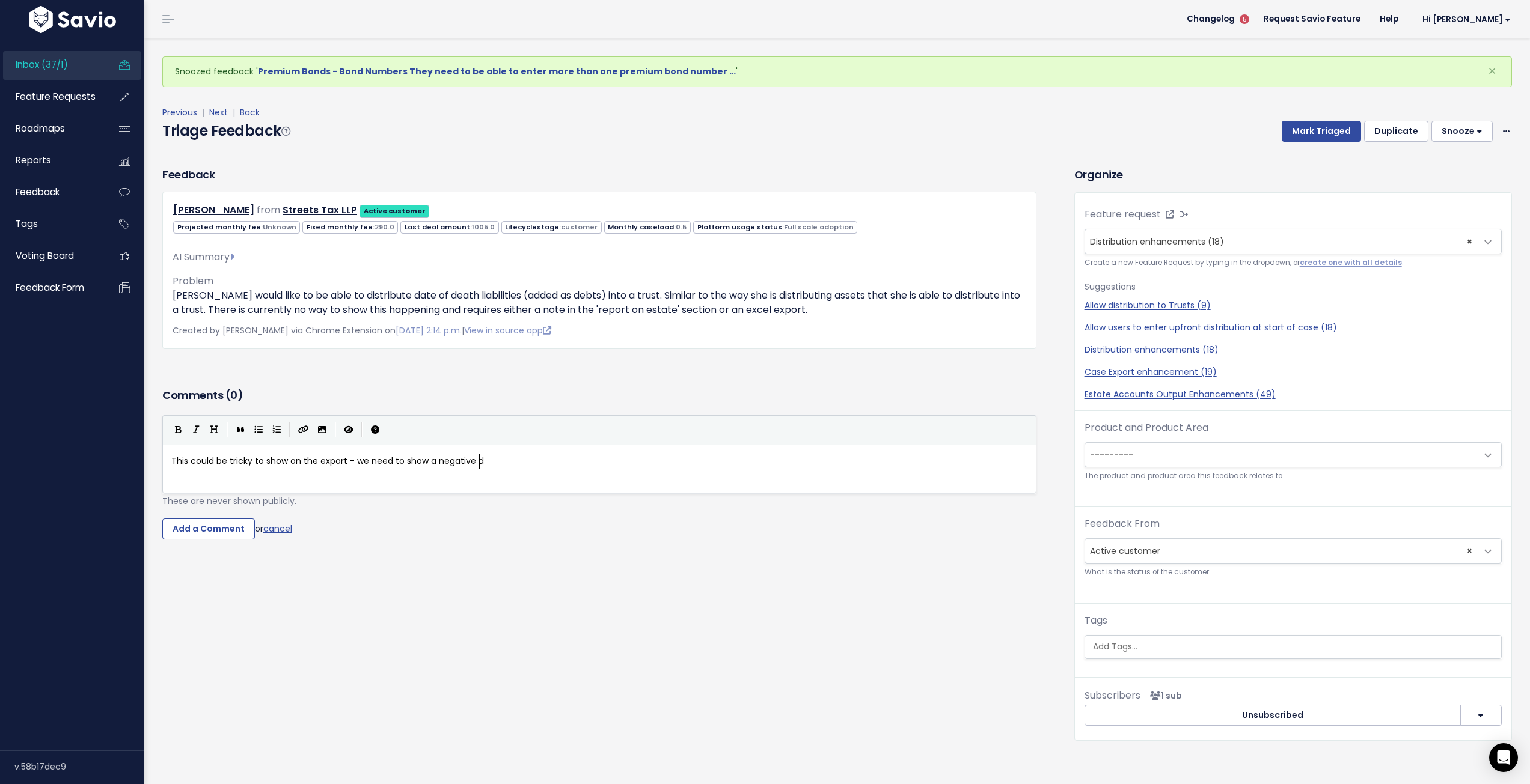
scroll to position [4, 309]
type textarea "This could be tricky to show on the export - we need to show a negative distrib…"
type textarea "get the positive value on the EAt"
type textarea "to being"
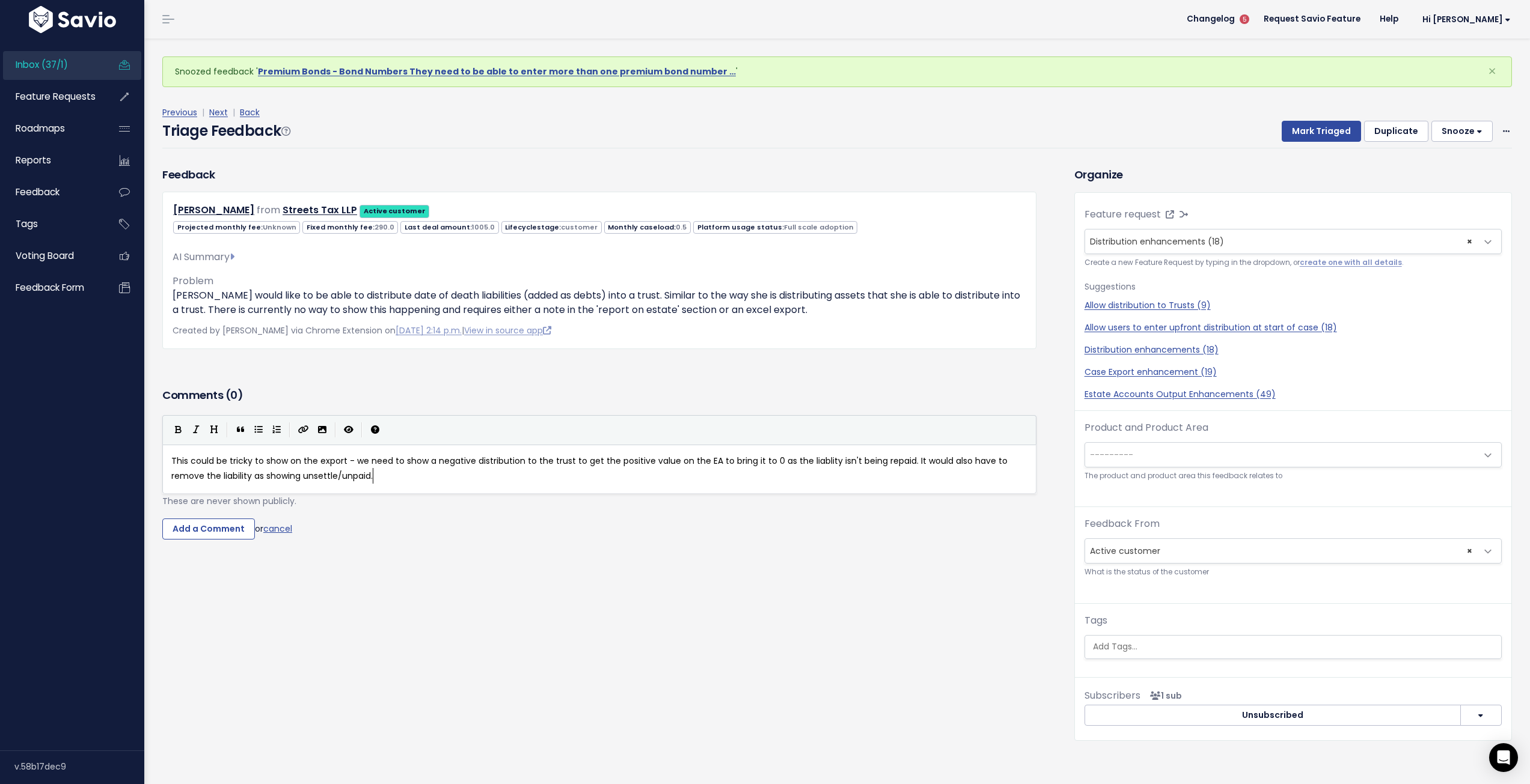
scroll to position [4, 469]
type textarea "ring it to 0 as the liablity isn't being repaid. It would also have to remove t…"
click at [207, 532] on input "Add a Comment" at bounding box center [209, 529] width 93 height 21
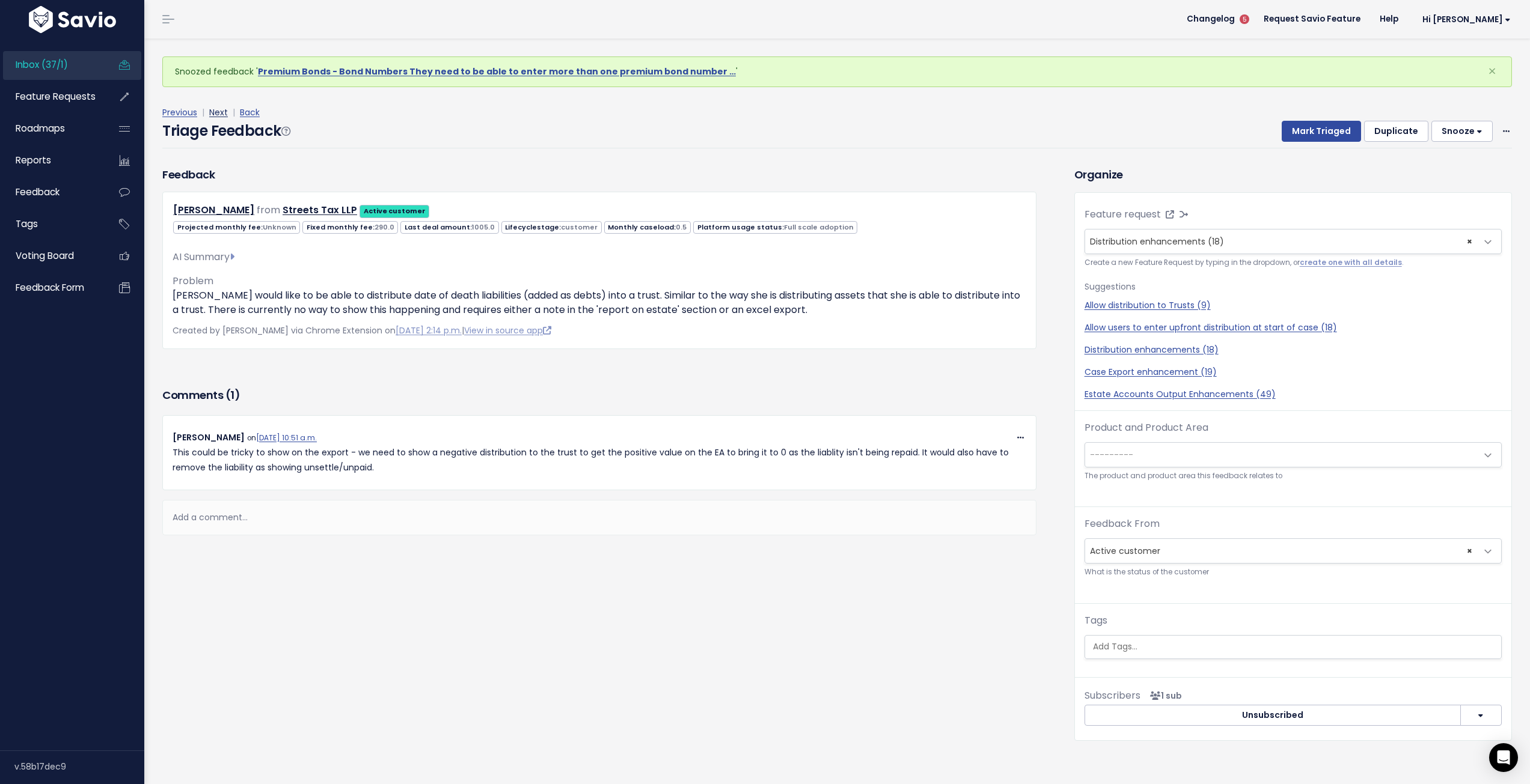
click at [224, 113] on link "Next" at bounding box center [219, 112] width 19 height 12
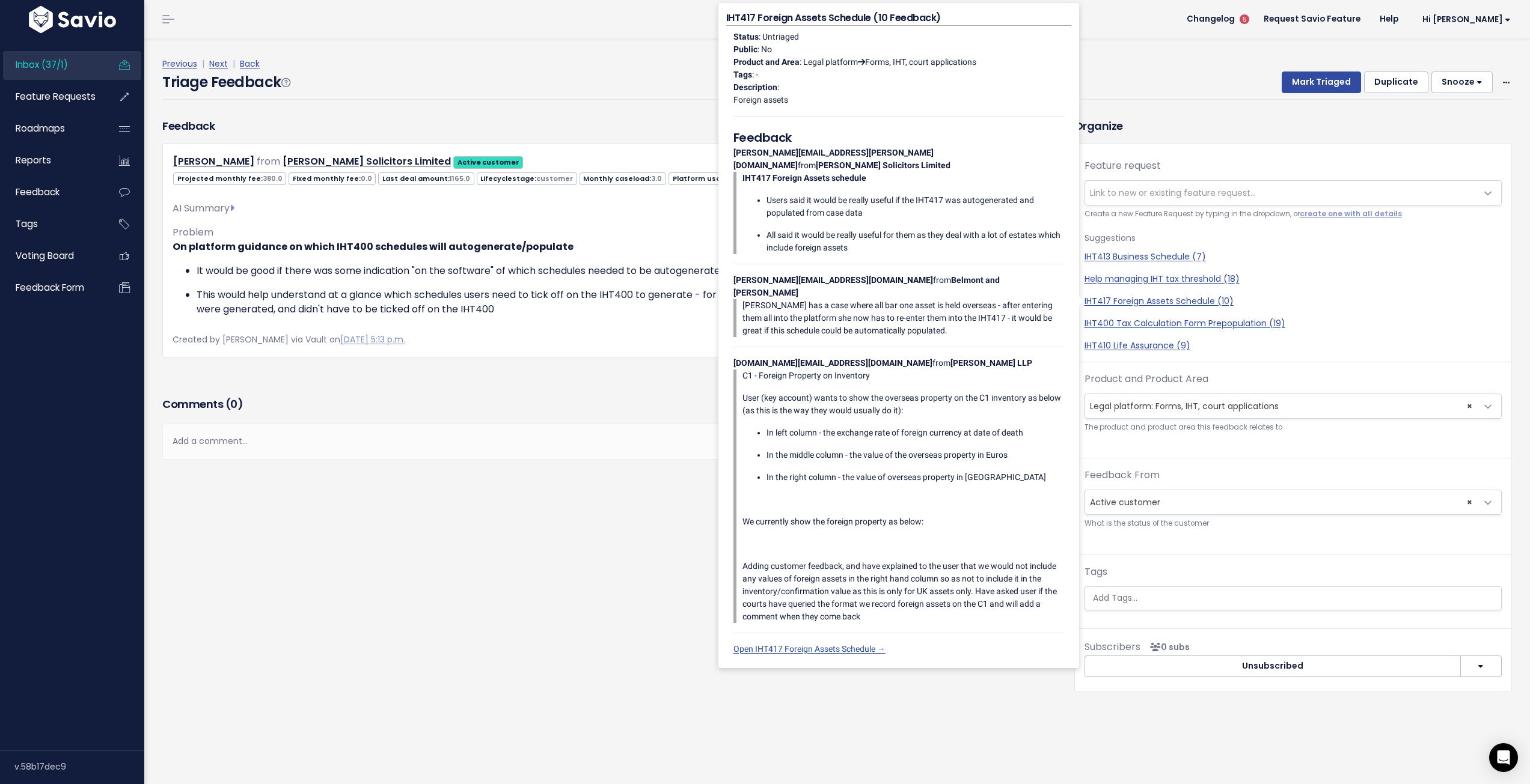
click at [402, 526] on div "Feedback Geoff Dennis from Harold Benjamin Solicitors Limited" at bounding box center [609, 413] width 912 height 593
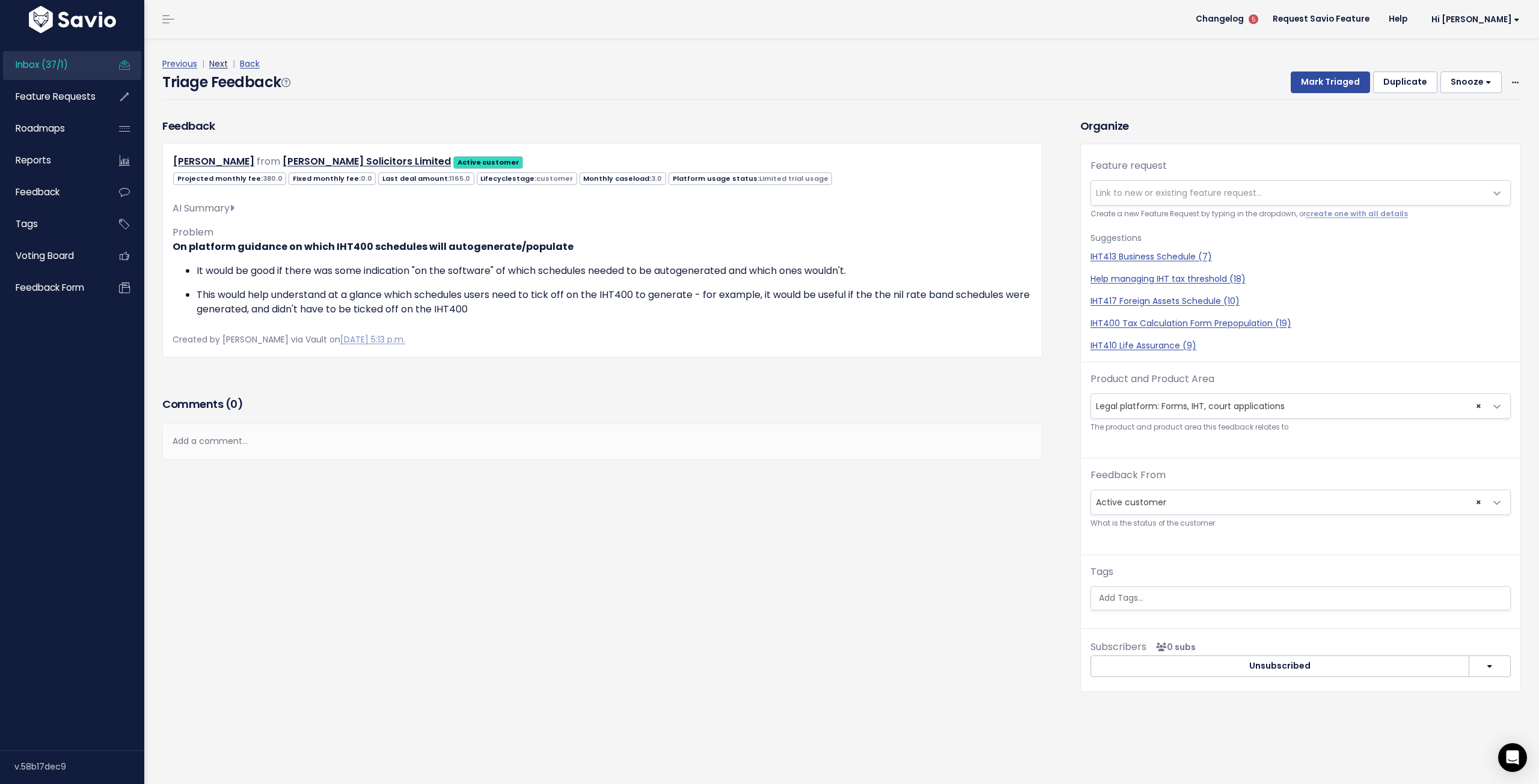
click at [217, 62] on link "Next" at bounding box center [219, 63] width 19 height 12
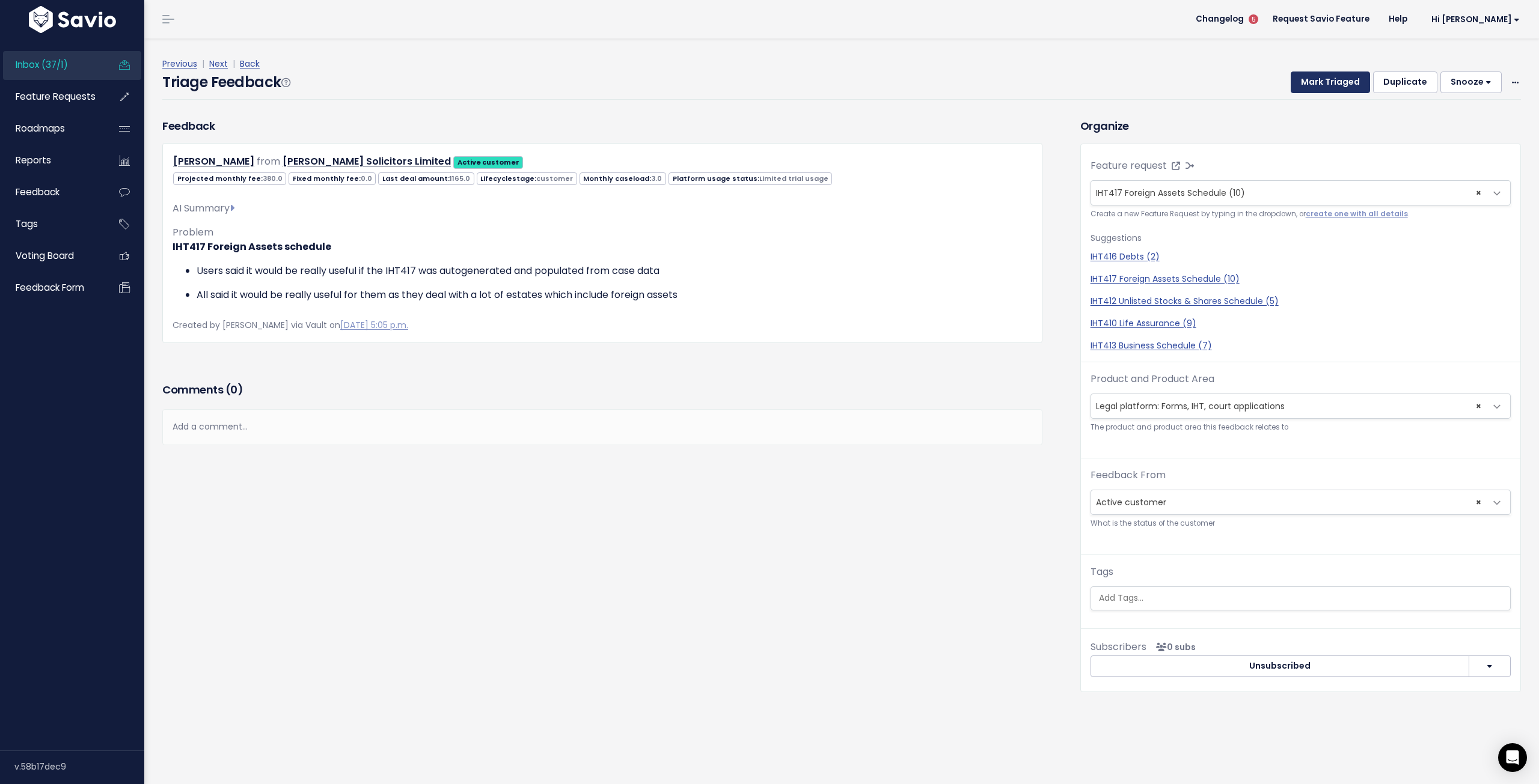
click at [1333, 85] on button "Mark Triaged" at bounding box center [1331, 81] width 79 height 21
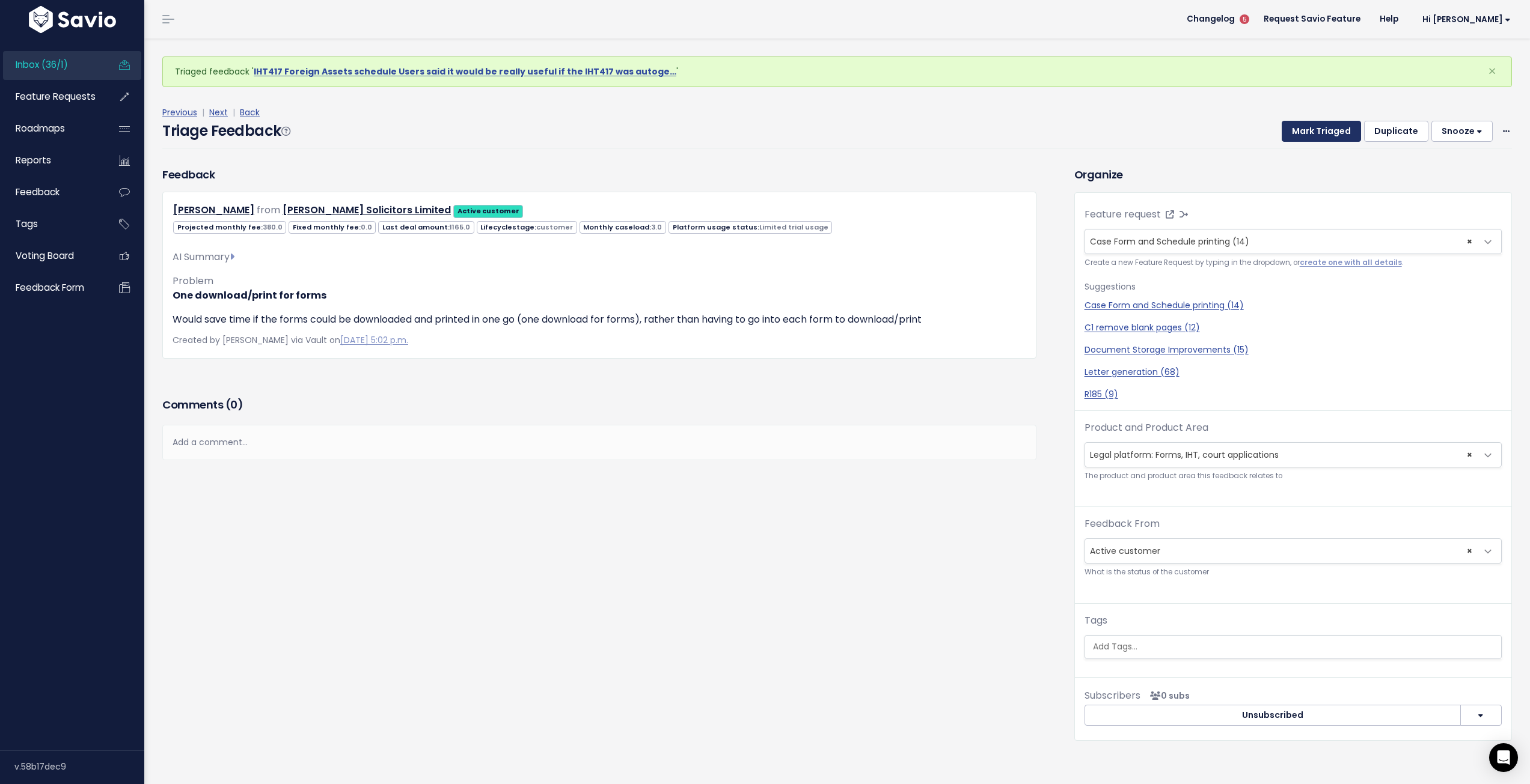
click at [1311, 136] on button "Mark Triaged" at bounding box center [1321, 131] width 79 height 21
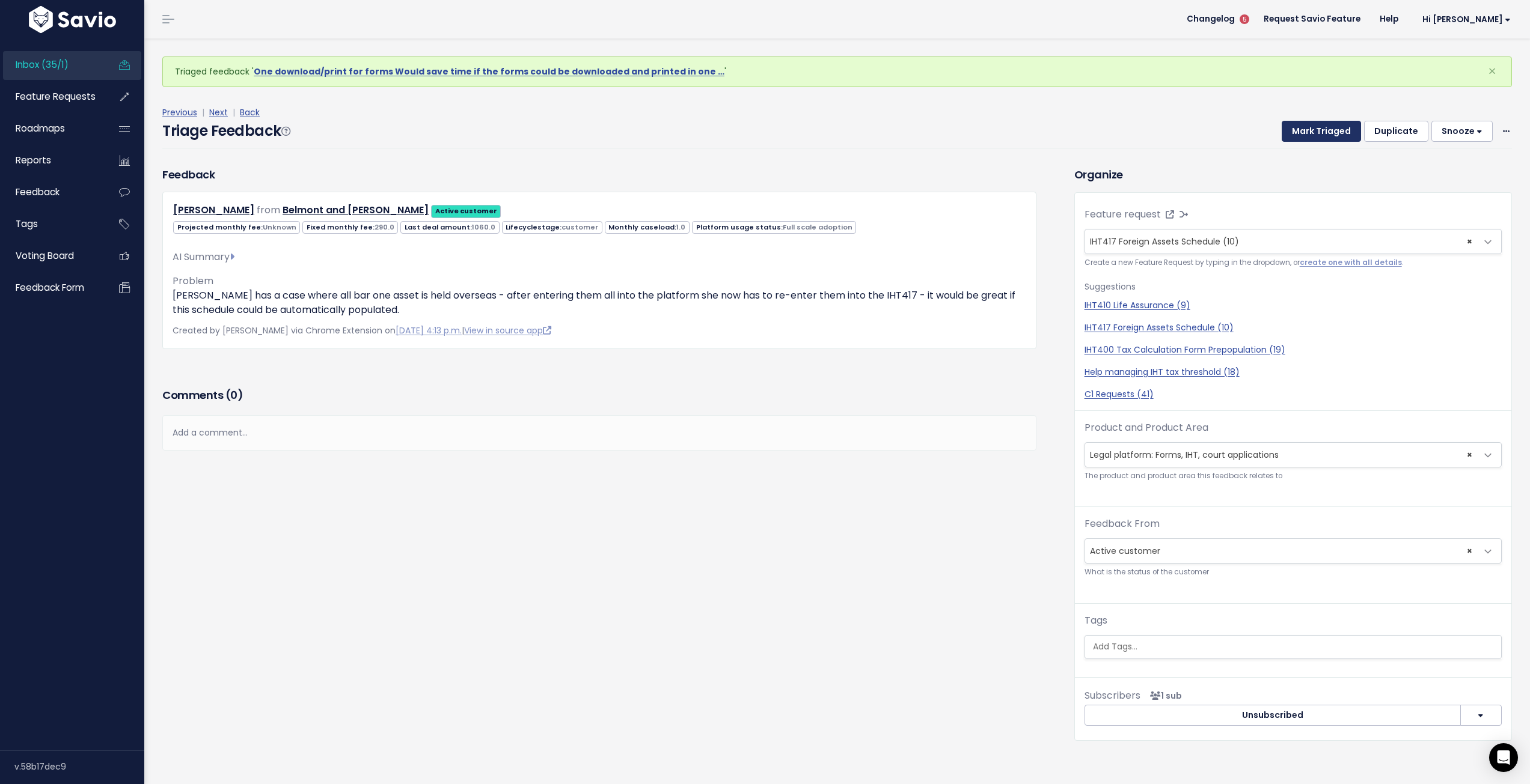
click at [1311, 132] on button "Mark Triaged" at bounding box center [1321, 131] width 79 height 21
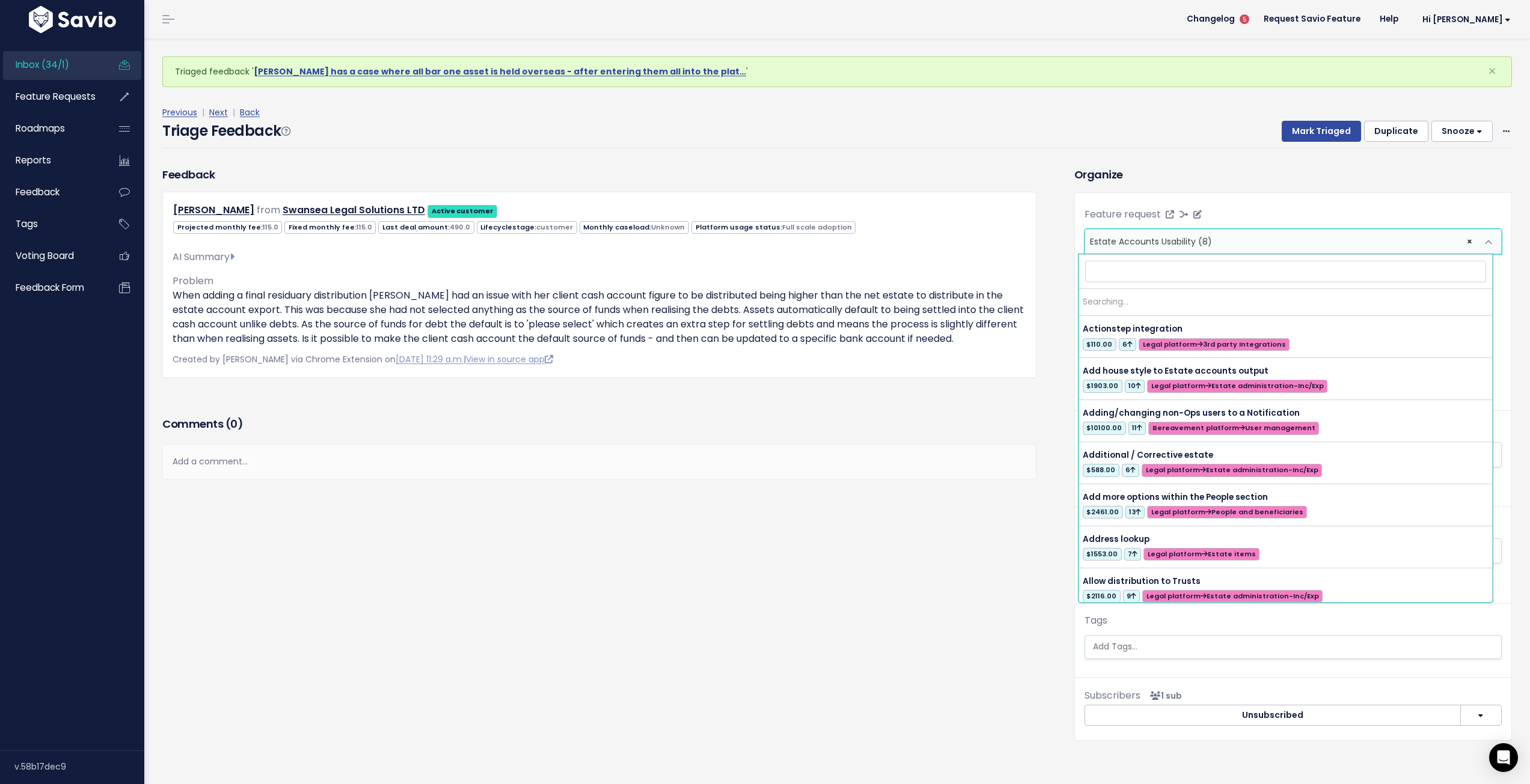
click at [1289, 243] on span "× Estate Accounts Usability (8)" at bounding box center [1281, 242] width 392 height 24
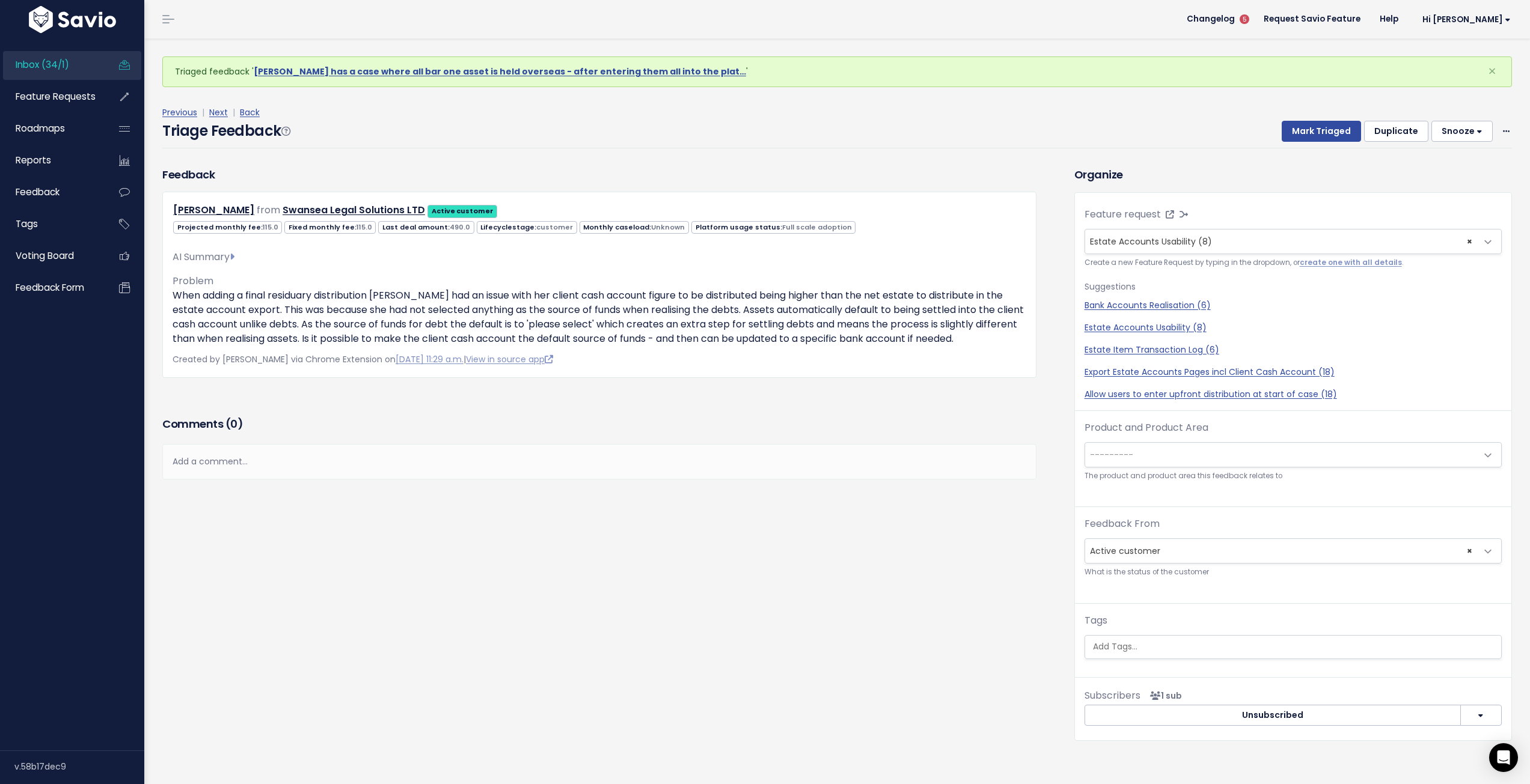
click at [1233, 166] on div "Triaged feedback ' Siobhan has a case where all bar one asset is held overseas …" at bounding box center [838, 411] width 1368 height 745
click at [1458, 242] on span "× Estate Accounts Usability (8)" at bounding box center [1281, 242] width 392 height 24
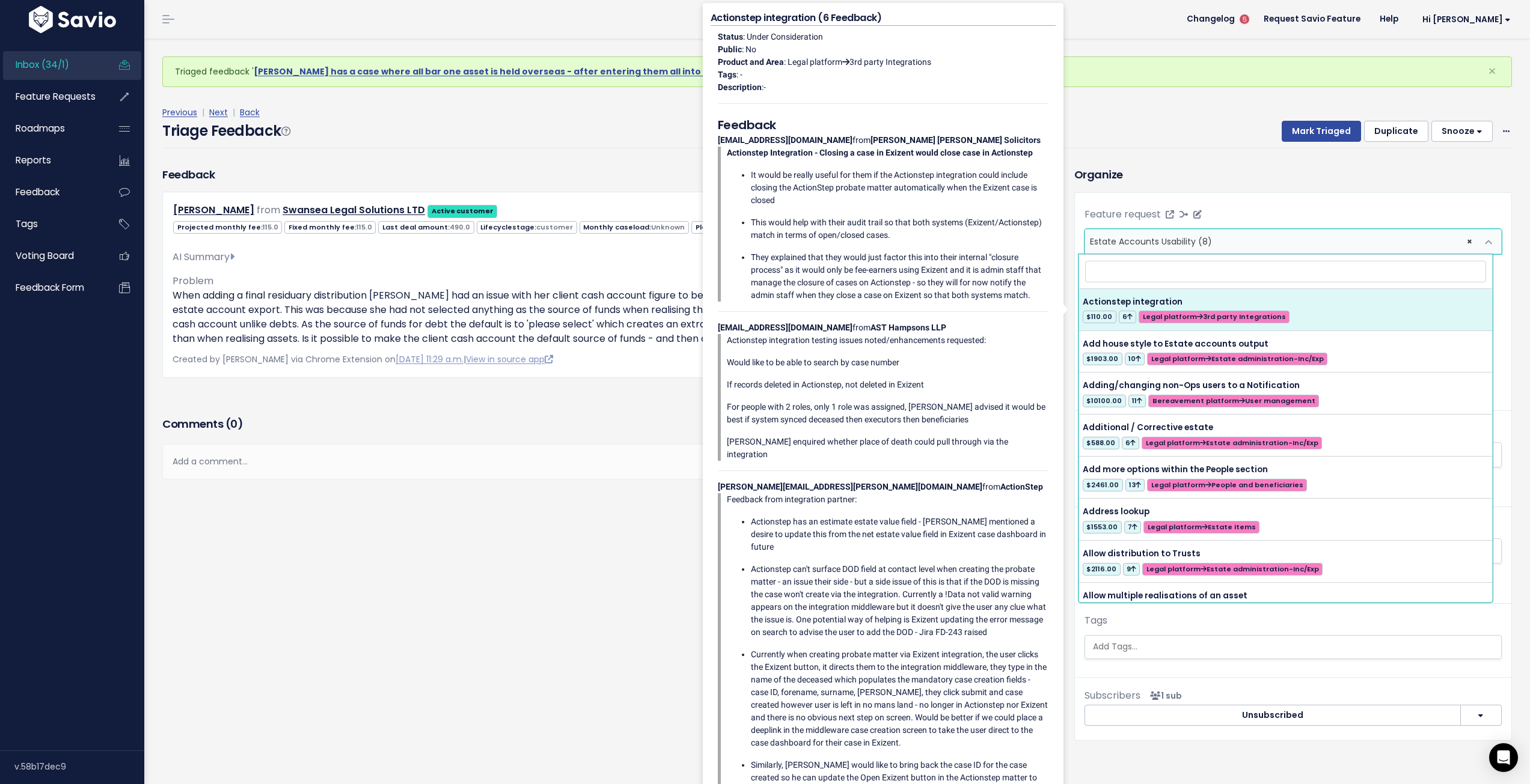
select select
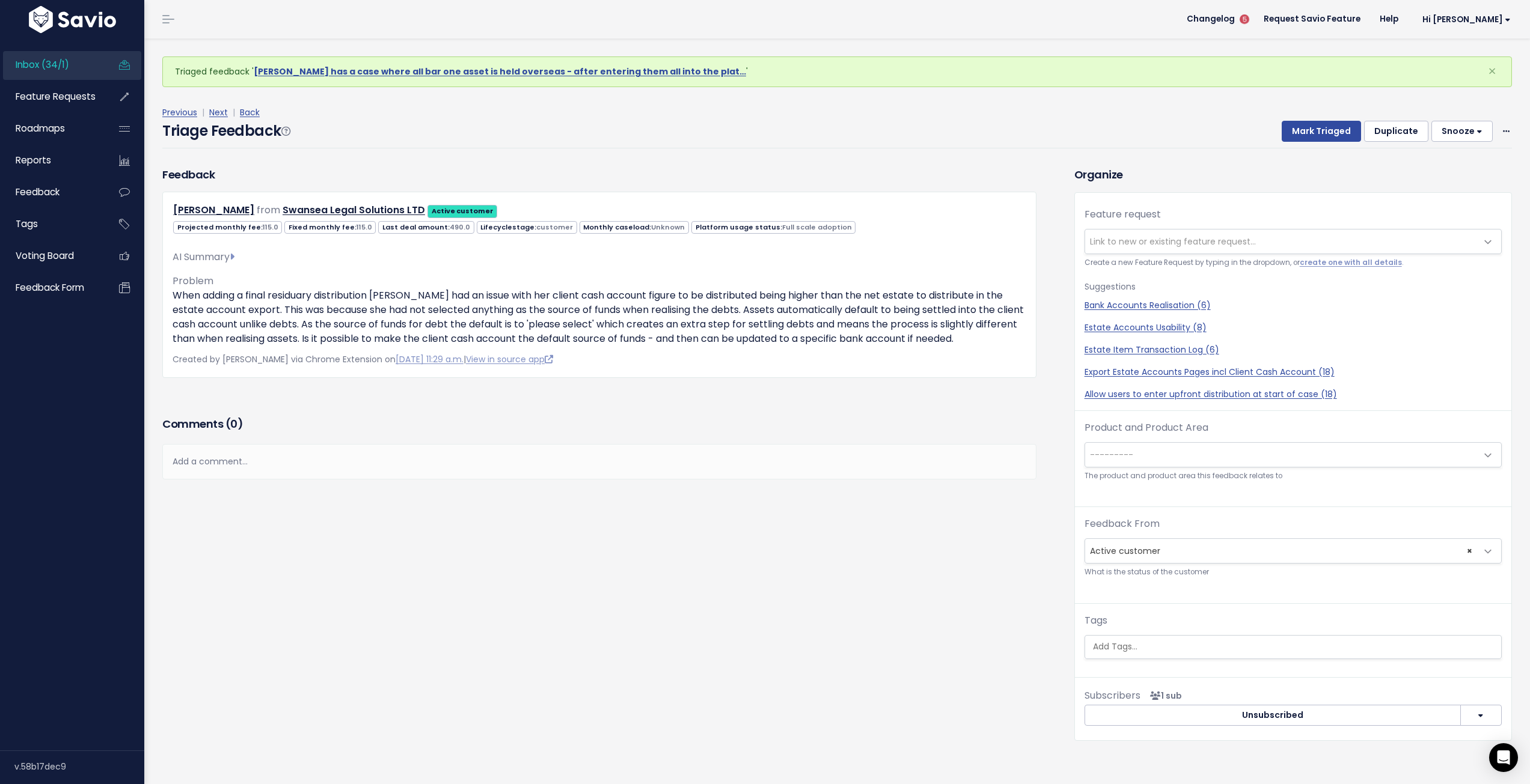
click at [354, 450] on div "Add a comment..." at bounding box center [599, 461] width 874 height 35
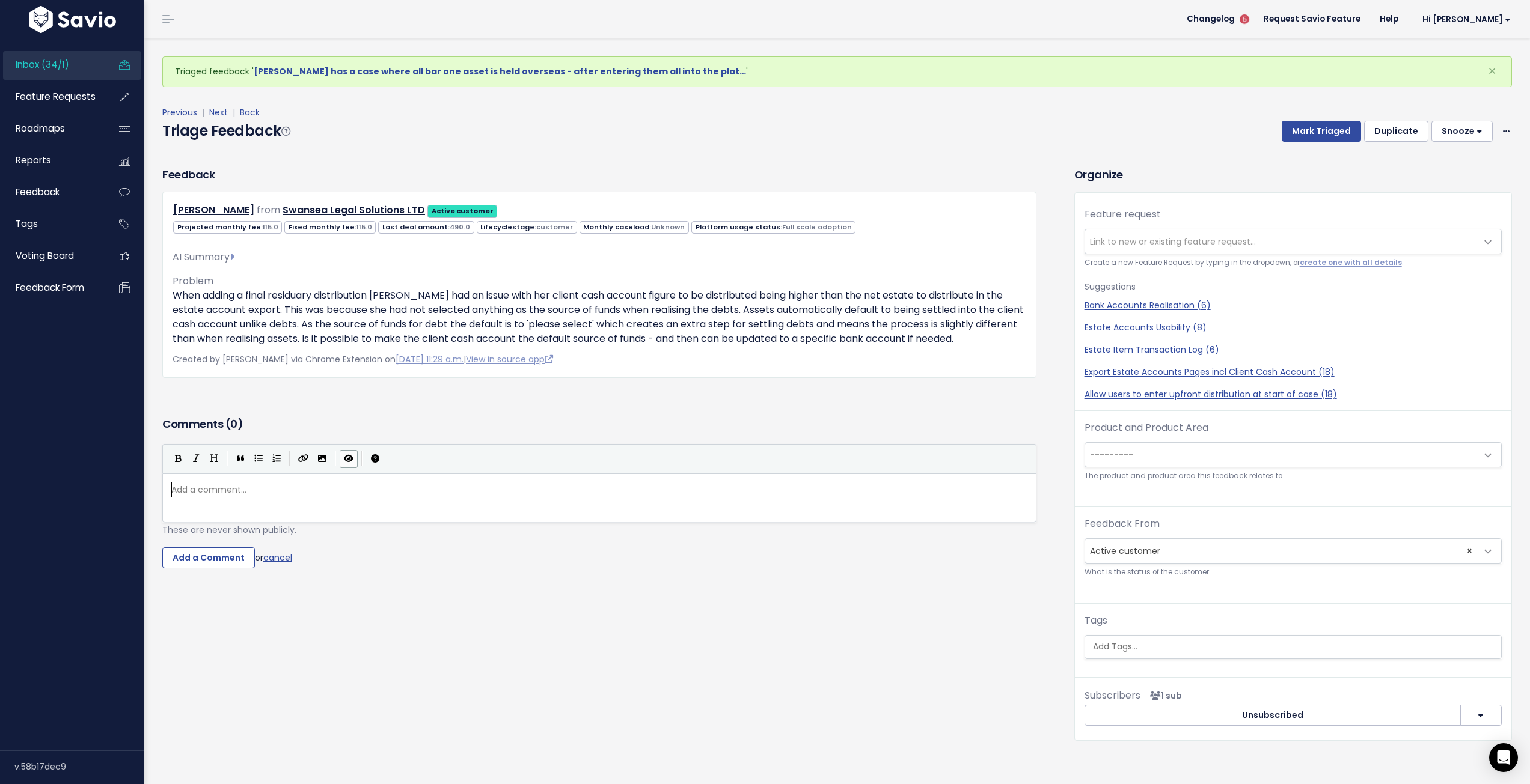
scroll to position [4, 0]
click at [341, 499] on div "Add a comment... ​" at bounding box center [604, 490] width 870 height 20
type textarea "We haven't done the EA work on liabilities yet so this could be done under that…"
click at [184, 557] on input "Add a Comment" at bounding box center [209, 558] width 93 height 21
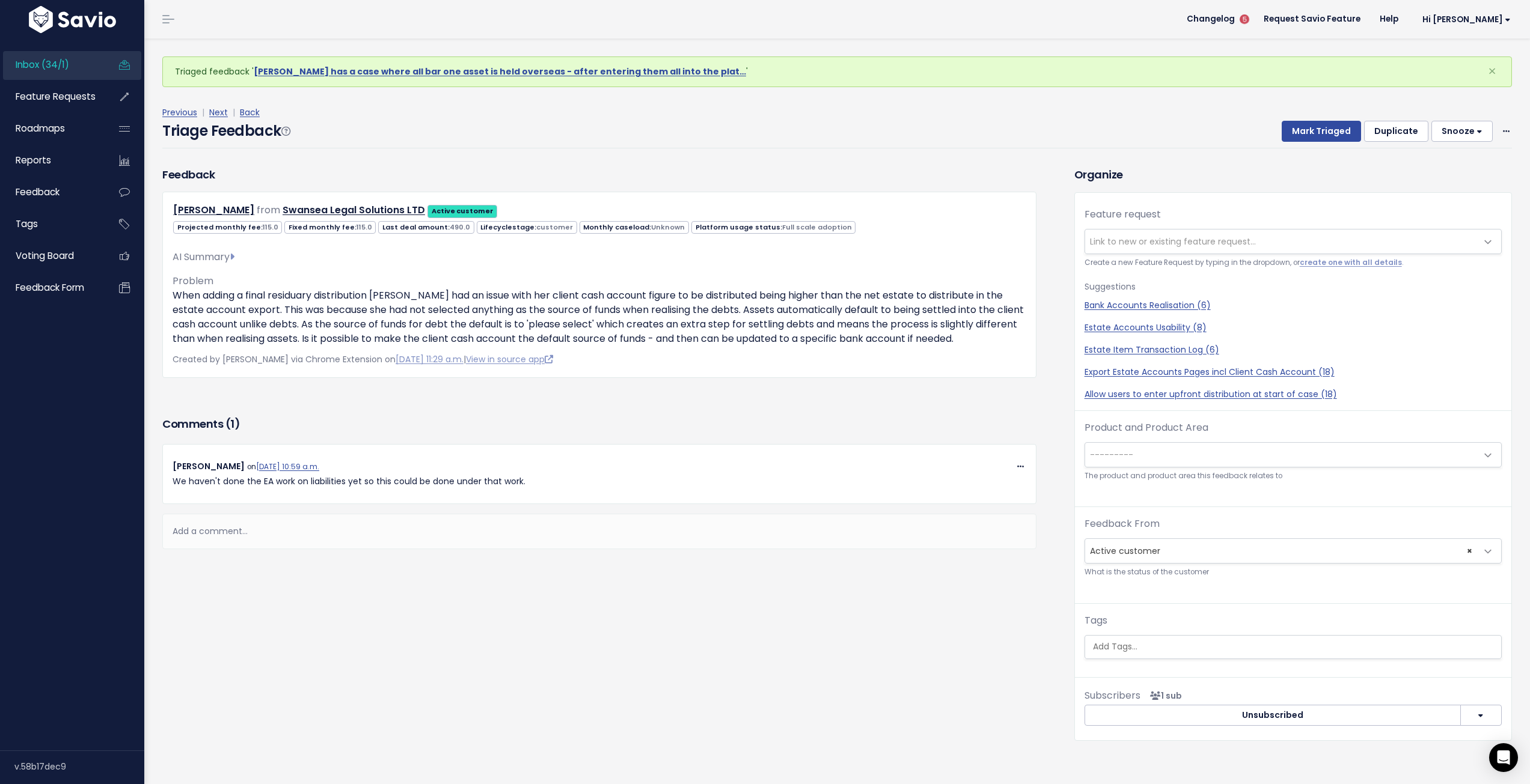
click at [1170, 464] on span "---------" at bounding box center [1281, 455] width 392 height 24
click at [1292, 462] on span "× Legal platform: Estate administration-Inc/Exp" at bounding box center [1281, 455] width 392 height 24
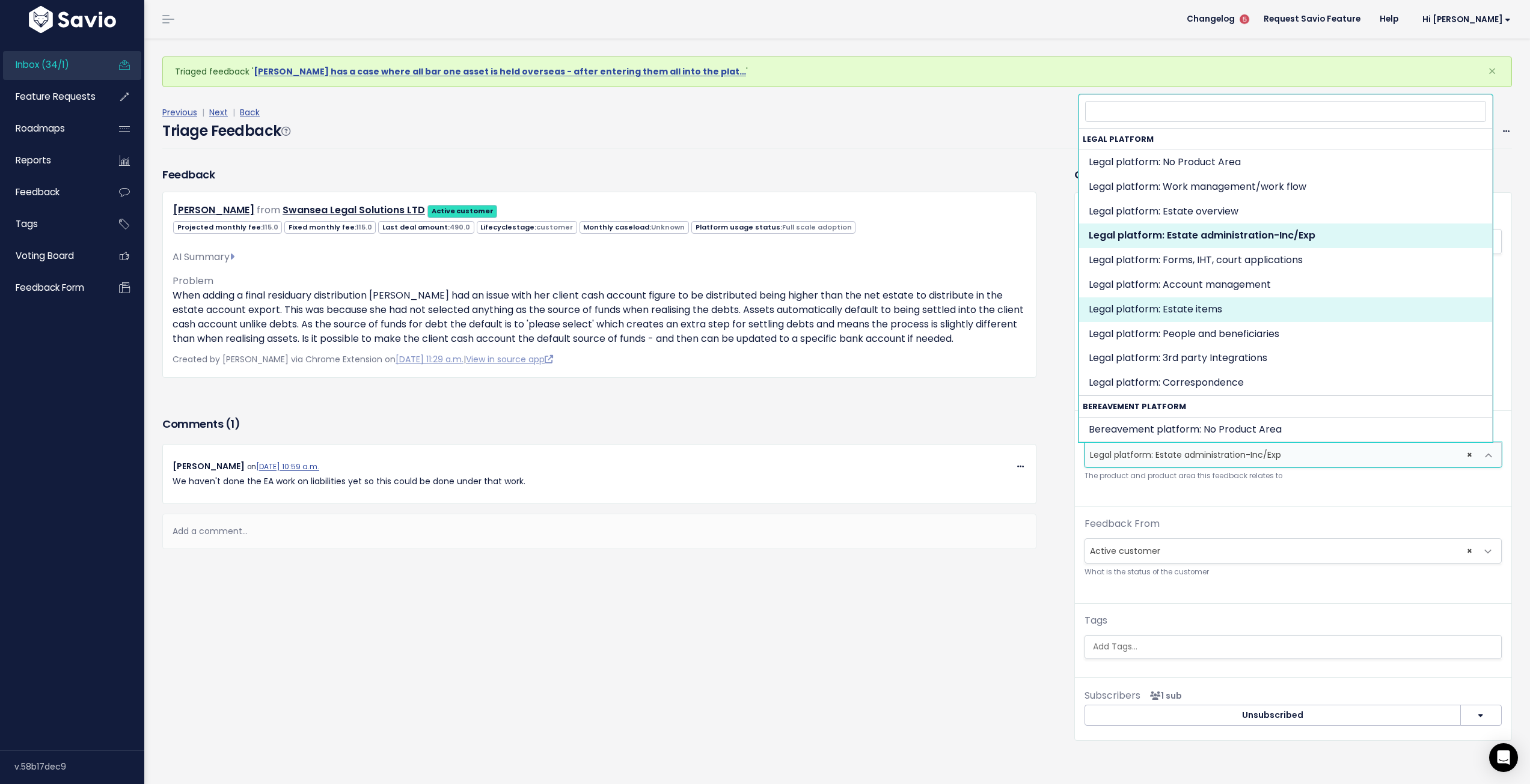
select select "MAIN:ESTATE_ITEMS"
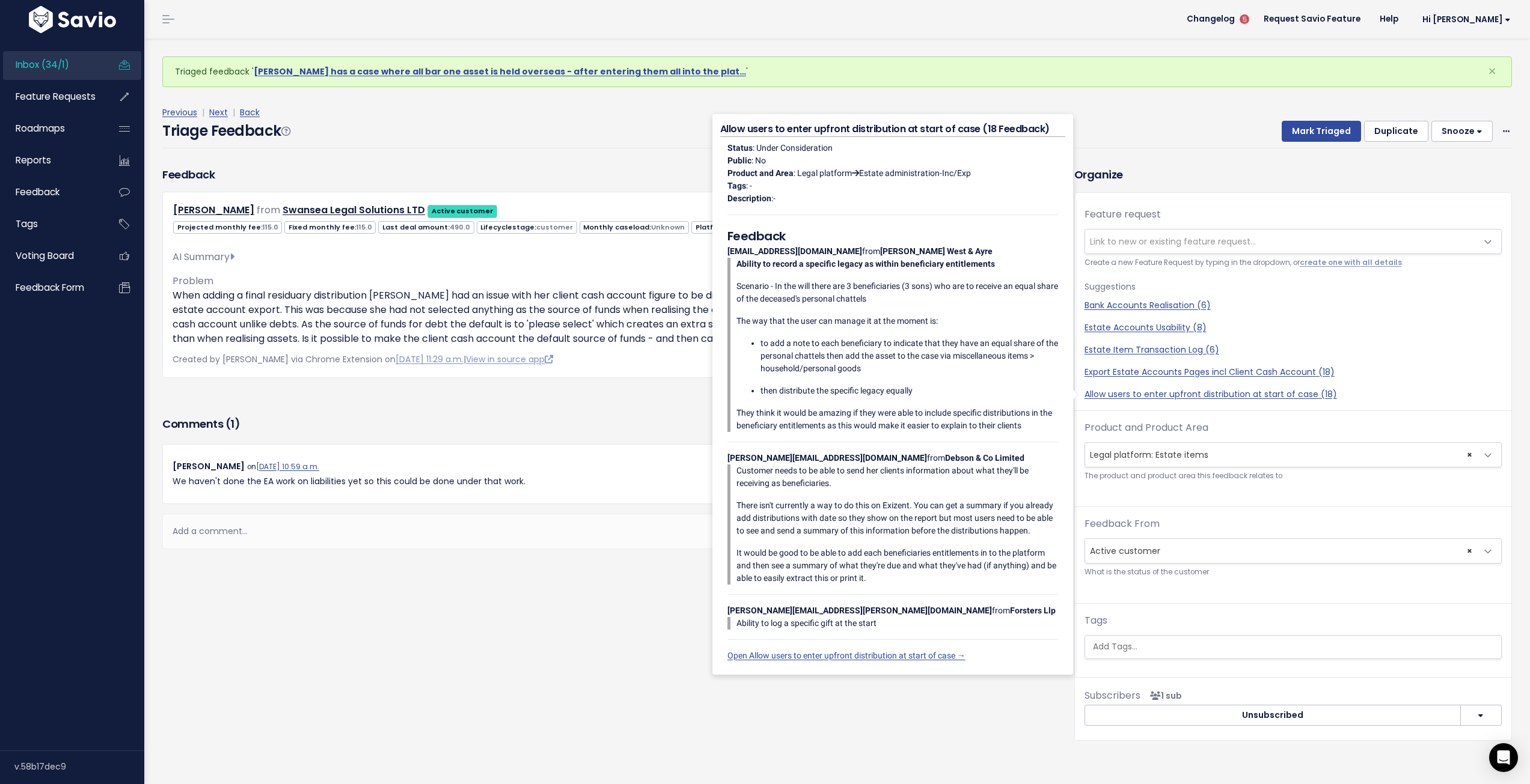
click at [583, 607] on div "Feedback Hawra Shakir from Swansea Legal Solutions LTD Active customer" at bounding box center [609, 462] width 912 height 593
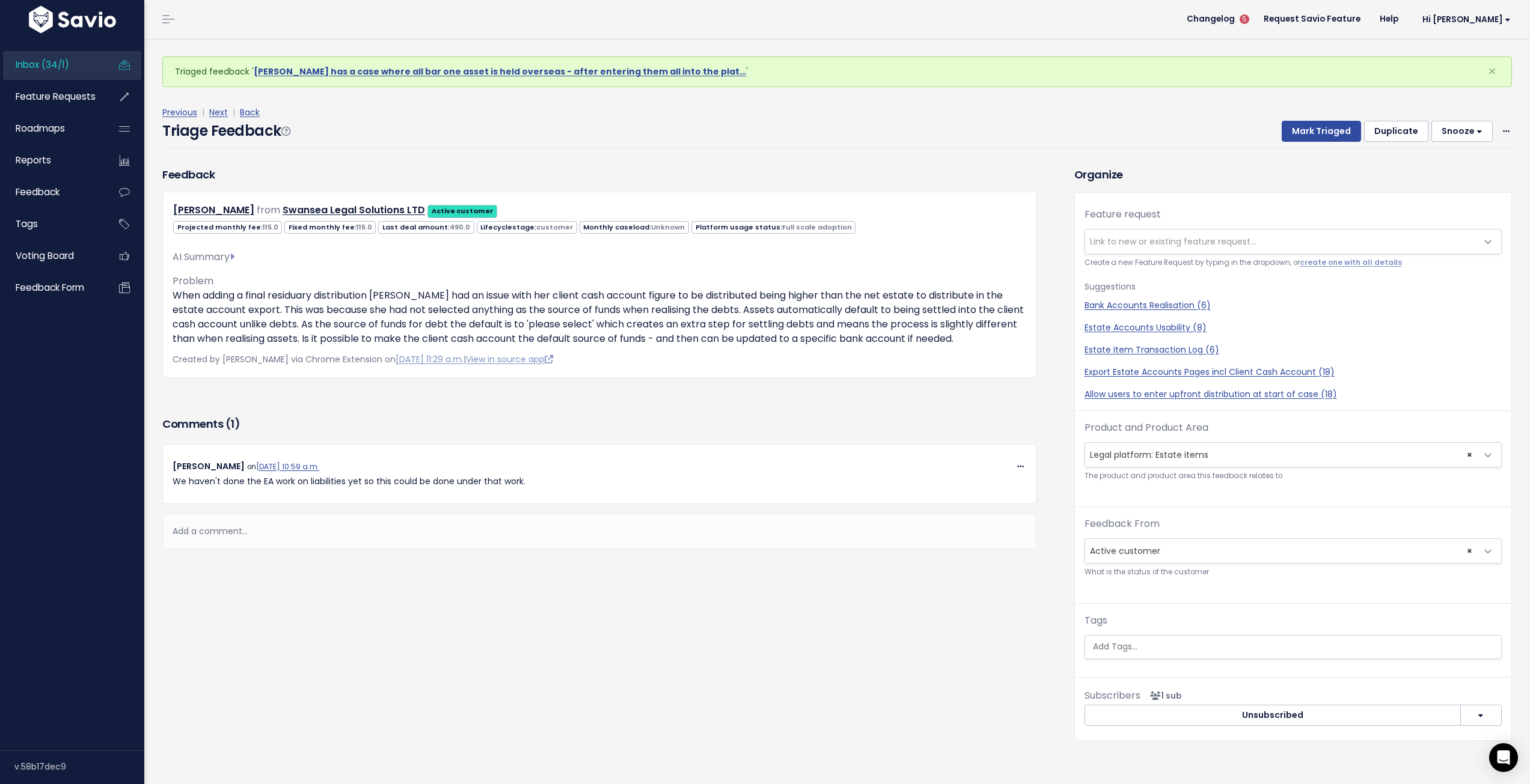
click at [757, 153] on div "Previous | Next | Back Triage Feedback Mark Triaged Duplicate Snooze 1 day 3 da…" at bounding box center [842, 127] width 1359 height 79
click at [212, 116] on link "Next" at bounding box center [219, 112] width 19 height 12
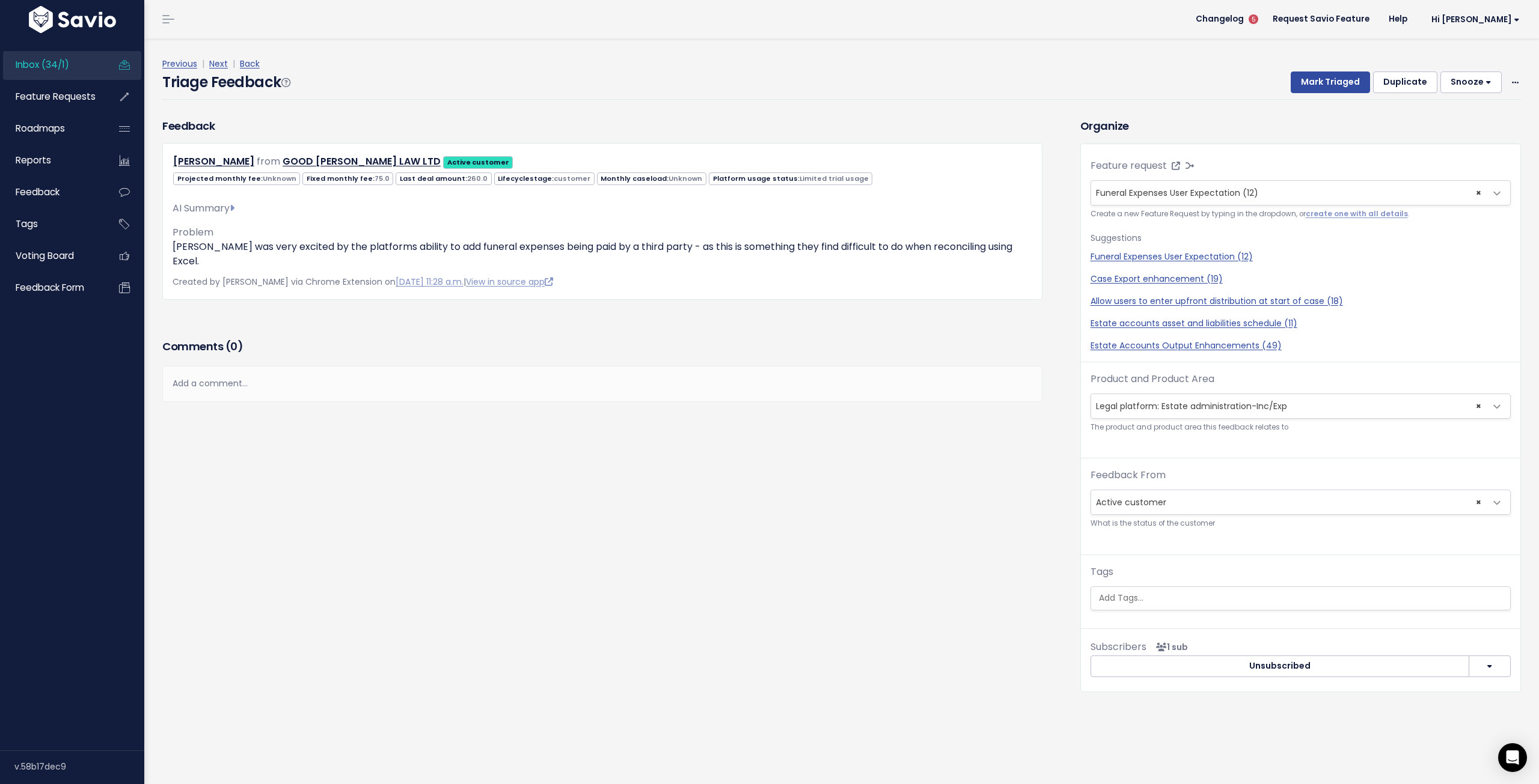
click at [45, 63] on span "Inbox (34/1)" at bounding box center [42, 64] width 53 height 13
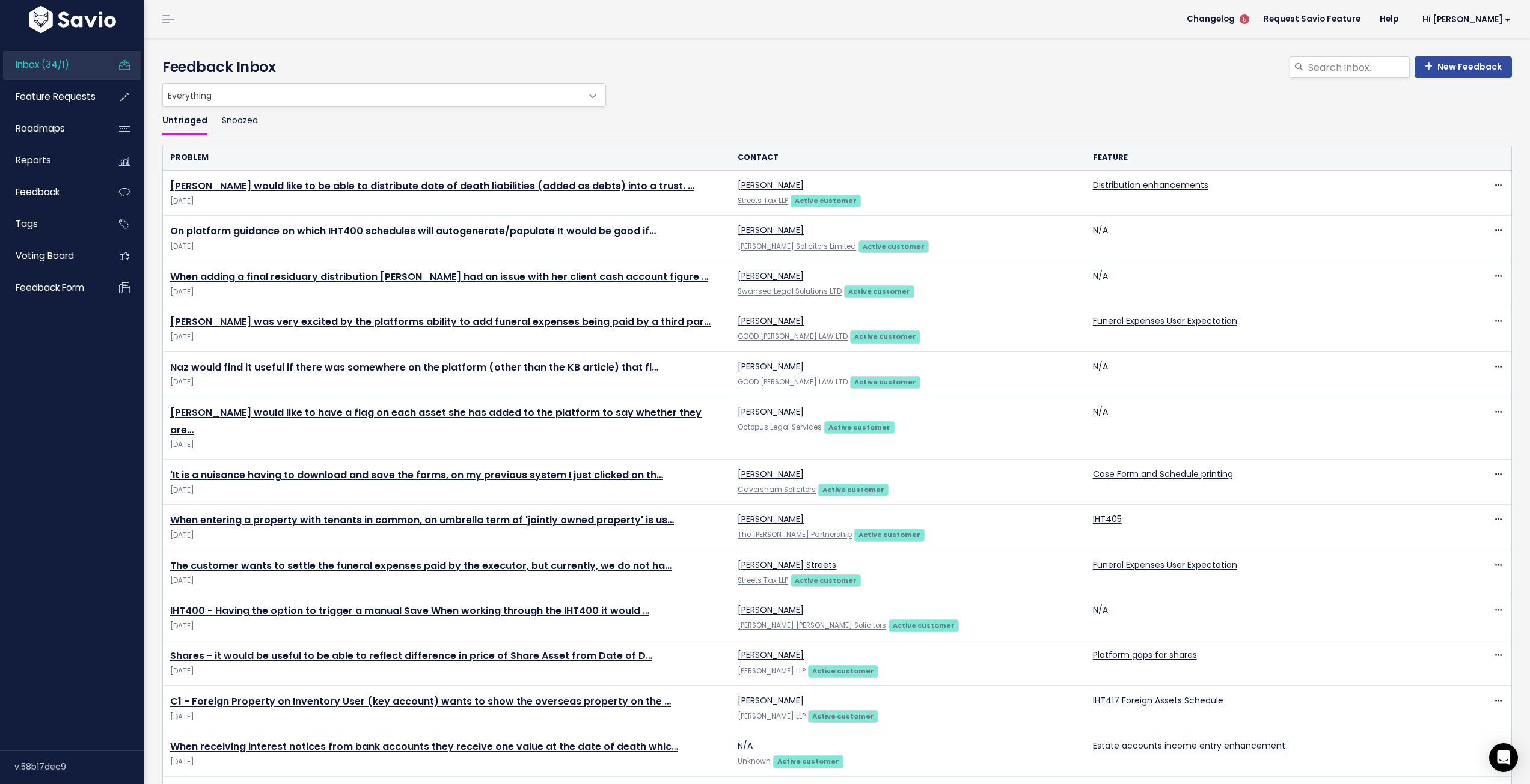
click at [982, 49] on div "New Feedback Feedback Inbox" at bounding box center [838, 61] width 1368 height 45
